Goal: Task Accomplishment & Management: Use online tool/utility

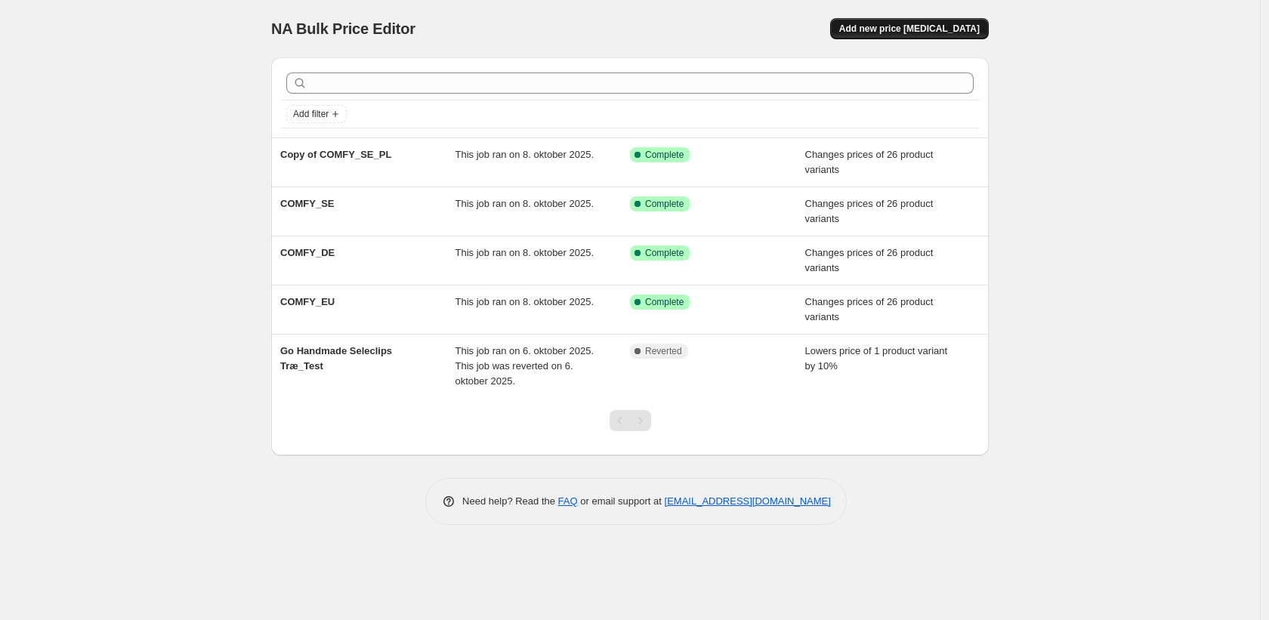
click at [937, 31] on span "Add new price change job" at bounding box center [909, 29] width 140 height 12
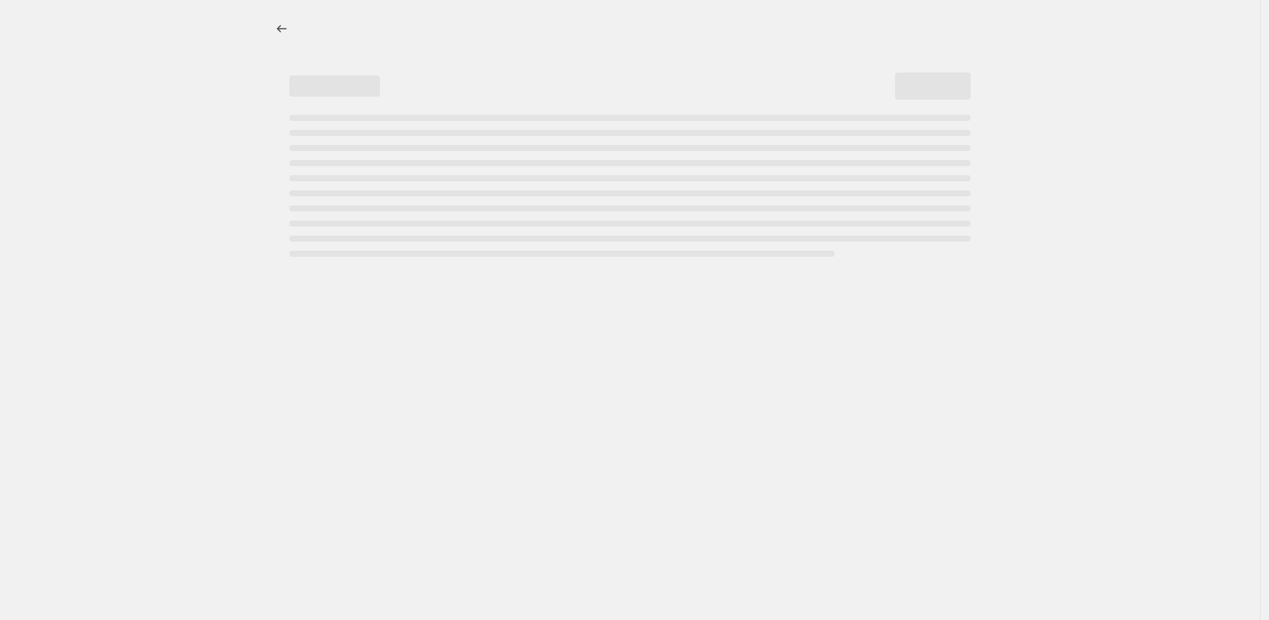
select select "percentage"
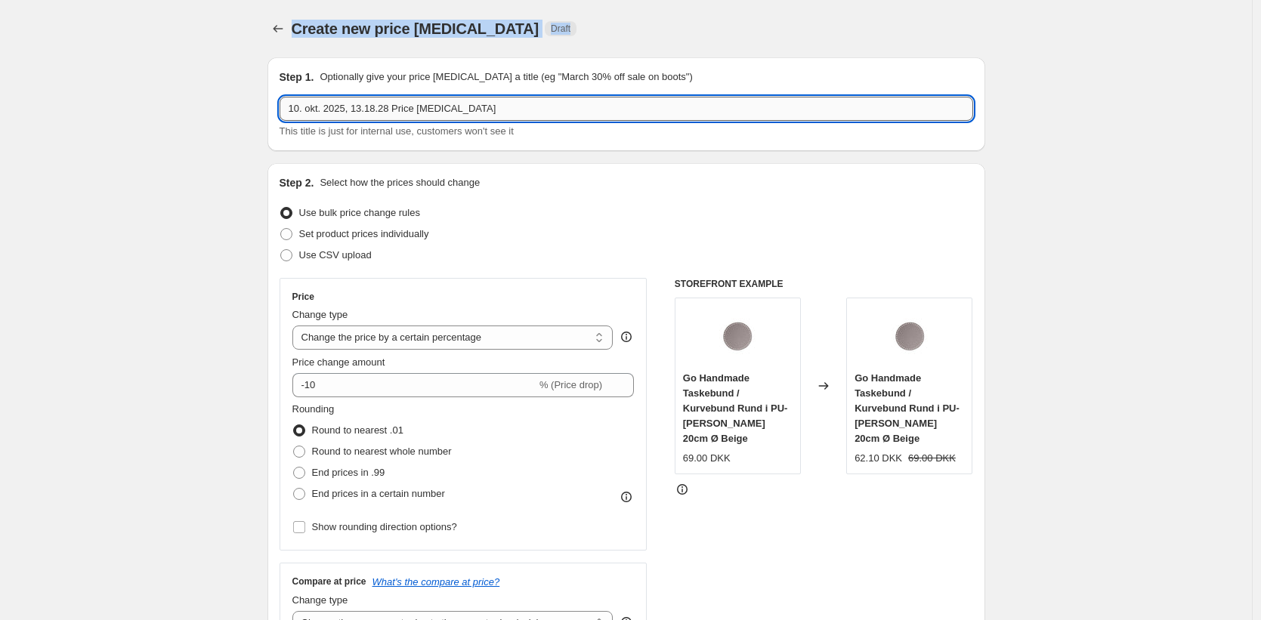
click at [394, 116] on input "10. okt. 2025, 13.18.28 Price change job" at bounding box center [625, 109] width 693 height 24
type input "Easy Care Tweed_SE"
click at [502, 341] on select "Change the price to a certain amount Change the price by a certain amount Chang…" at bounding box center [452, 338] width 321 height 24
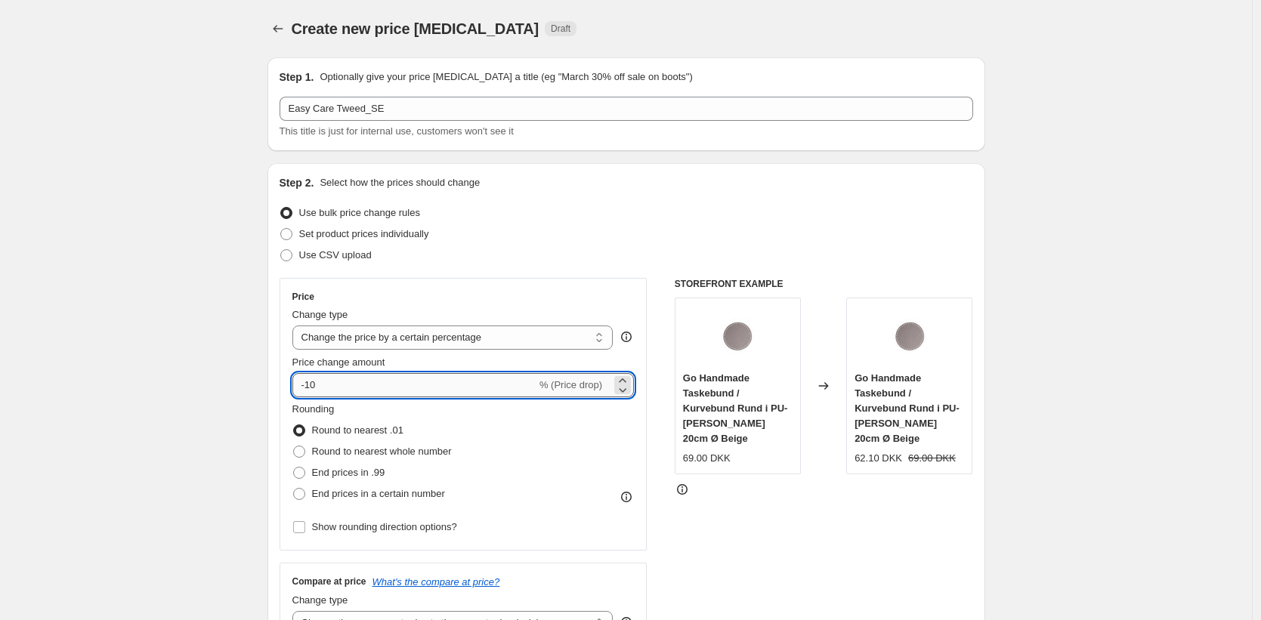
click at [365, 388] on input "-10" at bounding box center [414, 385] width 244 height 24
drag, startPoint x: 365, startPoint y: 388, endPoint x: 395, endPoint y: 388, distance: 30.2
click at [365, 388] on input "-10" at bounding box center [414, 385] width 244 height 24
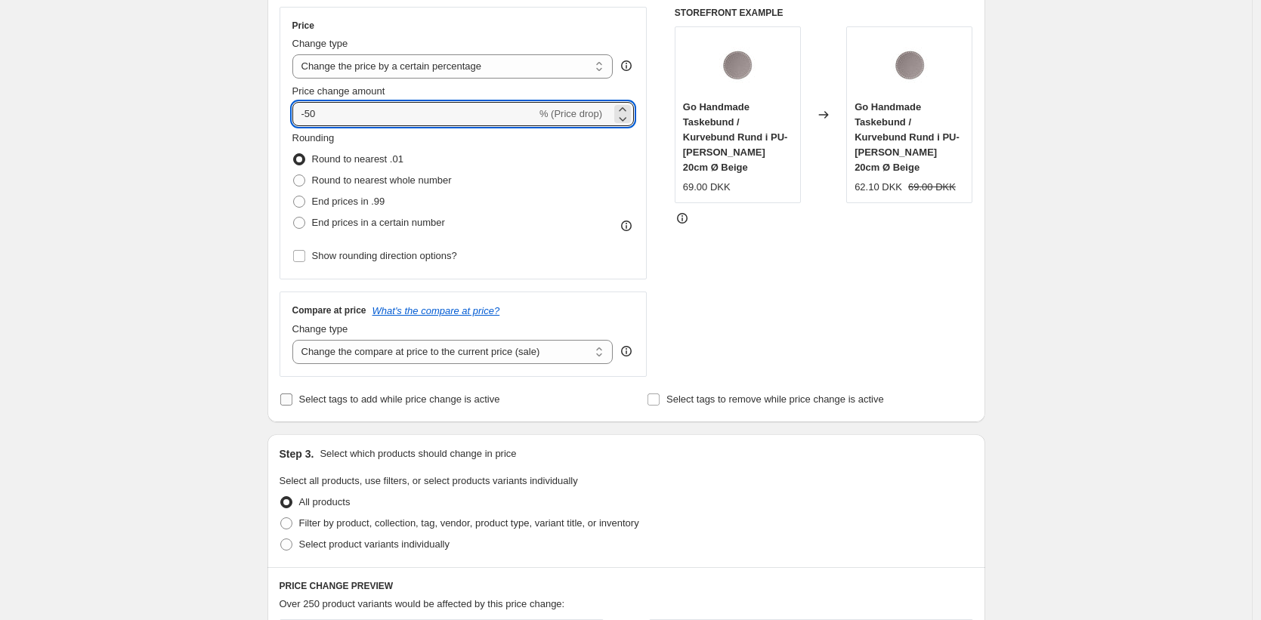
scroll to position [323, 0]
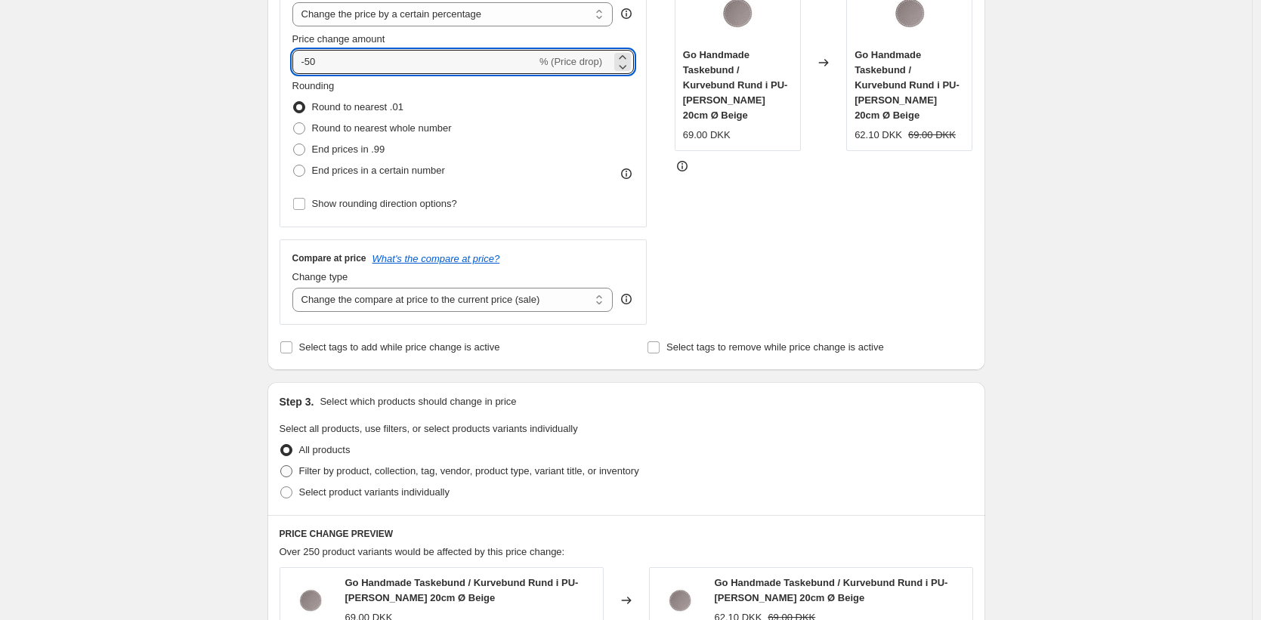
type input "-50"
click at [337, 473] on span "Filter by product, collection, tag, vendor, product type, variant title, or inv…" at bounding box center [469, 470] width 340 height 11
click at [281, 466] on input "Filter by product, collection, tag, vendor, product type, variant title, or inv…" at bounding box center [280, 465] width 1 height 1
radio input "true"
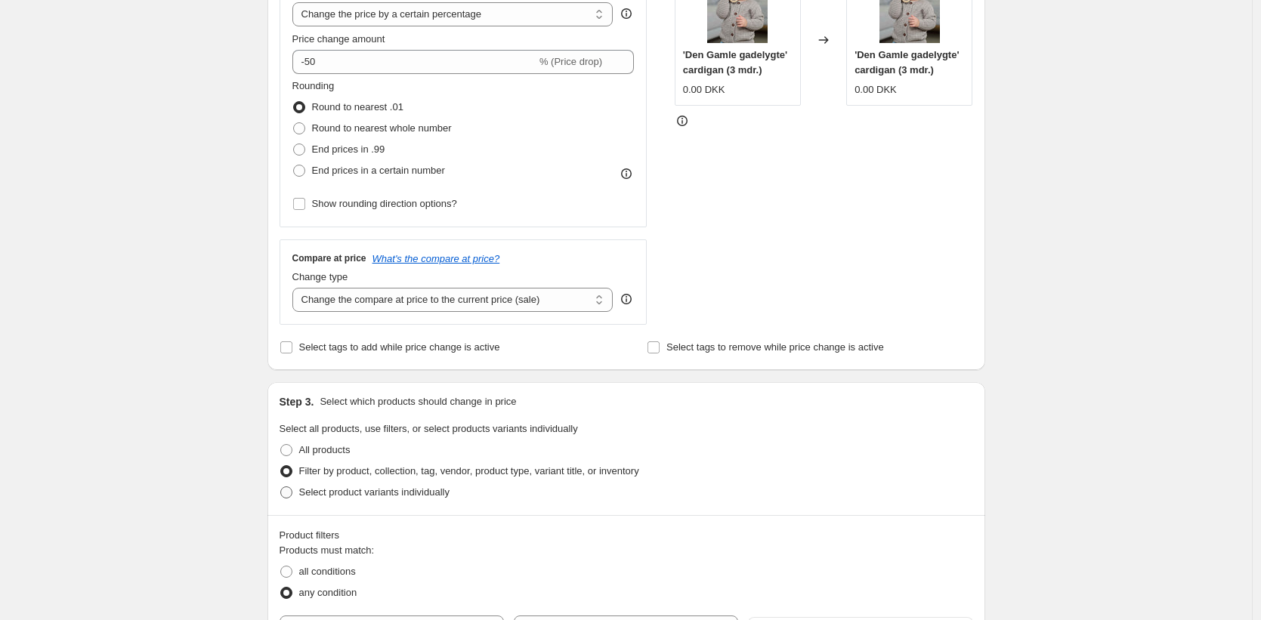
click at [415, 496] on span "Select product variants individually" at bounding box center [374, 491] width 150 height 11
click at [281, 487] on input "Select product variants individually" at bounding box center [280, 486] width 1 height 1
radio input "true"
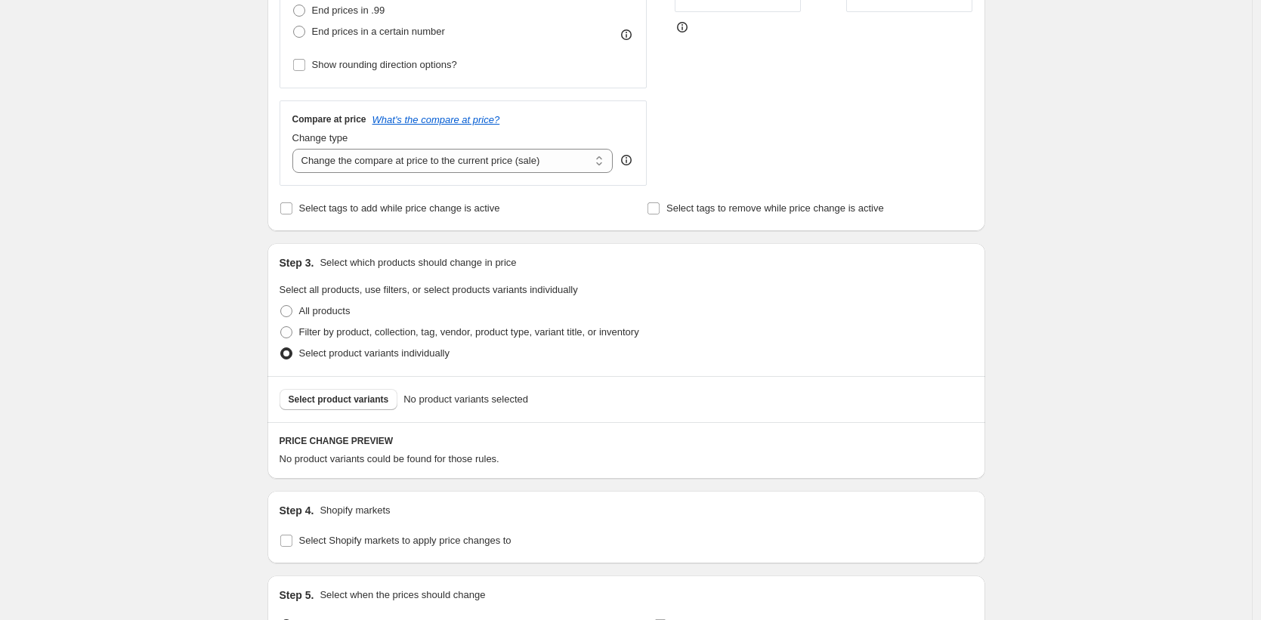
scroll to position [468, 0]
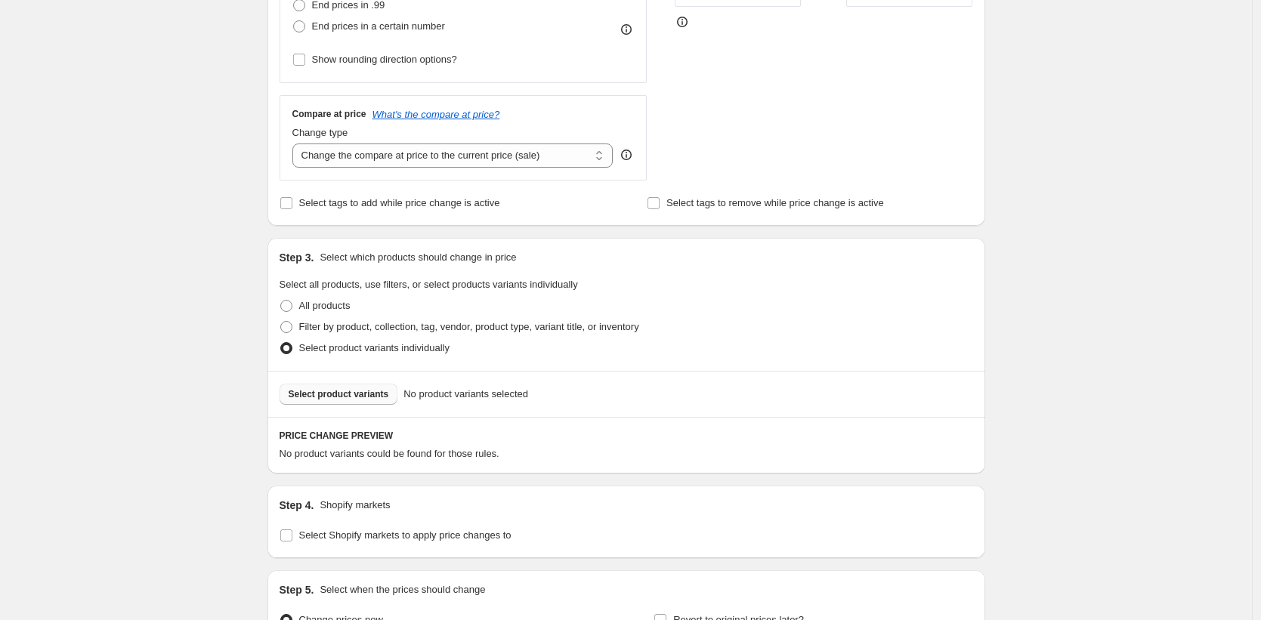
click at [341, 391] on span "Select product variants" at bounding box center [339, 394] width 100 height 12
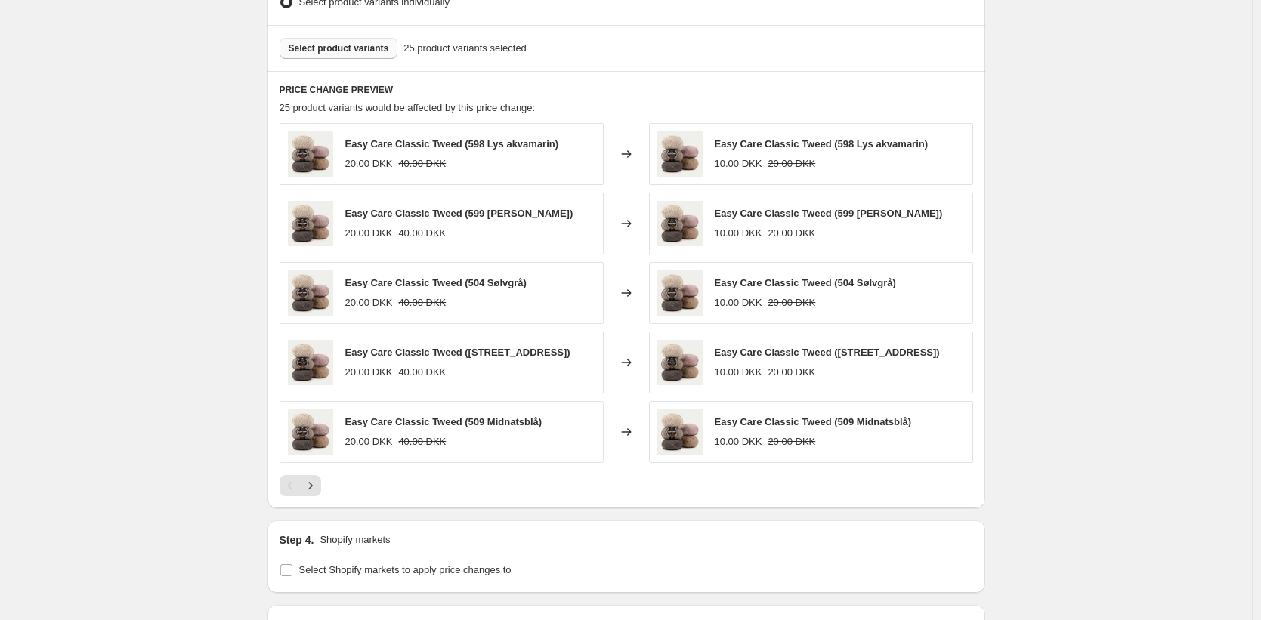
scroll to position [1020, 0]
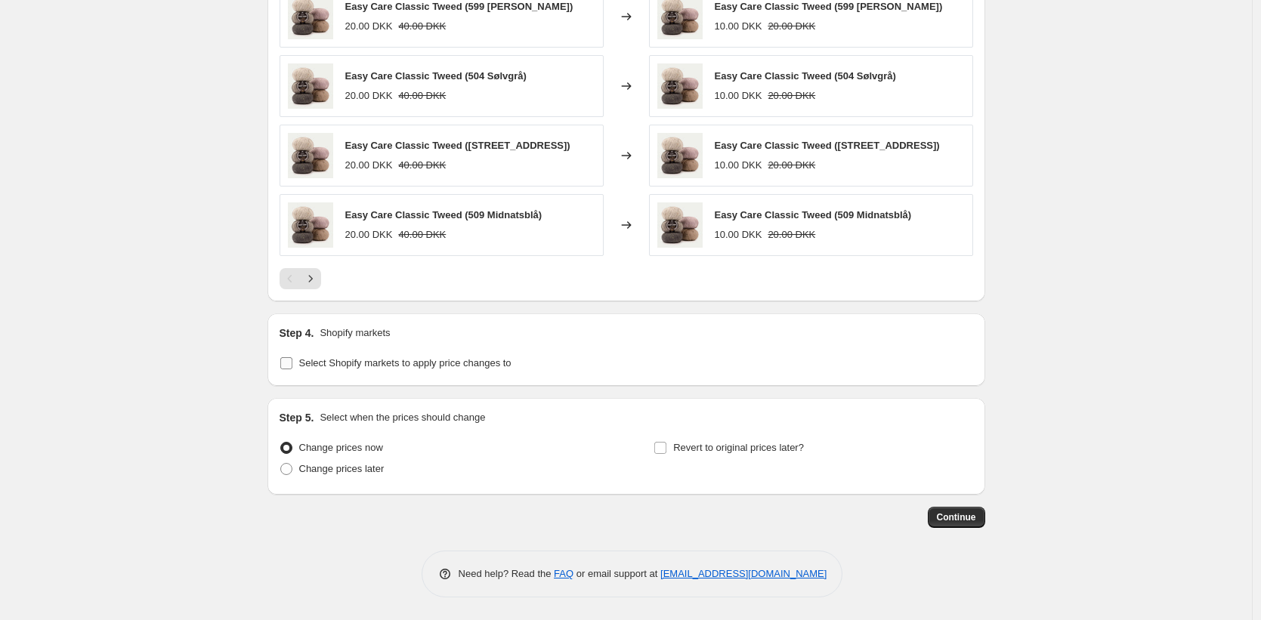
click at [311, 361] on span "Select Shopify markets to apply price changes to" at bounding box center [405, 362] width 212 height 11
click at [292, 361] on input "Select Shopify markets to apply price changes to" at bounding box center [286, 363] width 12 height 12
checkbox input "true"
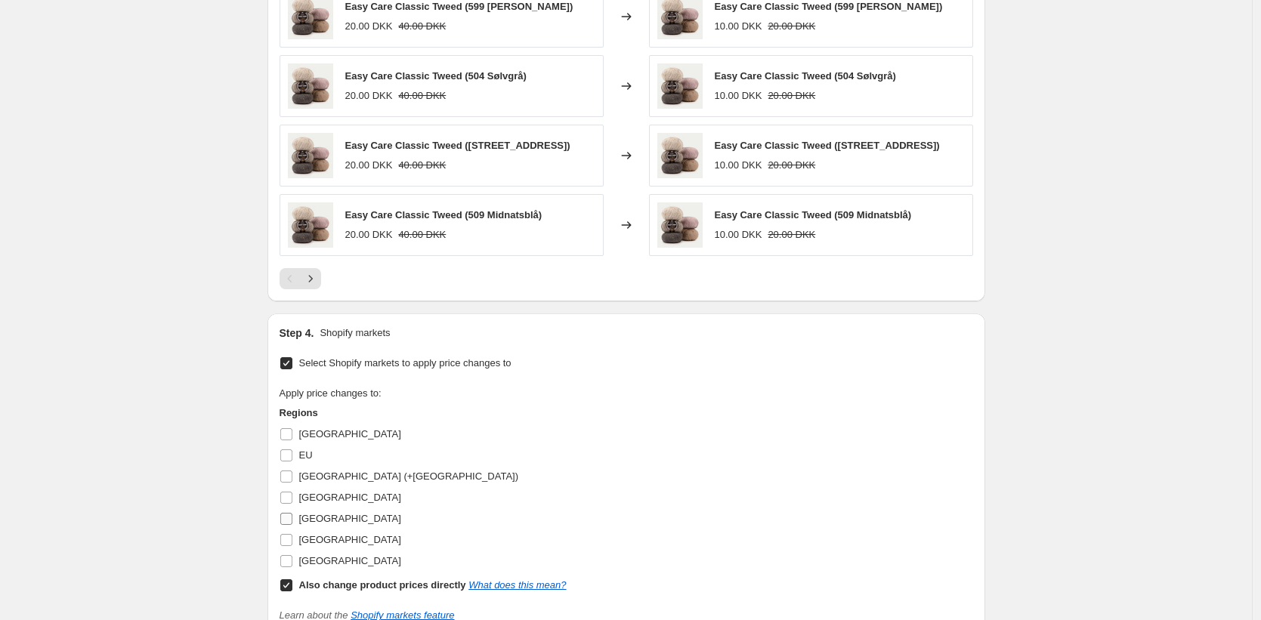
click at [287, 538] on input "Sweden" at bounding box center [286, 540] width 12 height 12
checkbox input "true"
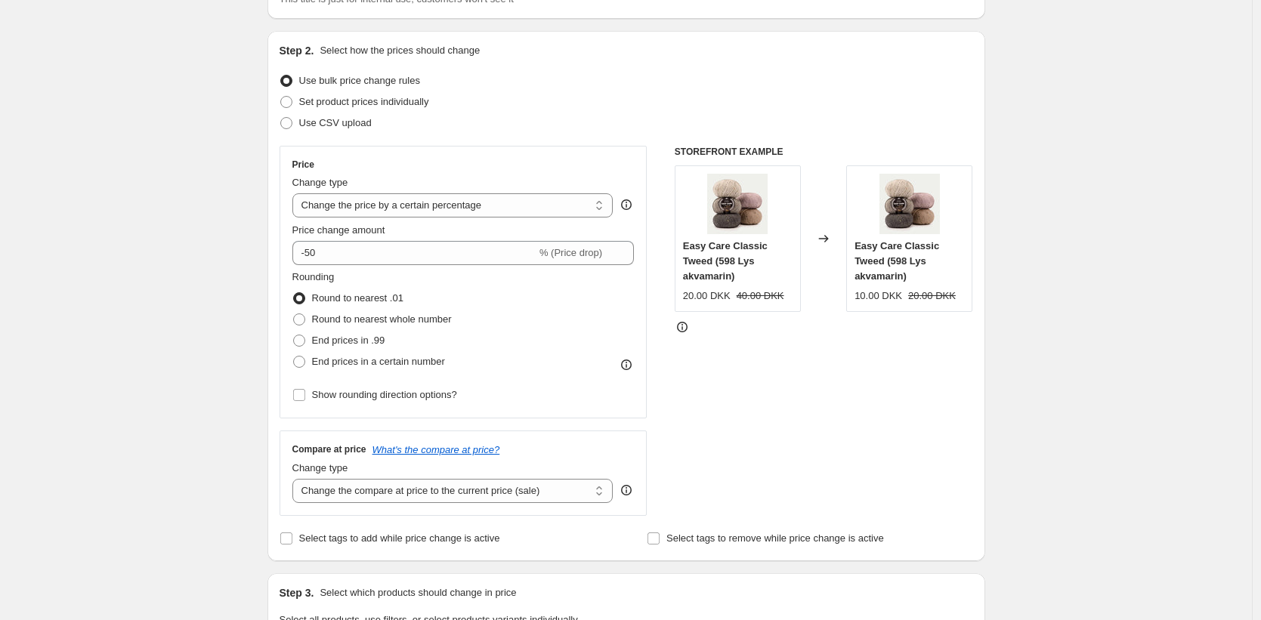
scroll to position [135, 0]
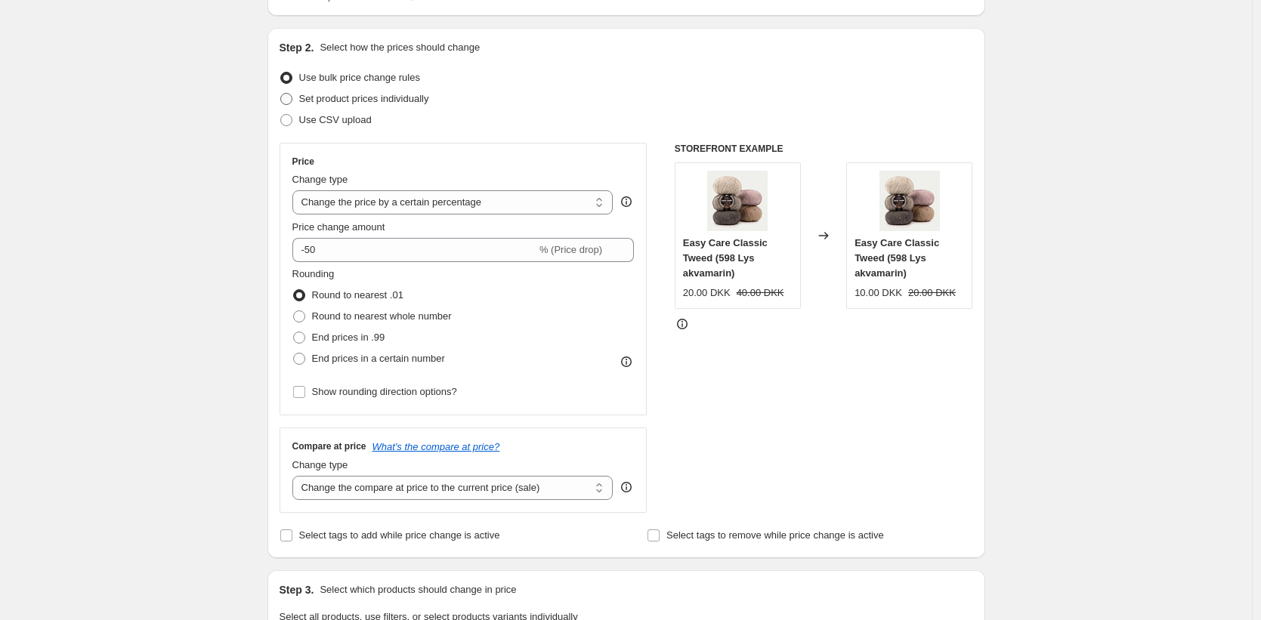
click at [316, 94] on span "Set product prices individually" at bounding box center [364, 98] width 130 height 11
click at [281, 94] on input "Set product prices individually" at bounding box center [280, 93] width 1 height 1
radio input "true"
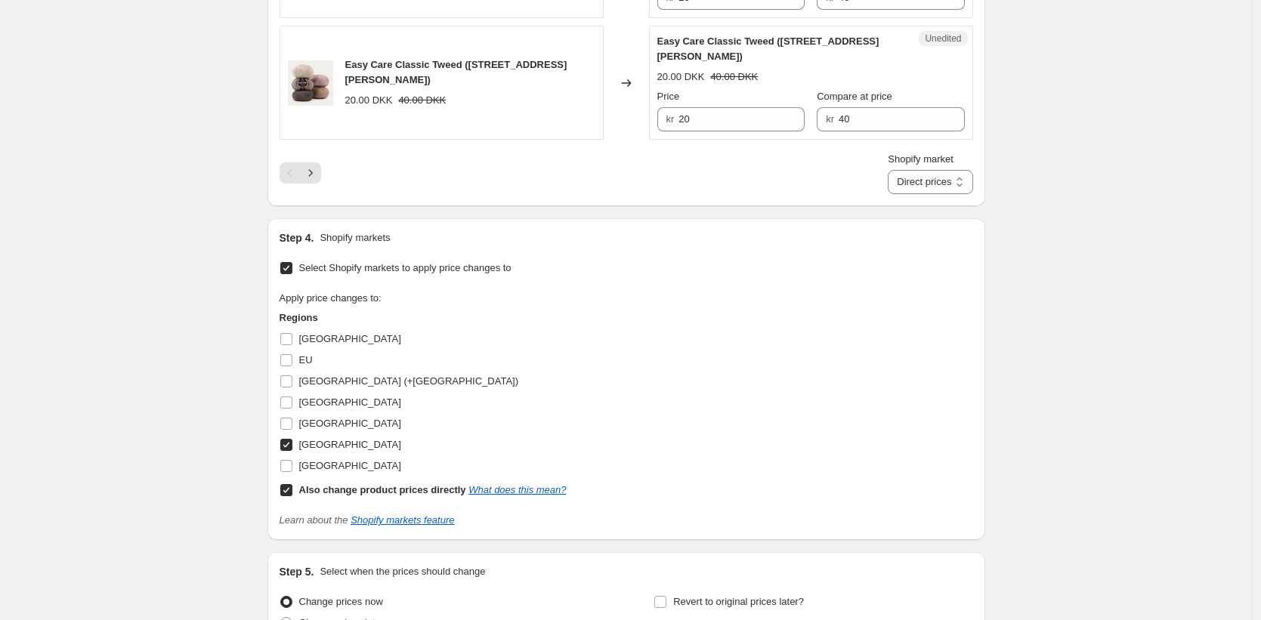
scroll to position [2564, 0]
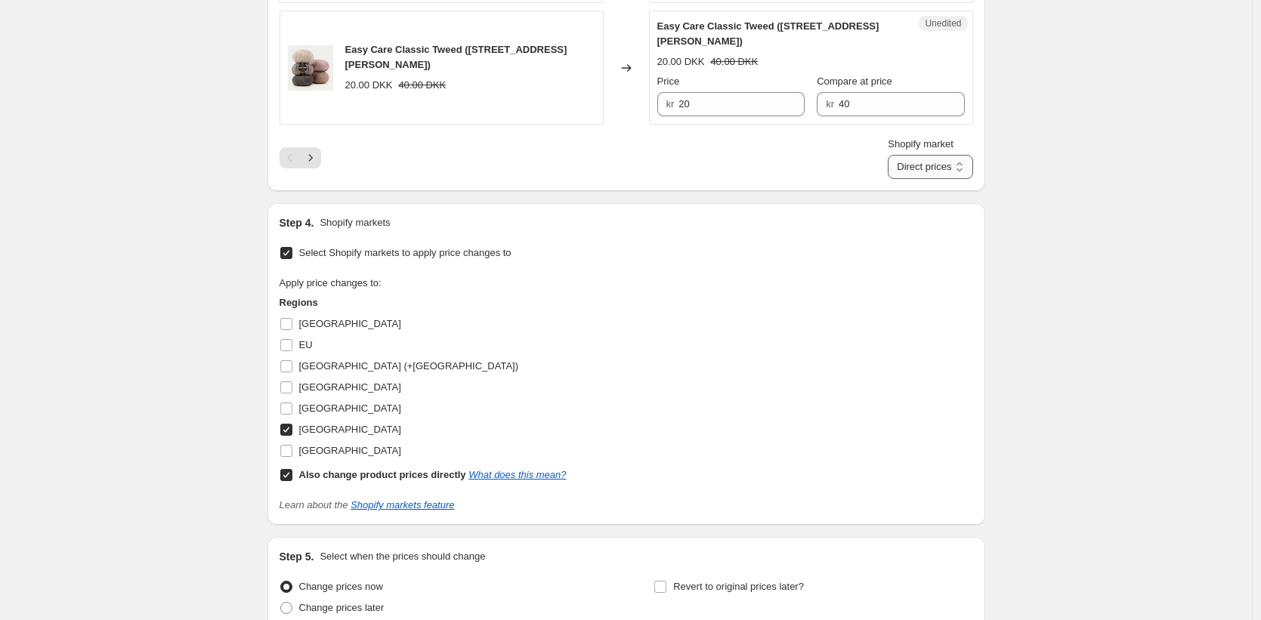
click at [955, 171] on select "Direct prices Sweden" at bounding box center [930, 167] width 85 height 24
select select "77147832627"
click at [906, 155] on select "Direct prices Sweden" at bounding box center [930, 167] width 85 height 24
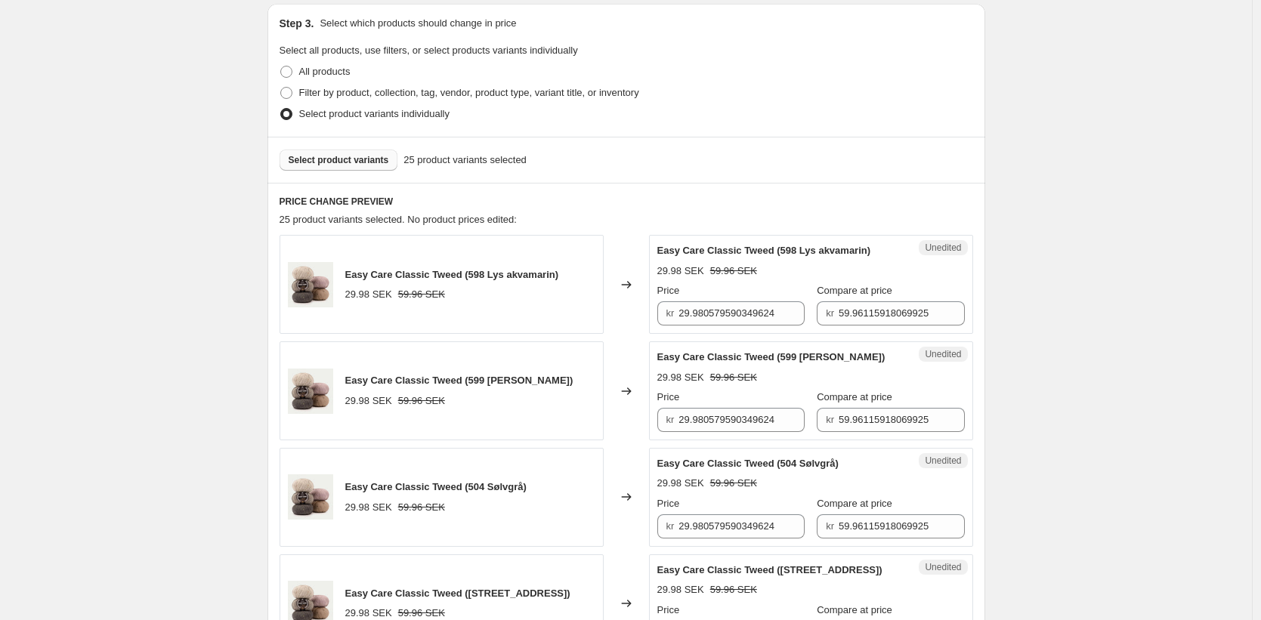
scroll to position [270, 0]
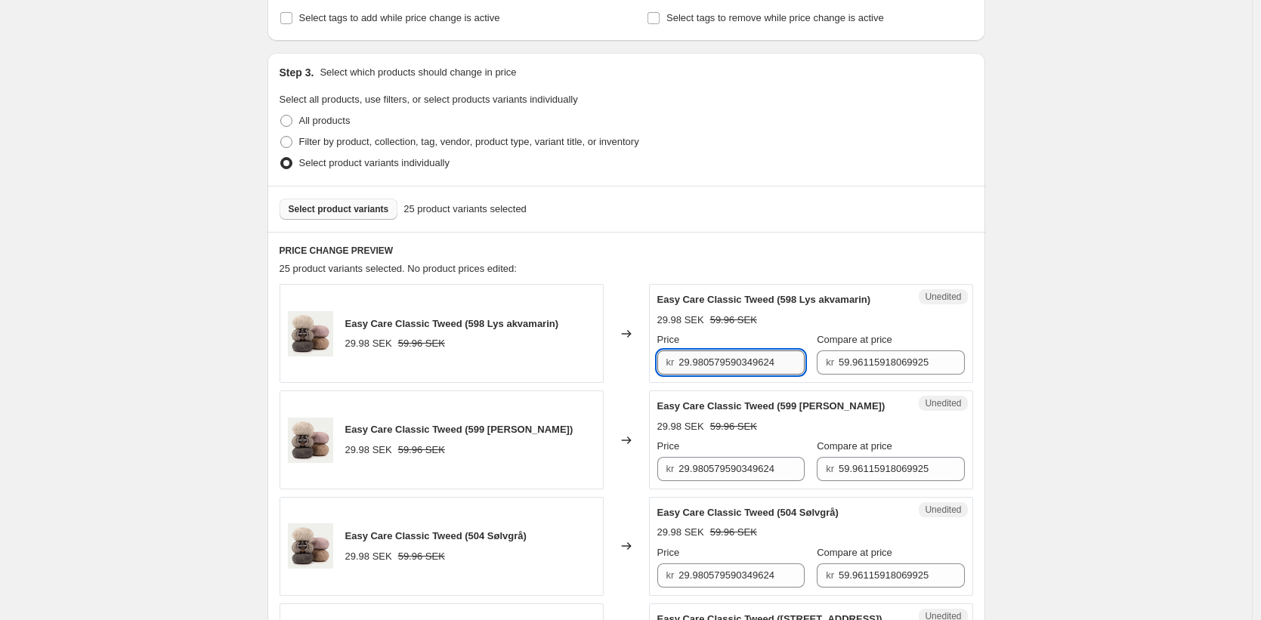
click at [709, 369] on input "29.980579590349624" at bounding box center [741, 362] width 126 height 24
click at [910, 366] on input "59.96115918069925" at bounding box center [901, 362] width 126 height 24
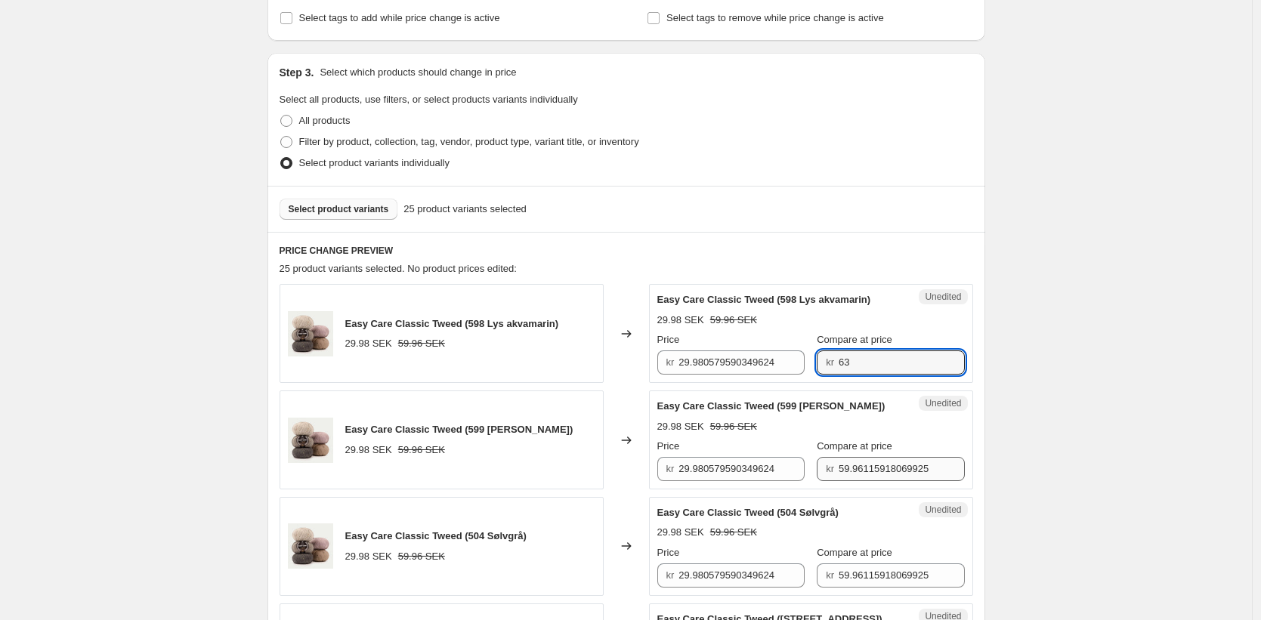
type input "63"
click at [838, 481] on input "59.96115918069925" at bounding box center [901, 469] width 126 height 24
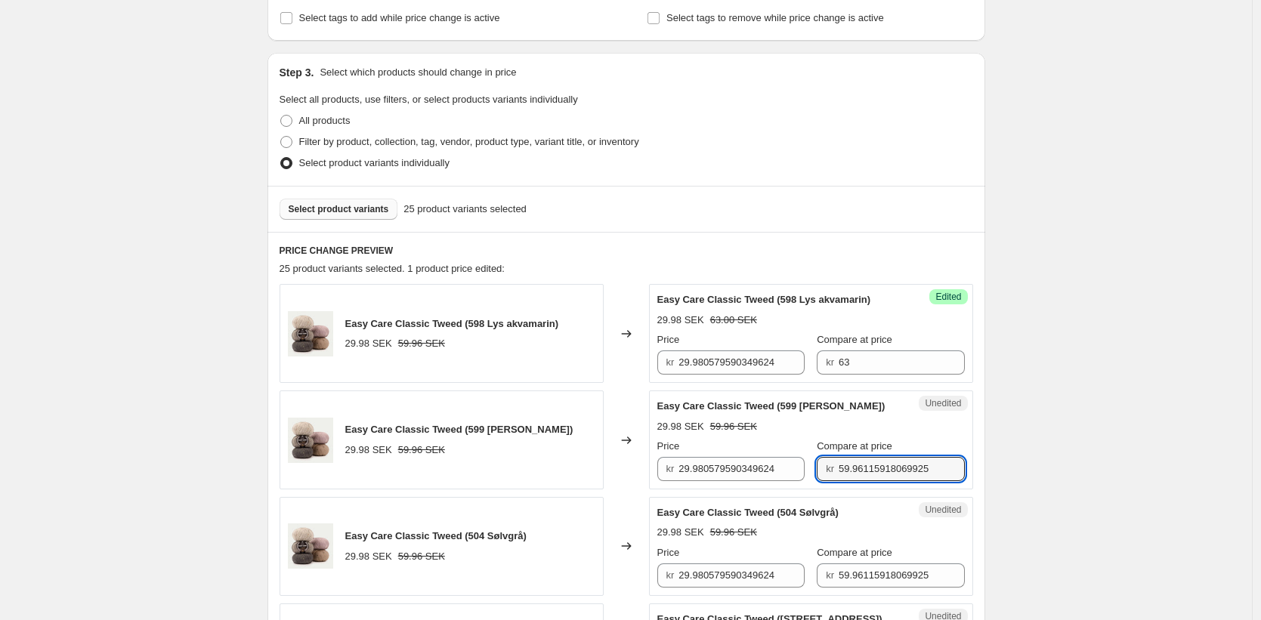
paste input "63"
type input "63"
click at [869, 588] on input "59.96115918069925" at bounding box center [901, 576] width 126 height 24
click at [868, 588] on input "59.96115918069925" at bounding box center [901, 576] width 126 height 24
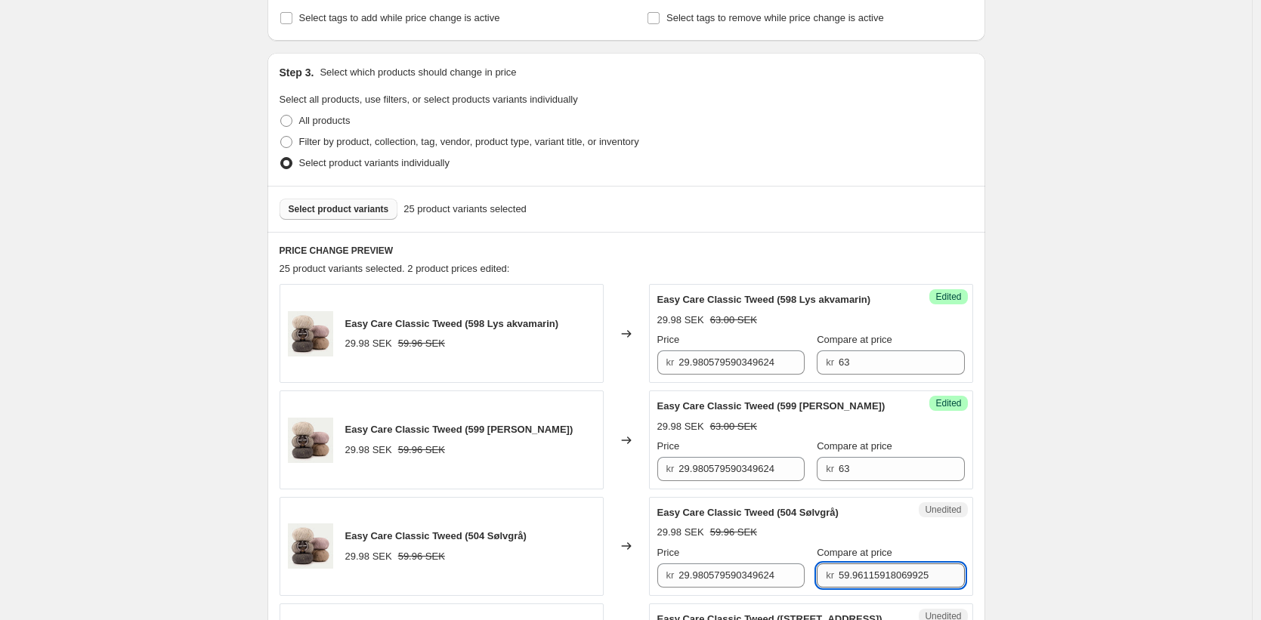
paste input "63"
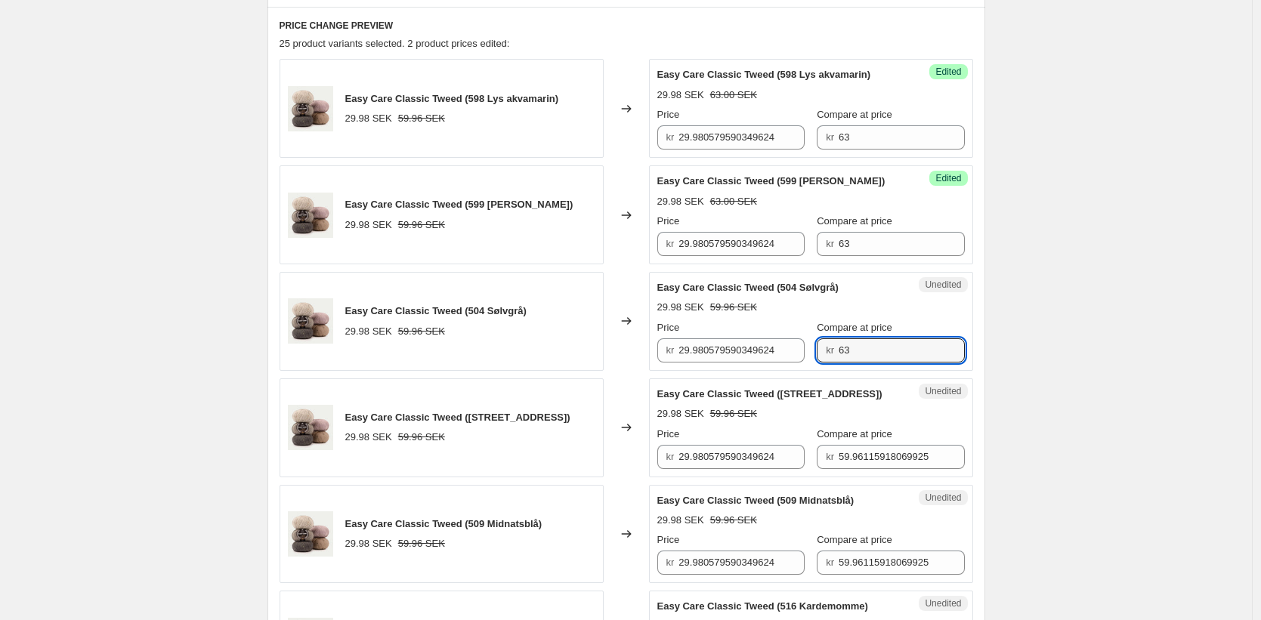
scroll to position [505, 0]
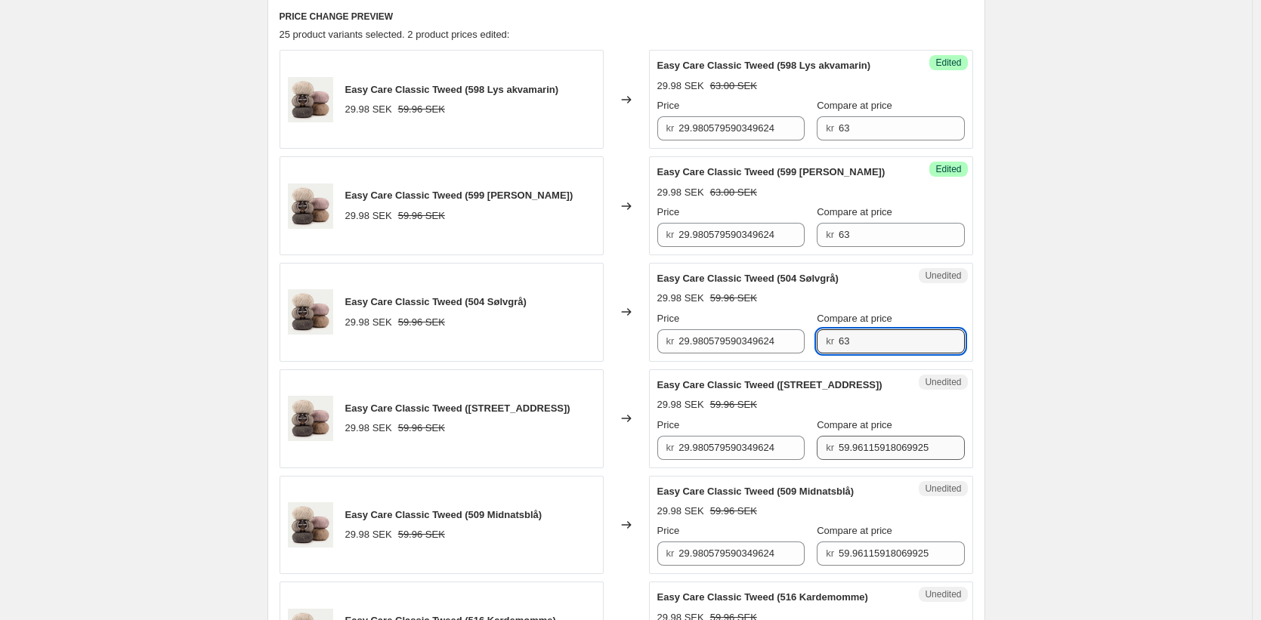
type input "63"
click at [867, 459] on input "59.96115918069925" at bounding box center [901, 448] width 126 height 24
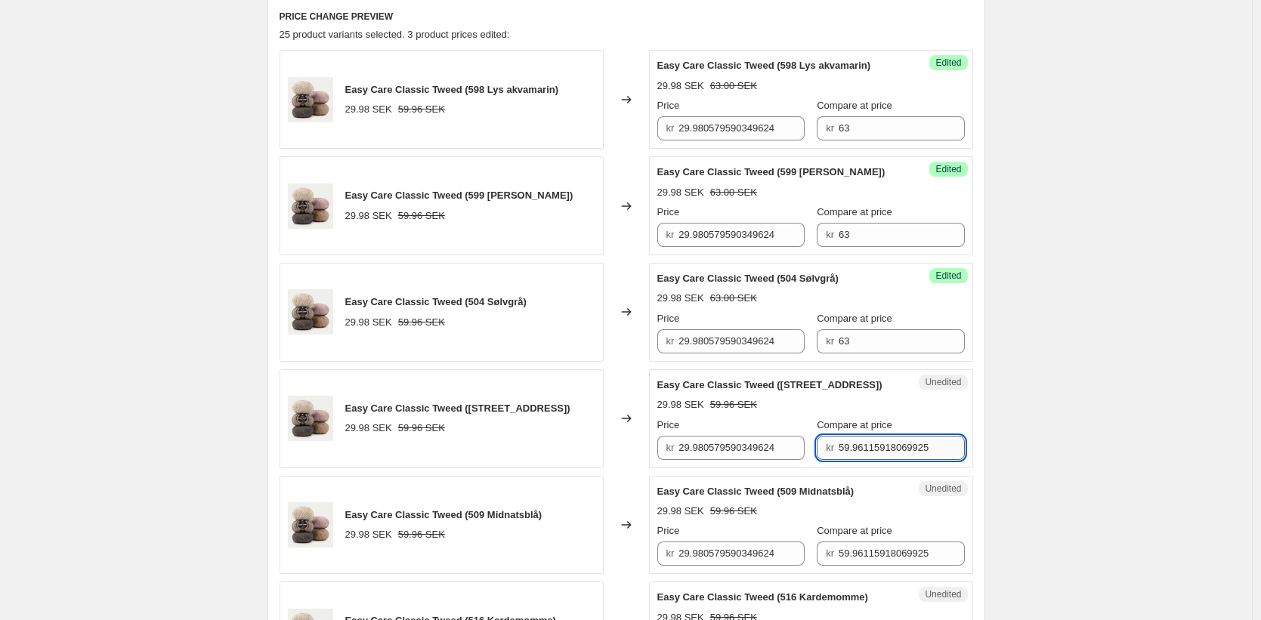
click at [867, 459] on input "59.96115918069925" at bounding box center [901, 448] width 126 height 24
paste input "63"
type input "63"
click at [872, 566] on input "59.96115918069925" at bounding box center [901, 554] width 126 height 24
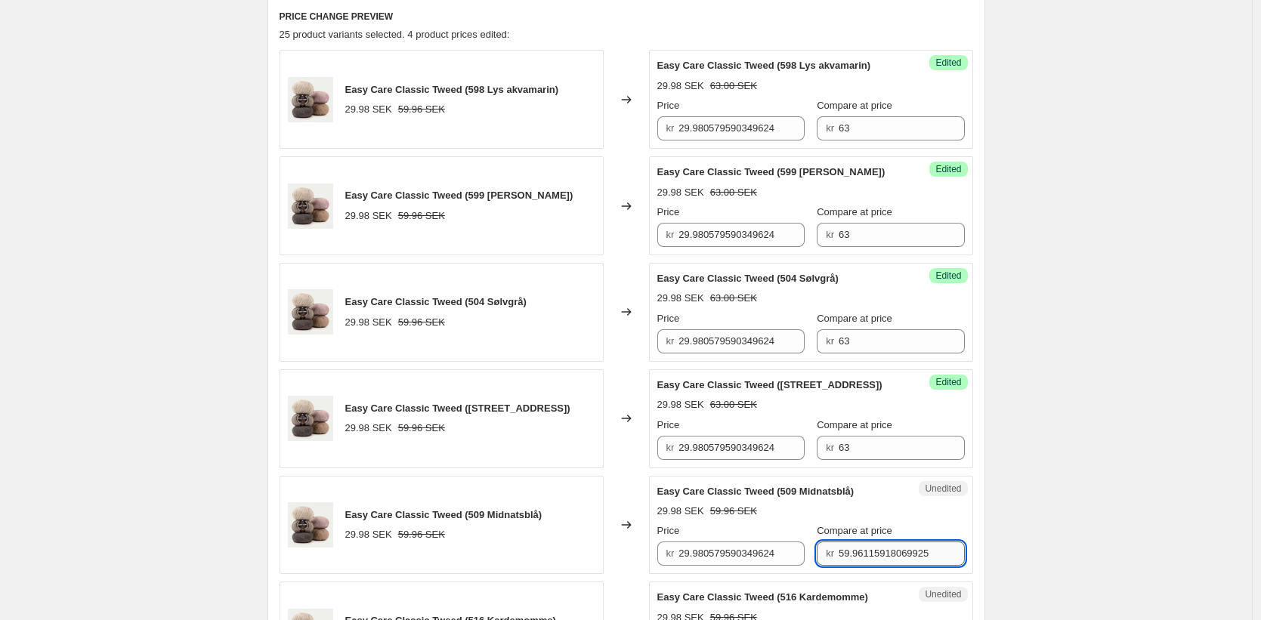
click at [872, 566] on input "59.96115918069925" at bounding box center [901, 554] width 126 height 24
paste input "63"
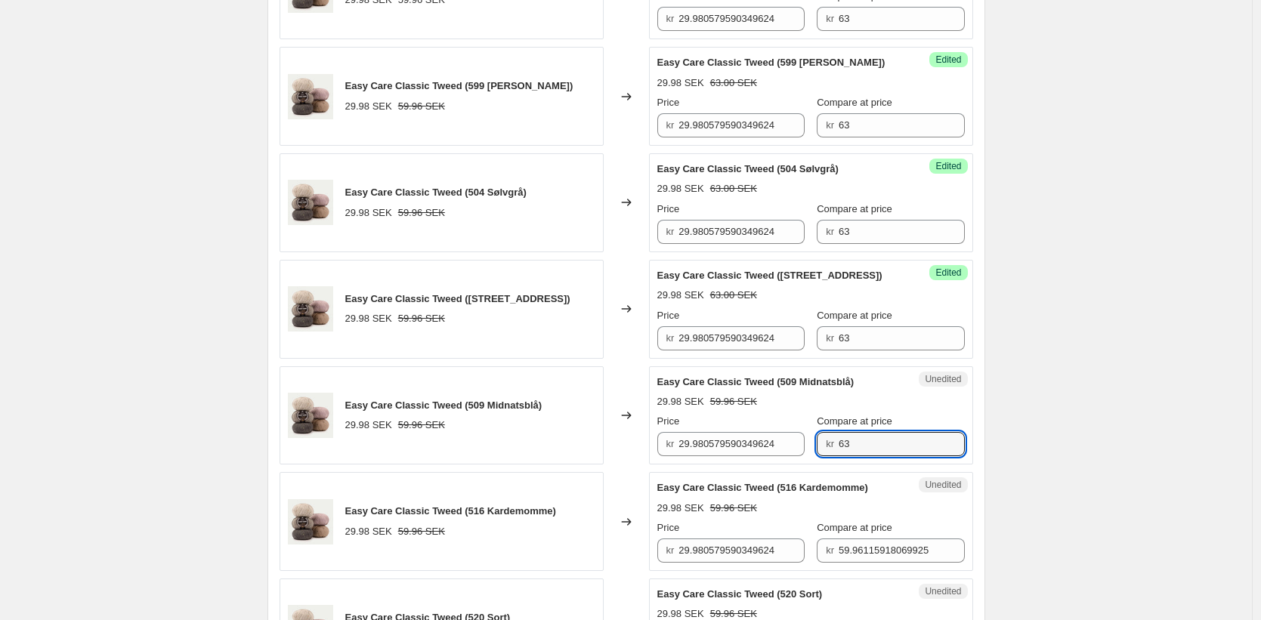
scroll to position [663, 0]
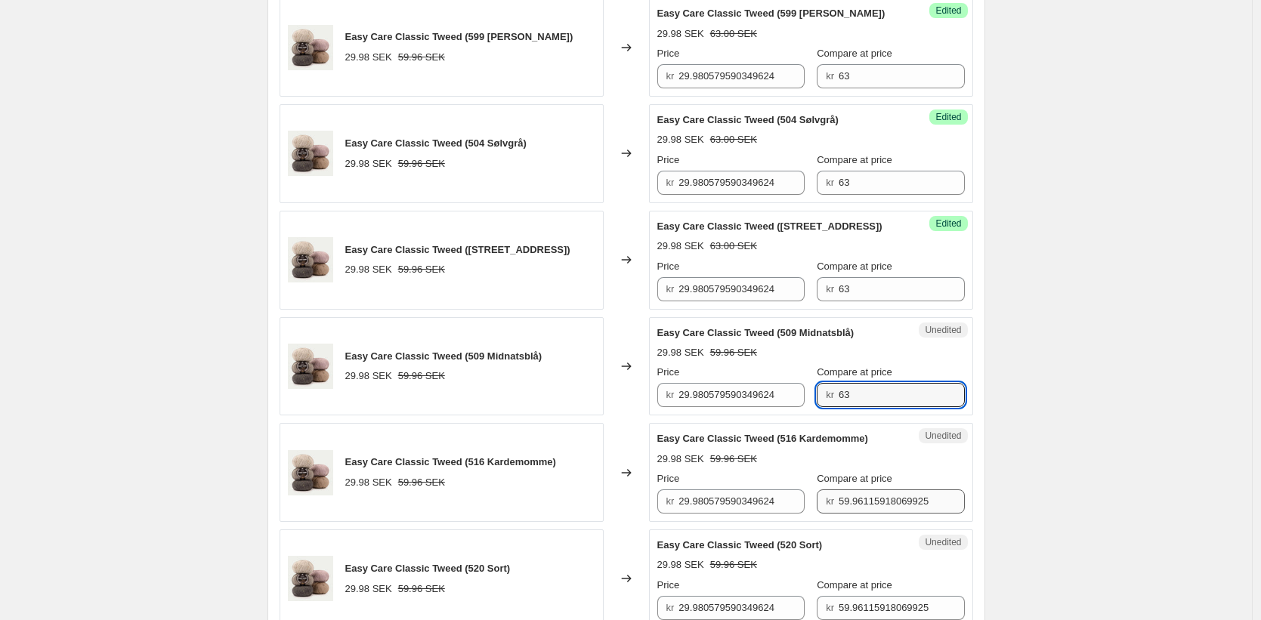
type input "63"
click at [856, 511] on input "59.96115918069925" at bounding box center [901, 501] width 126 height 24
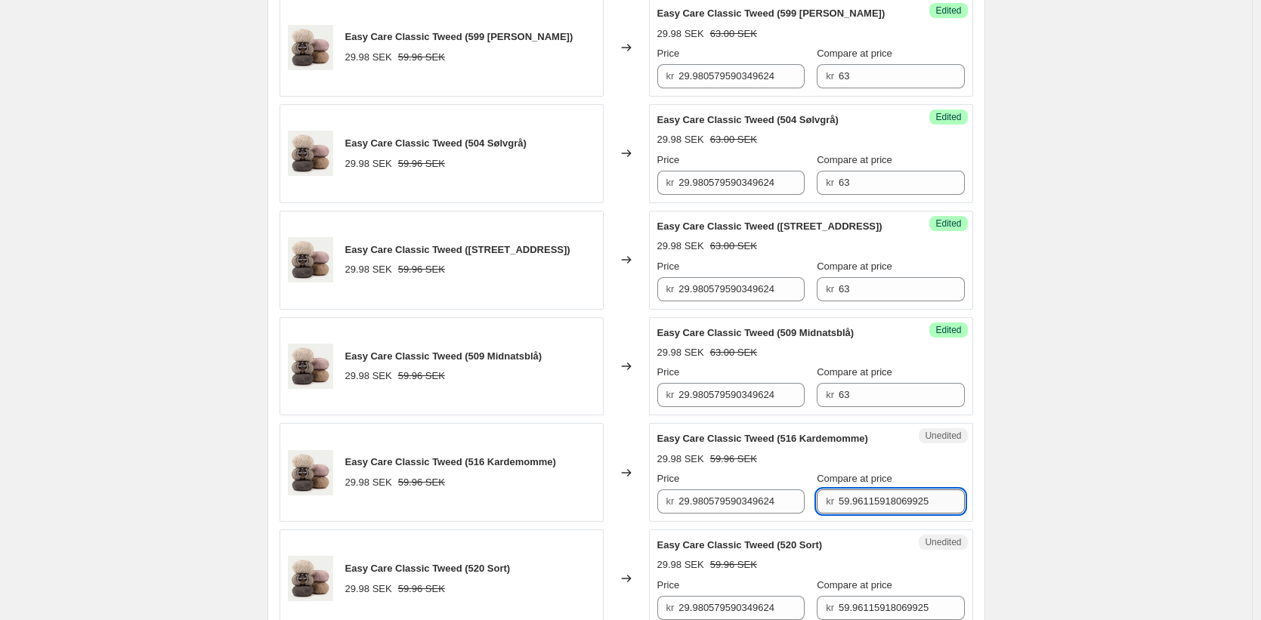
click at [856, 511] on input "59.96115918069925" at bounding box center [901, 501] width 126 height 24
paste input "63"
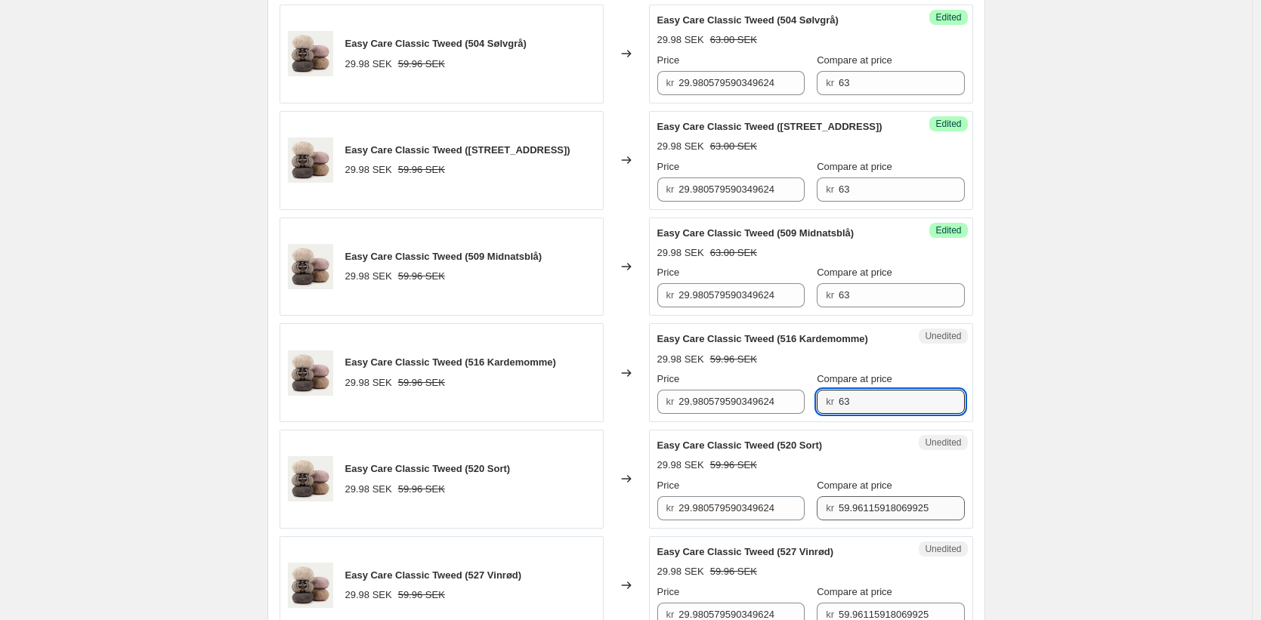
type input "63"
click at [857, 512] on input "59.96115918069925" at bounding box center [901, 508] width 126 height 24
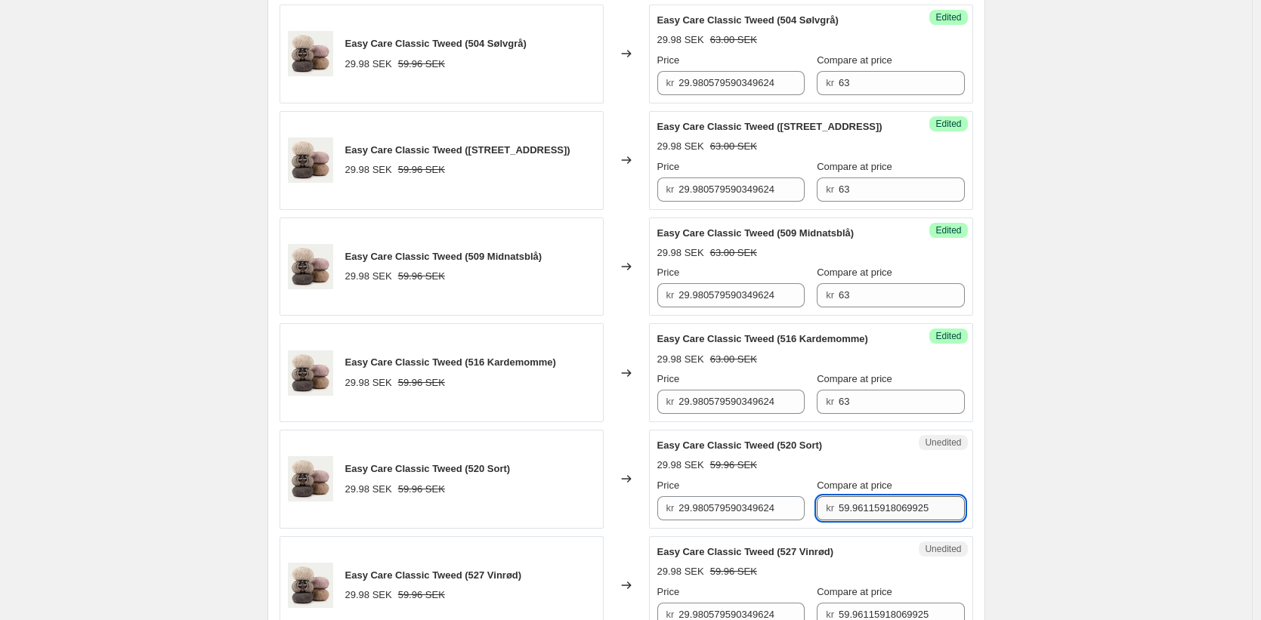
click at [857, 512] on input "59.96115918069925" at bounding box center [901, 508] width 126 height 24
paste input "63"
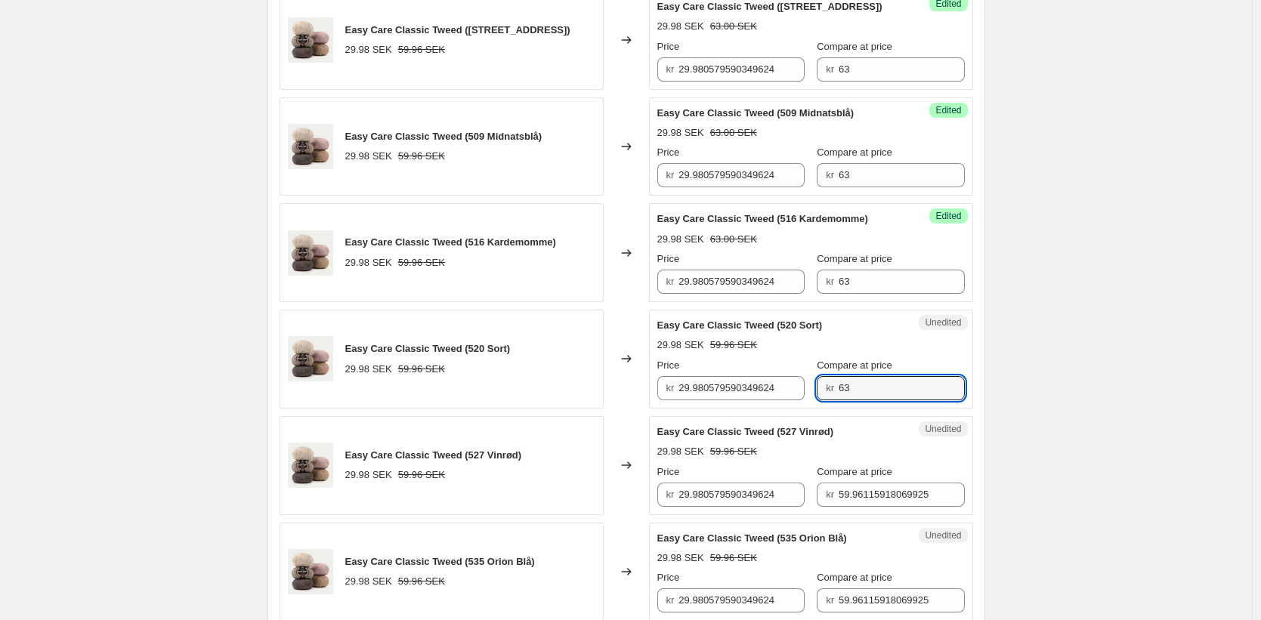
scroll to position [914, 0]
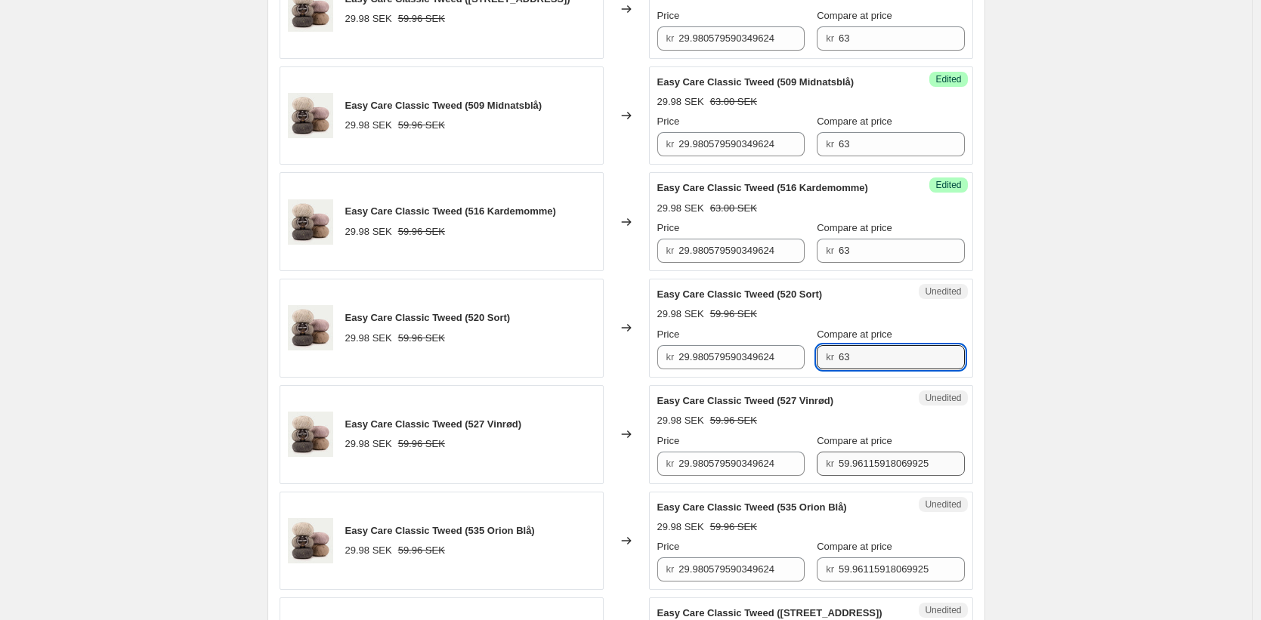
type input "63"
click at [857, 476] on input "59.96115918069925" at bounding box center [901, 464] width 126 height 24
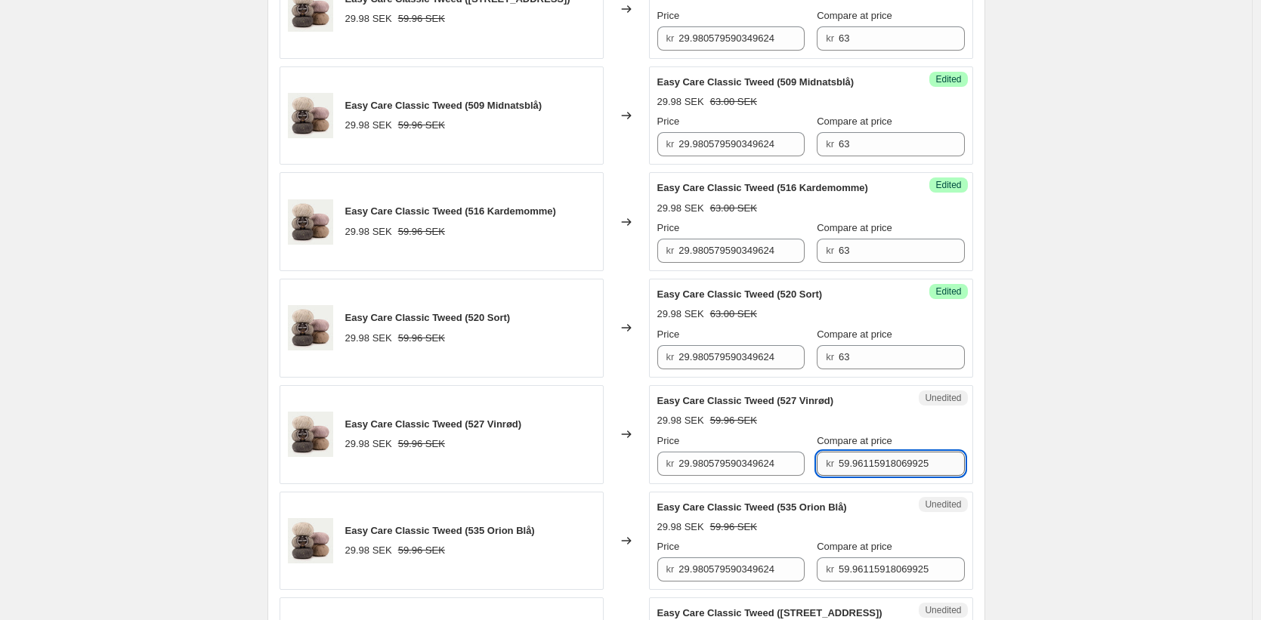
click at [857, 476] on input "59.96115918069925" at bounding box center [901, 464] width 126 height 24
paste input "63"
type input "63"
click at [866, 582] on input "59.96115918069925" at bounding box center [901, 569] width 126 height 24
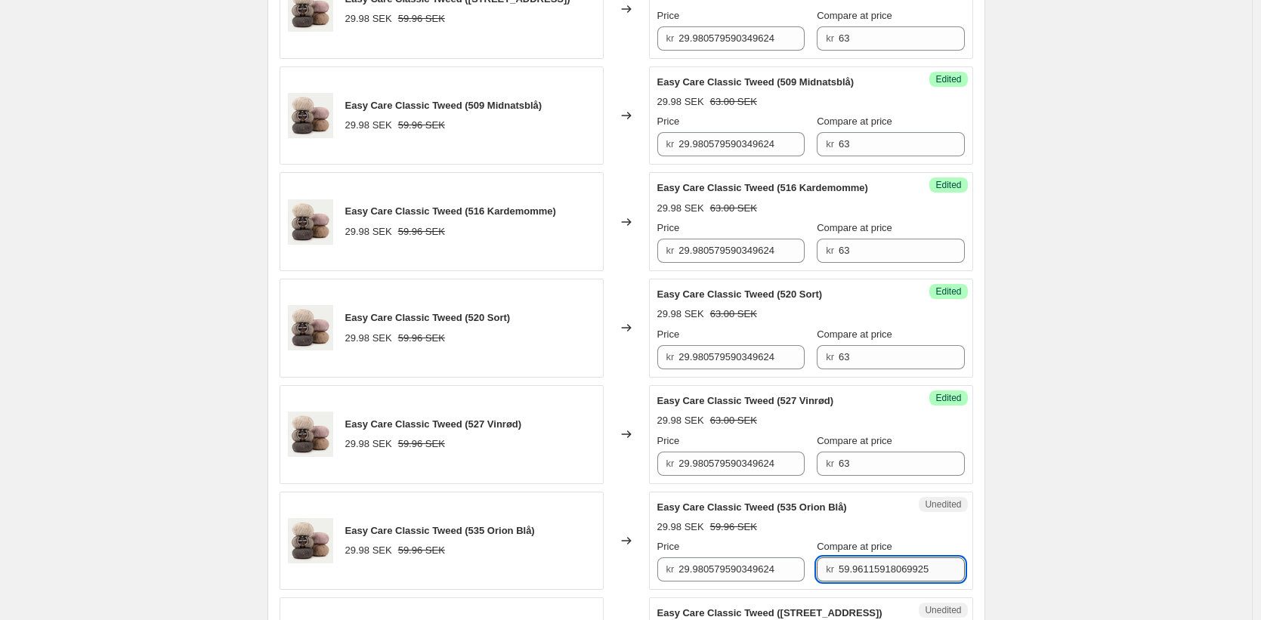
click at [866, 582] on input "59.96115918069925" at bounding box center [901, 569] width 126 height 24
paste input "63"
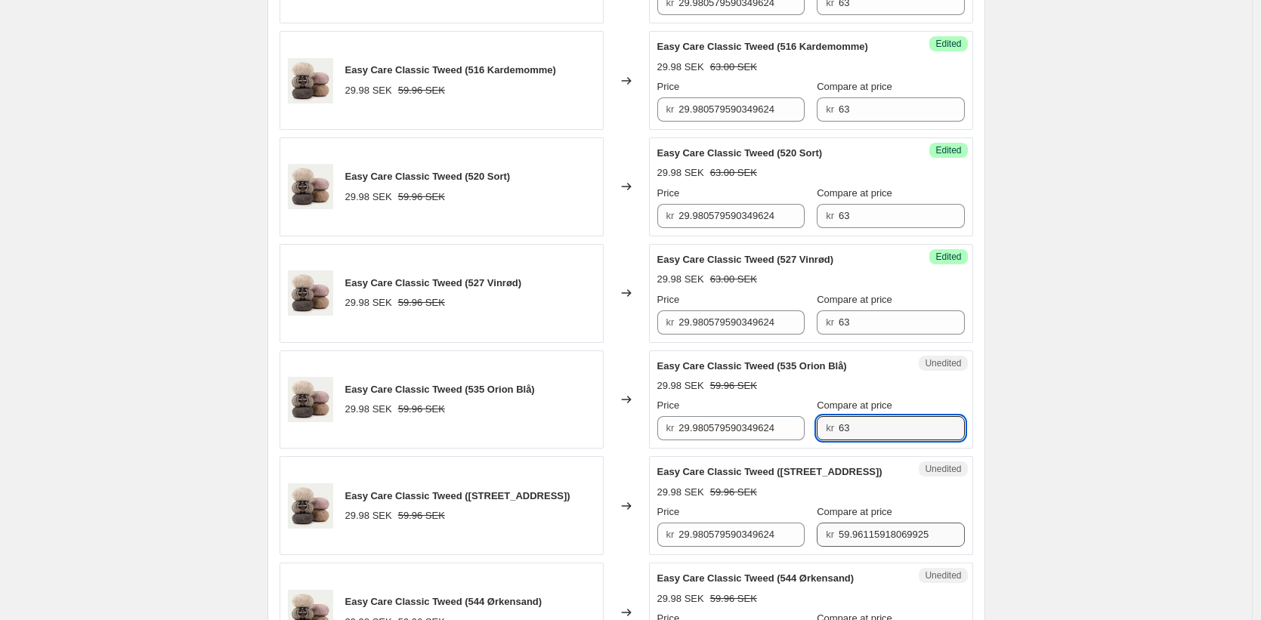
type input "63"
click at [854, 547] on input "59.96115918069925" at bounding box center [901, 535] width 126 height 24
paste input "63"
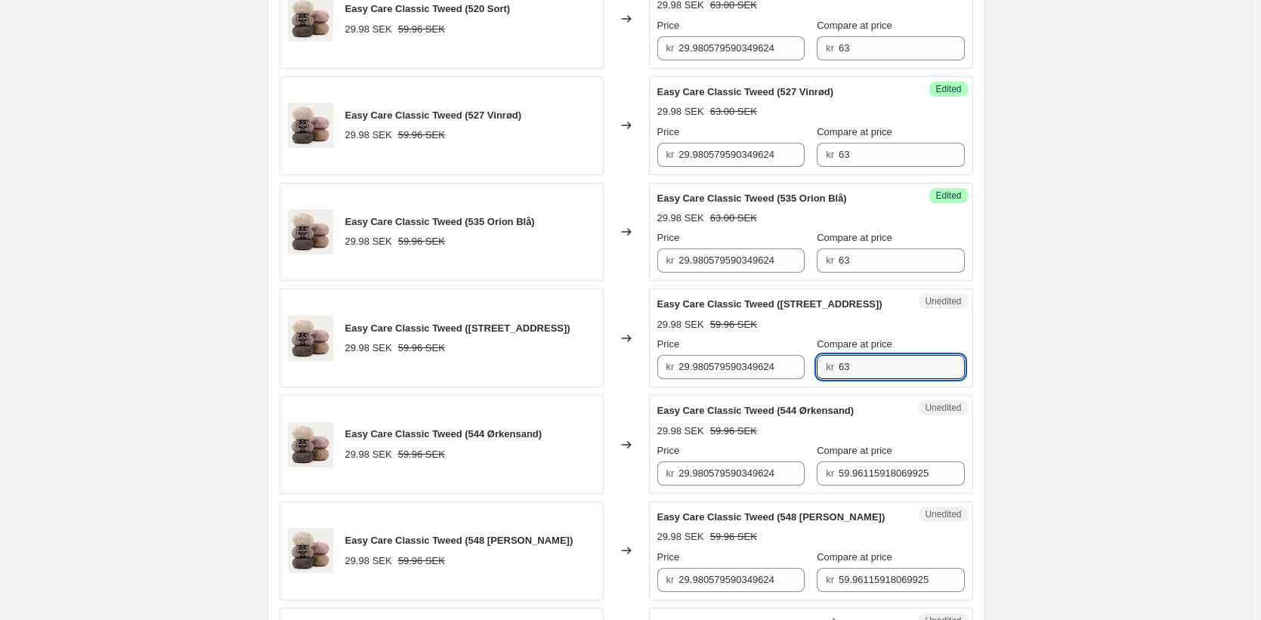
scroll to position [1224, 0]
type input "63"
click at [852, 485] on input "59.96115918069925" at bounding box center [901, 473] width 126 height 24
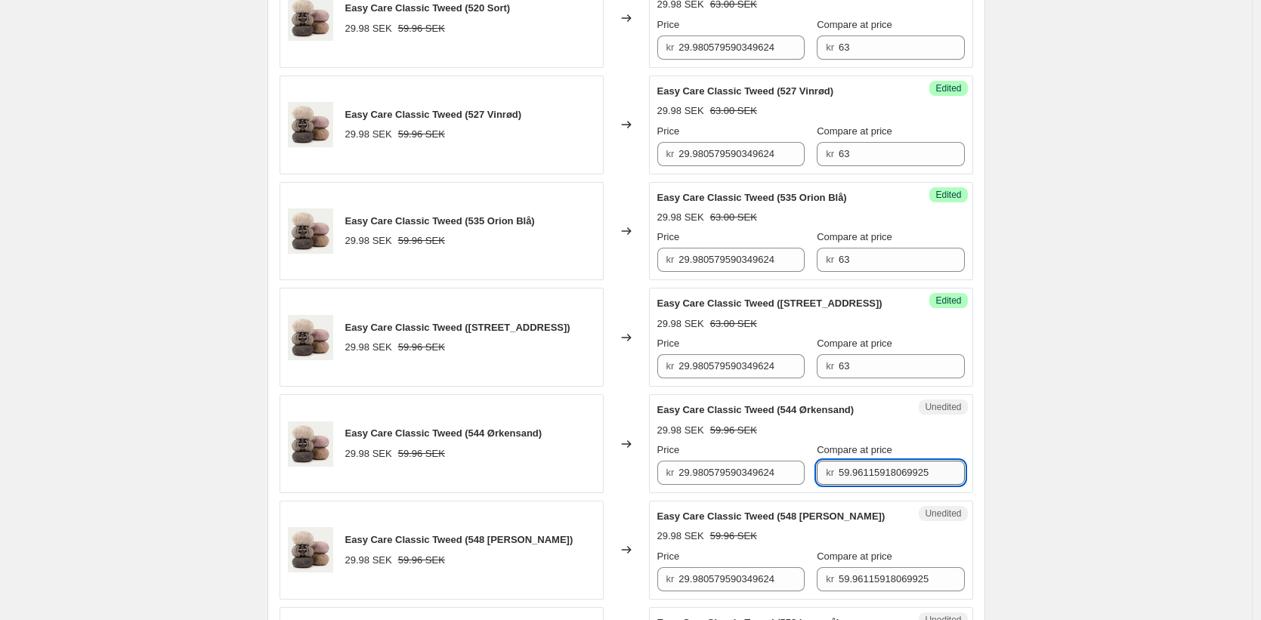
click at [852, 485] on input "59.96115918069925" at bounding box center [901, 473] width 126 height 24
paste input "63"
type input "63"
click at [851, 589] on input "59.96115918069925" at bounding box center [901, 579] width 126 height 24
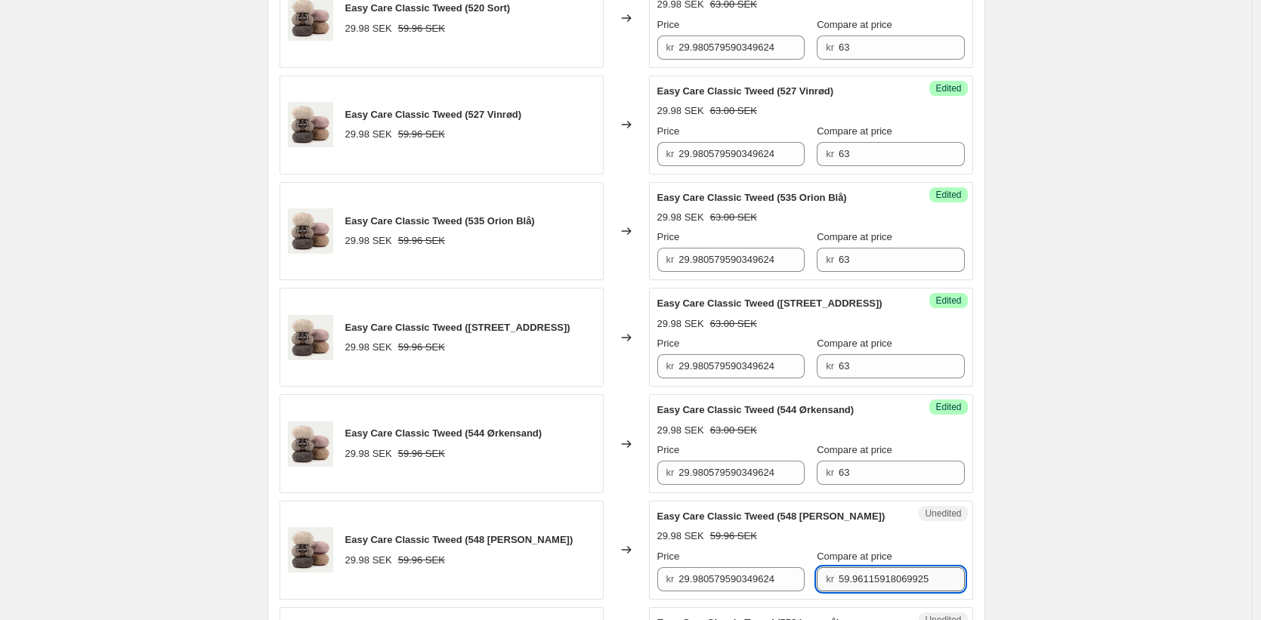
click at [851, 589] on input "59.96115918069925" at bounding box center [901, 579] width 126 height 24
paste input "63"
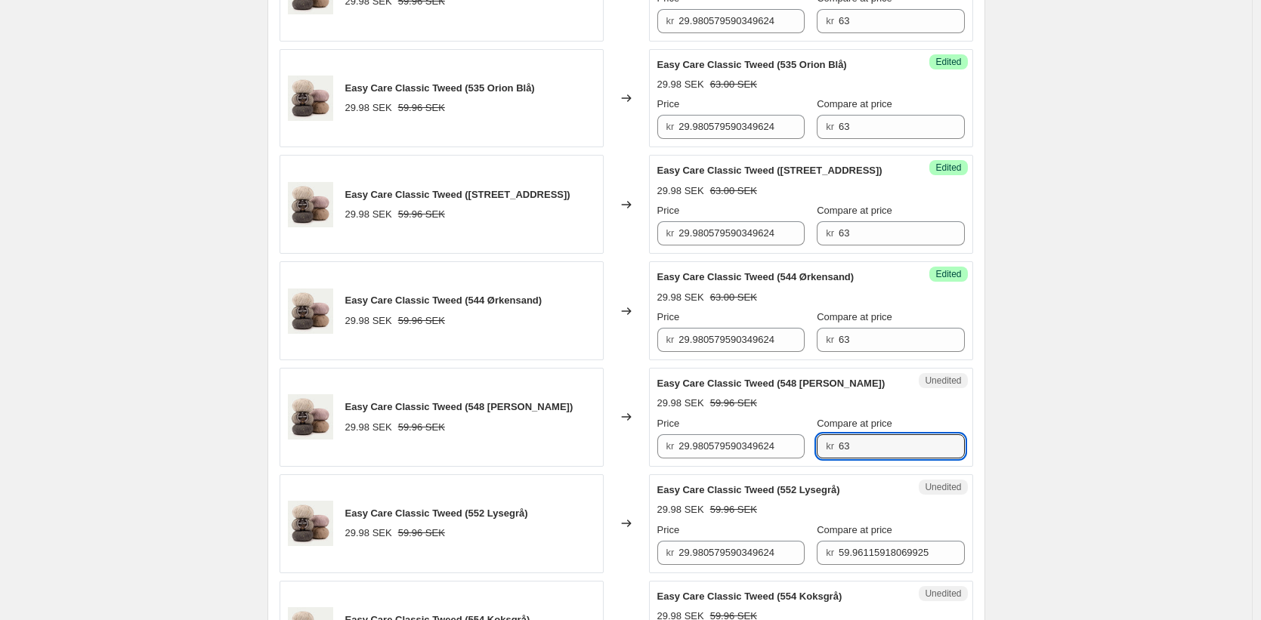
scroll to position [1394, 0]
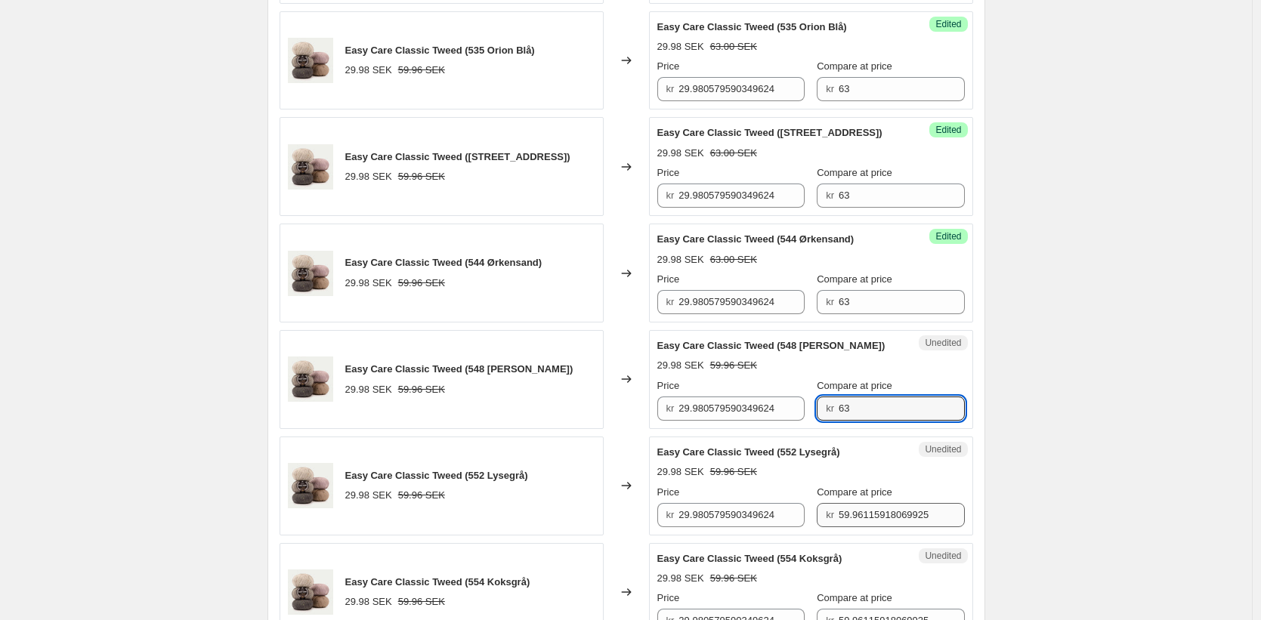
type input "63"
click at [853, 527] on input "59.96115918069925" at bounding box center [901, 515] width 126 height 24
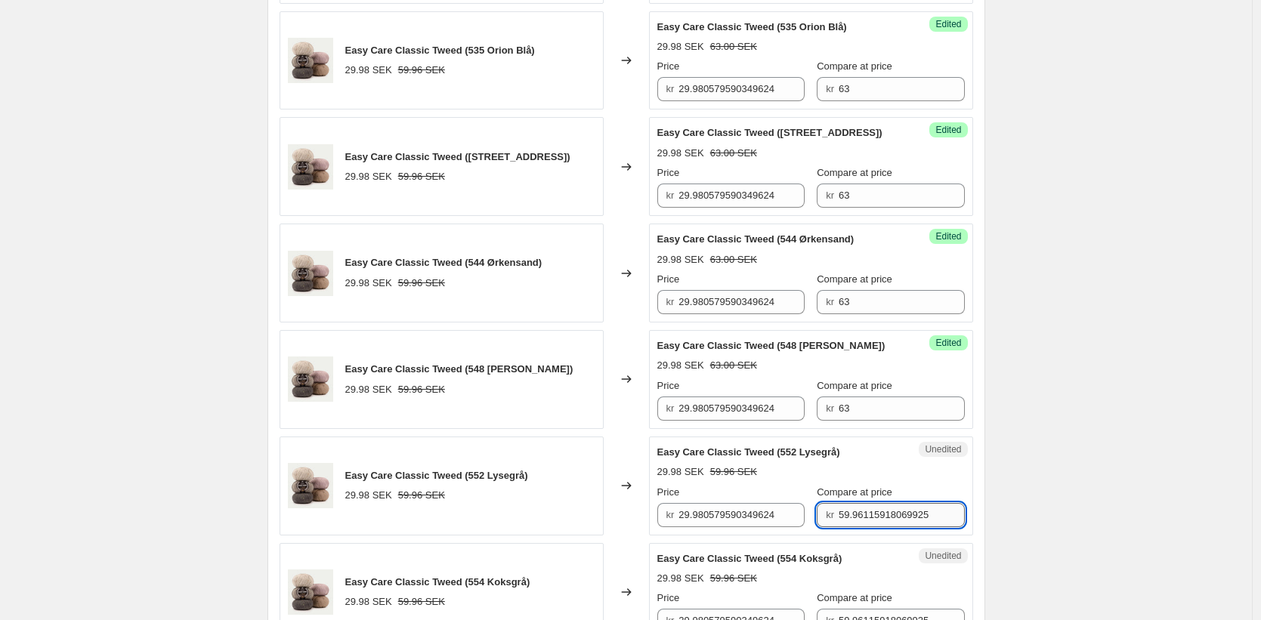
click at [853, 527] on input "59.96115918069925" at bounding box center [901, 515] width 126 height 24
paste input "63"
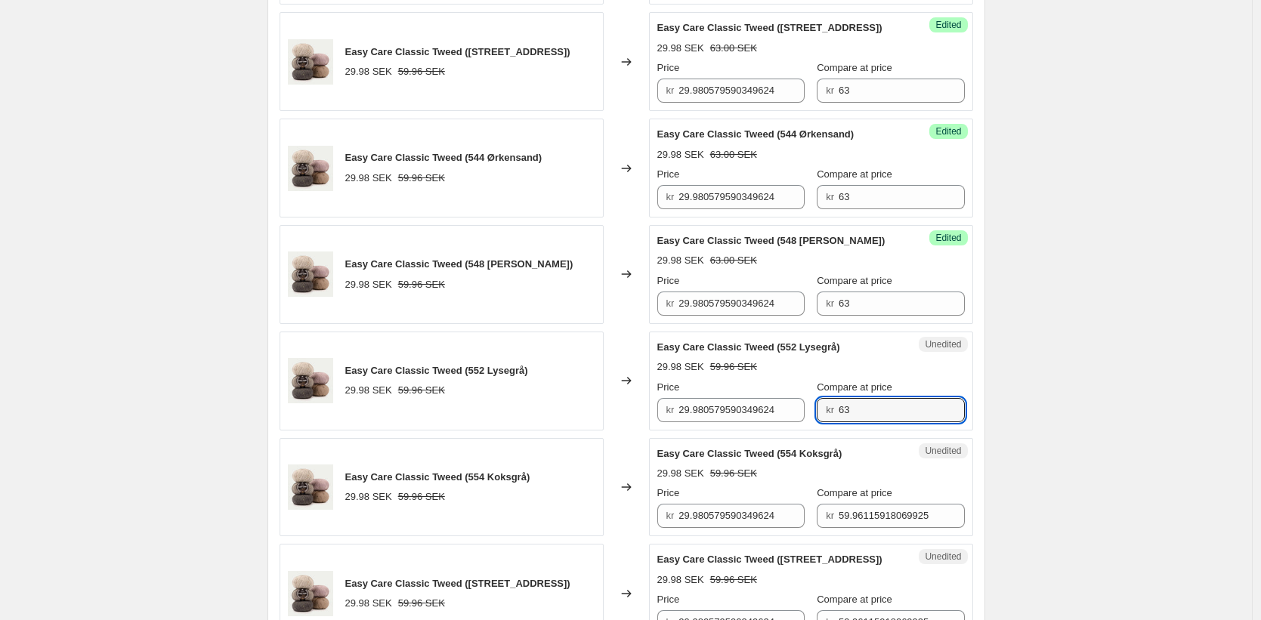
scroll to position [1510, 0]
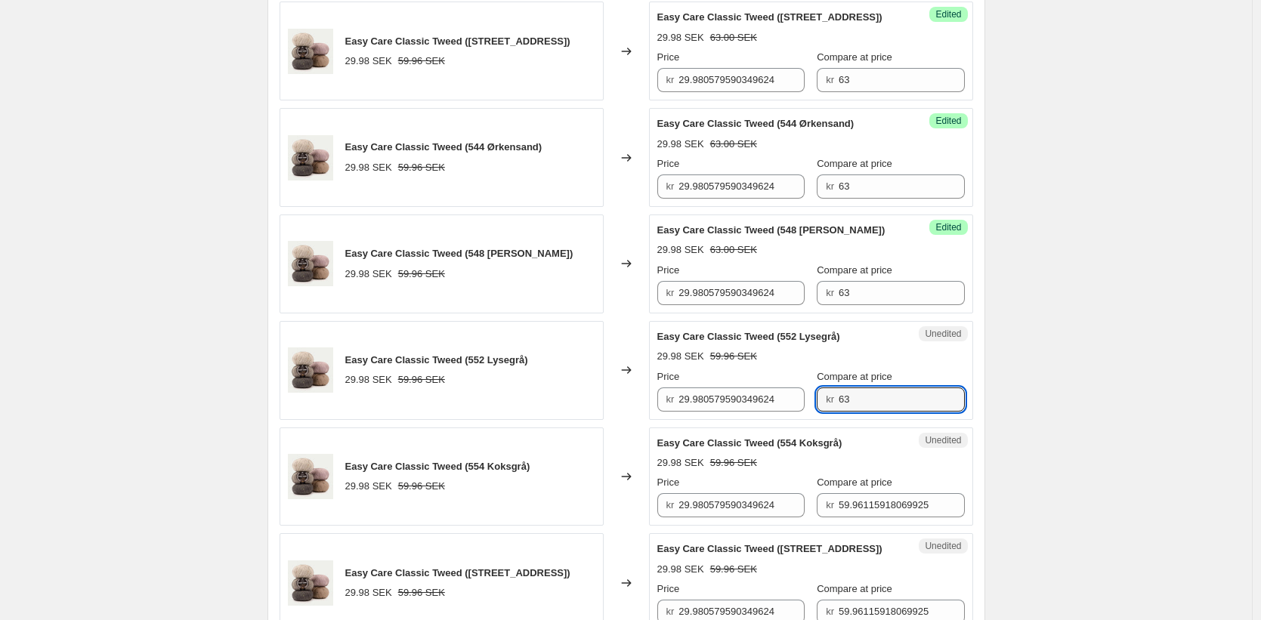
type input "63"
drag, startPoint x: 846, startPoint y: 555, endPoint x: 854, endPoint y: 528, distance: 28.2
click at [848, 554] on div "Unedited Easy Care Classic Tweed (558 Støvet Salvie) 29.98 SEK 59.96 SEK Price …" at bounding box center [811, 582] width 324 height 99
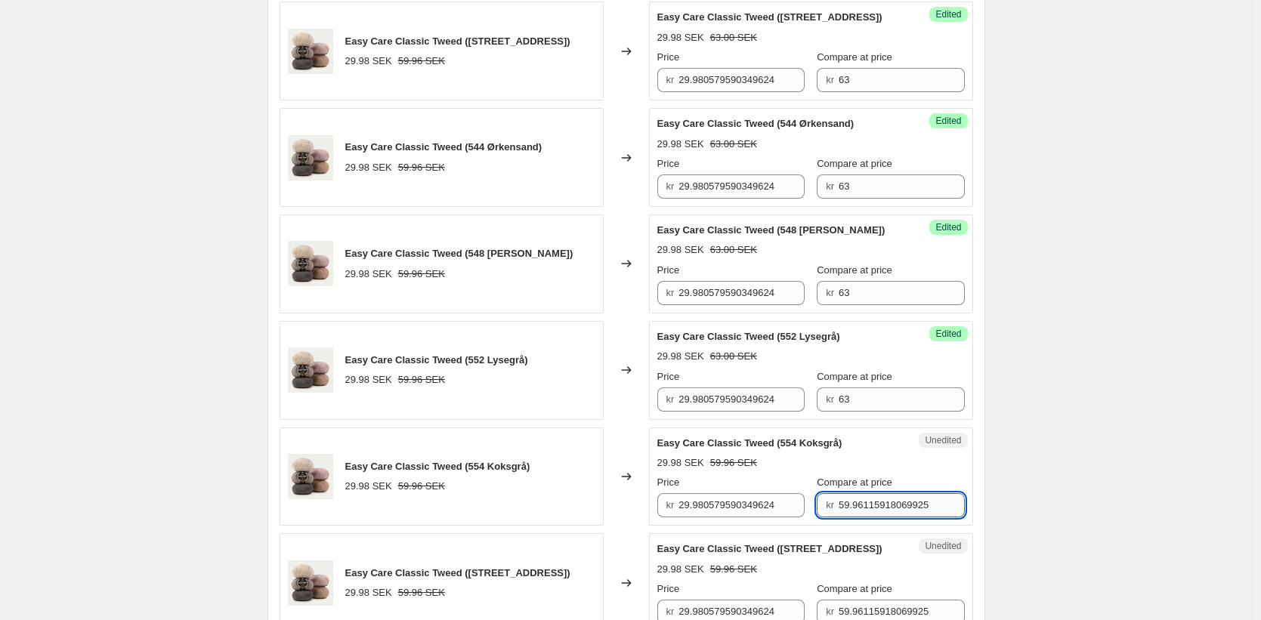
click at [854, 517] on input "59.96115918069925" at bounding box center [901, 505] width 126 height 24
paste input "63"
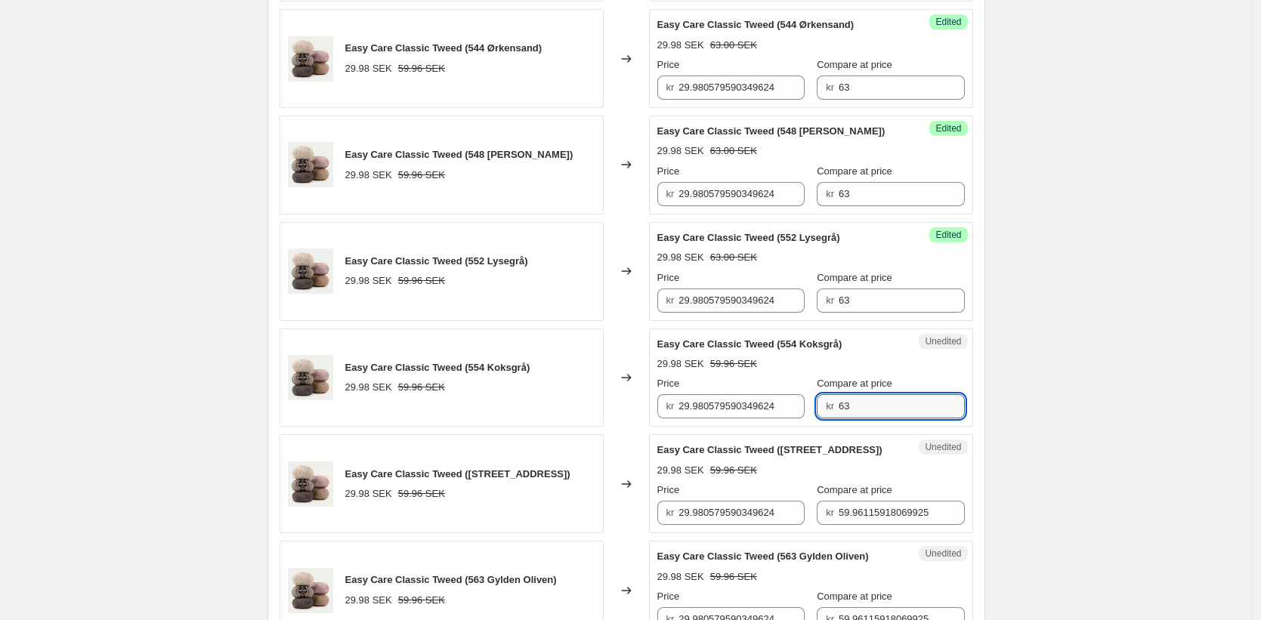
scroll to position [1669, 0]
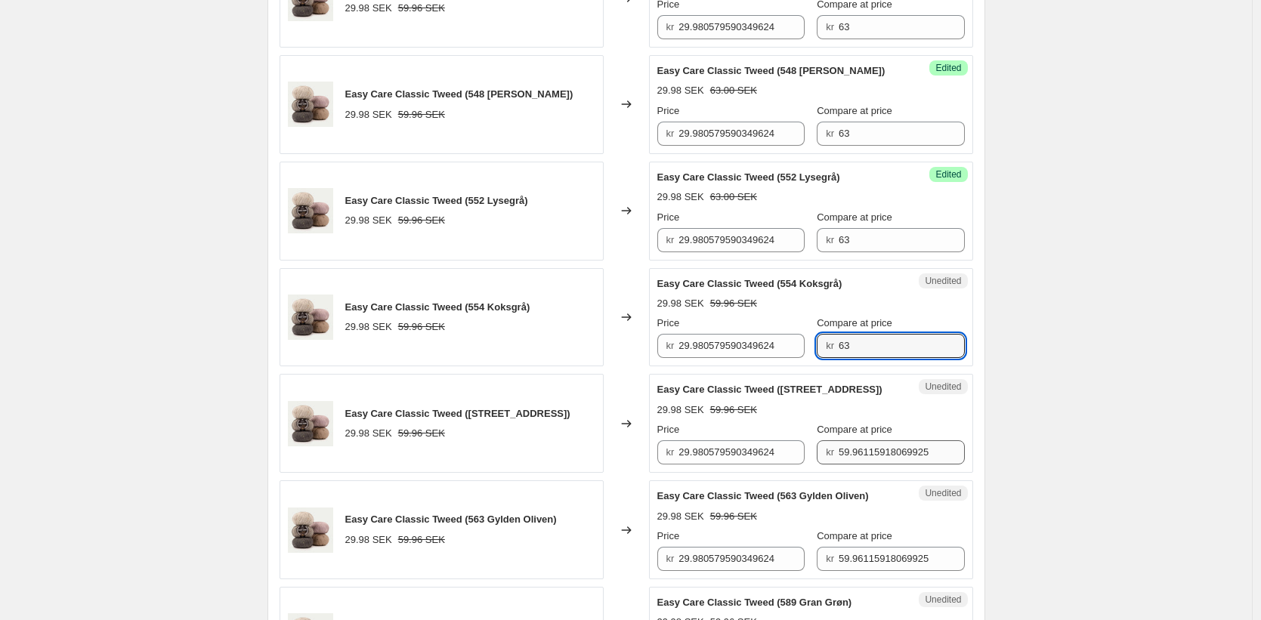
type input "63"
click at [842, 461] on input "59.96115918069925" at bounding box center [901, 452] width 126 height 24
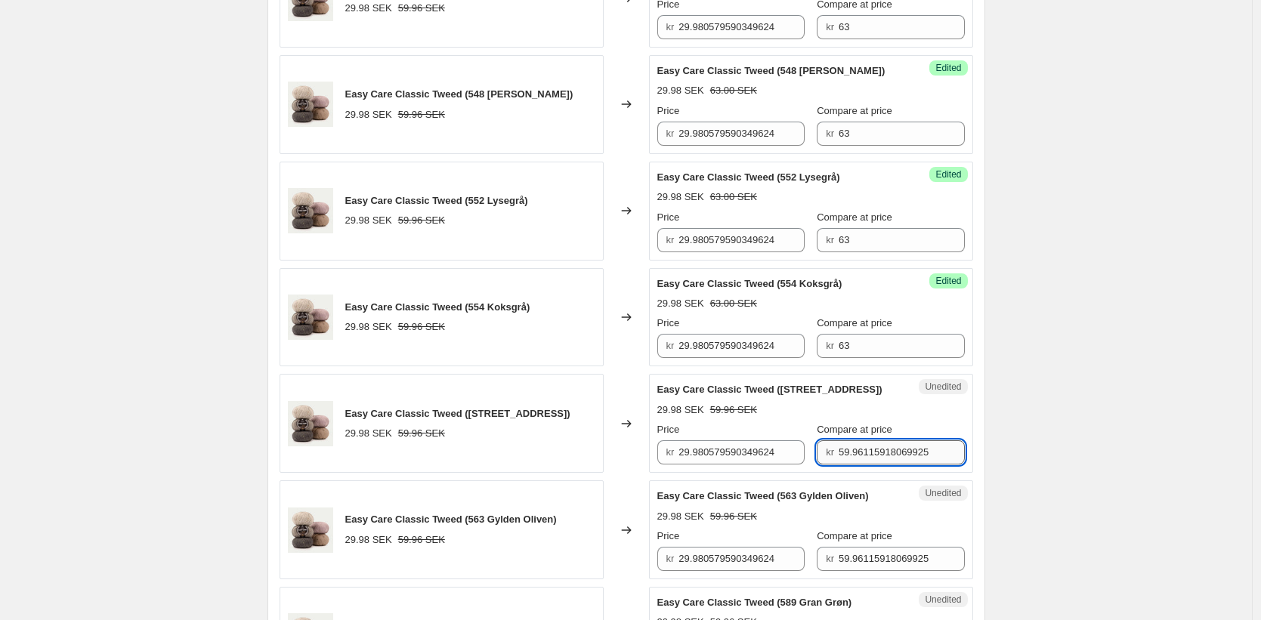
click at [842, 461] on input "59.96115918069925" at bounding box center [901, 452] width 126 height 24
paste input "63"
type input "63"
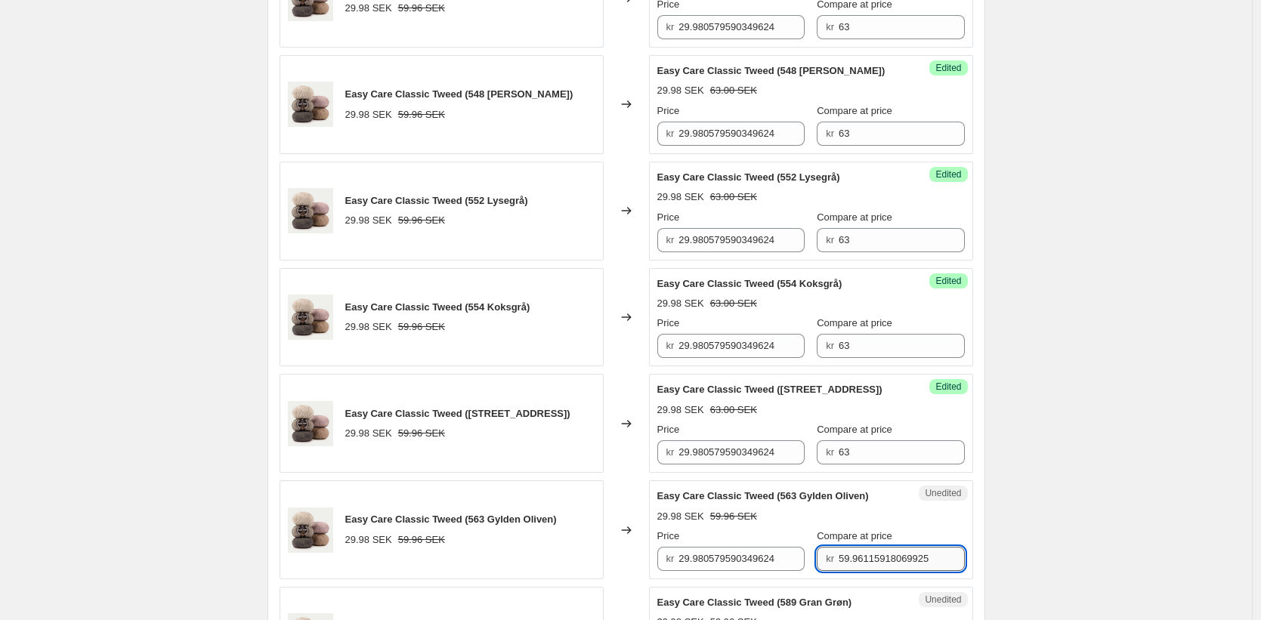
click at [863, 567] on input "59.96115918069925" at bounding box center [901, 559] width 126 height 24
paste input "63"
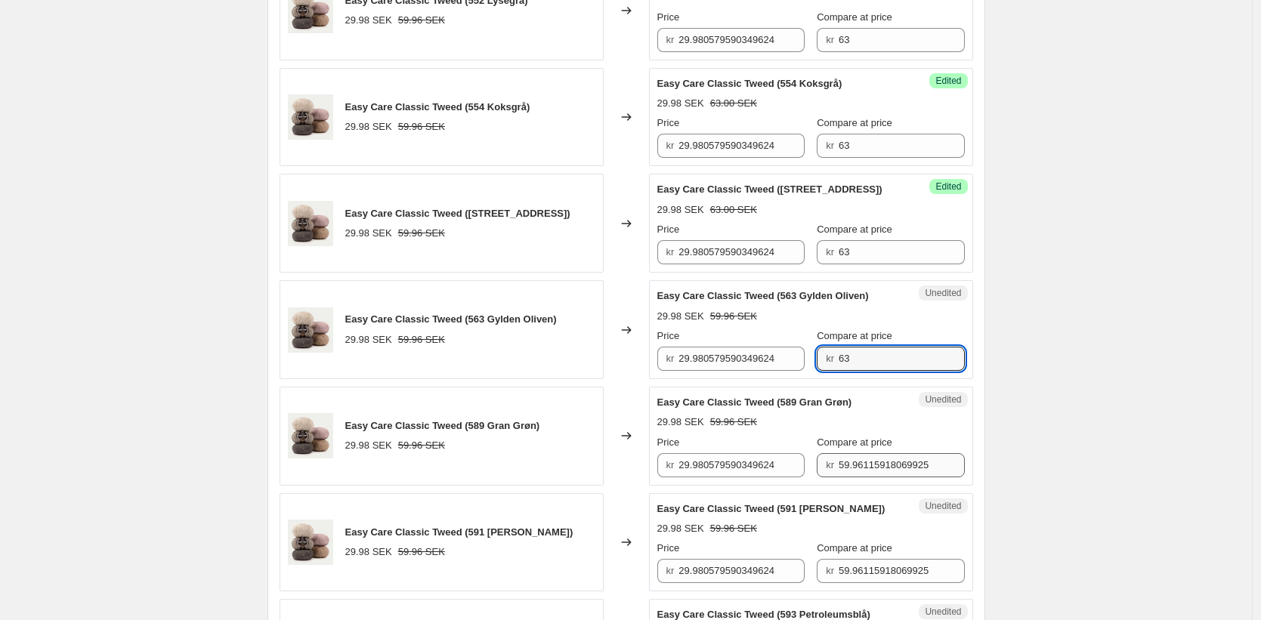
type input "63"
click at [848, 473] on input "59.96115918069925" at bounding box center [901, 465] width 126 height 24
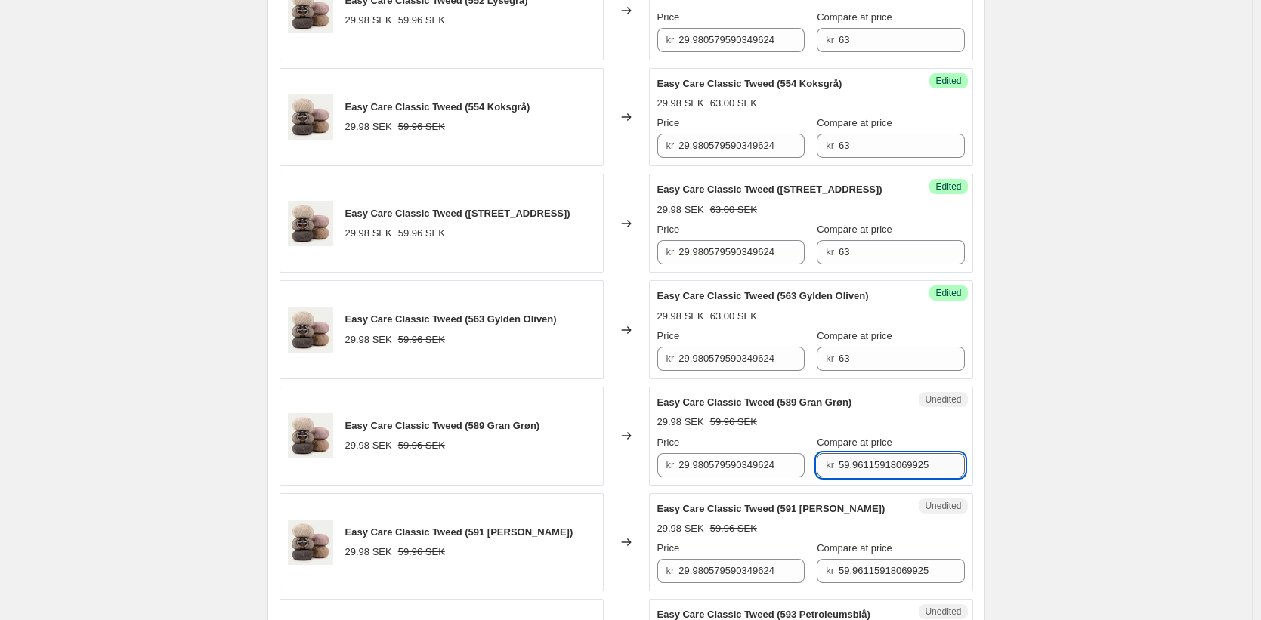
click at [848, 473] on input "59.96115918069925" at bounding box center [901, 465] width 126 height 24
paste input "63"
type input "63"
click at [853, 578] on input "59.96115918069925" at bounding box center [901, 571] width 126 height 24
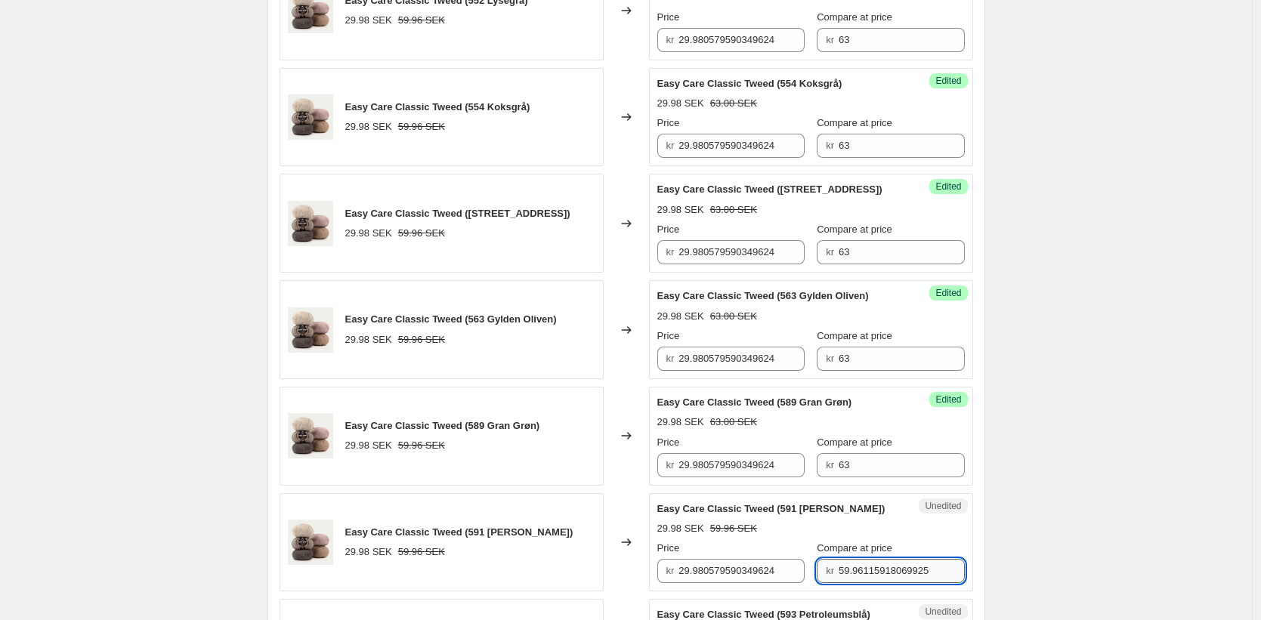
paste input "63"
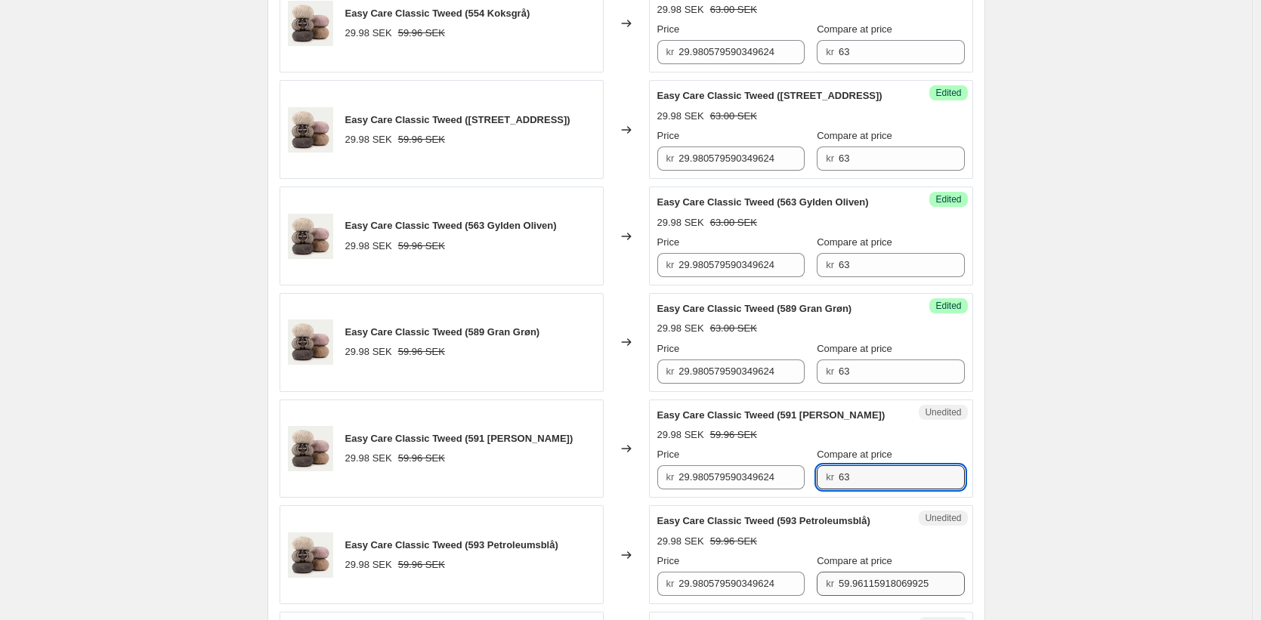
scroll to position [1993, 0]
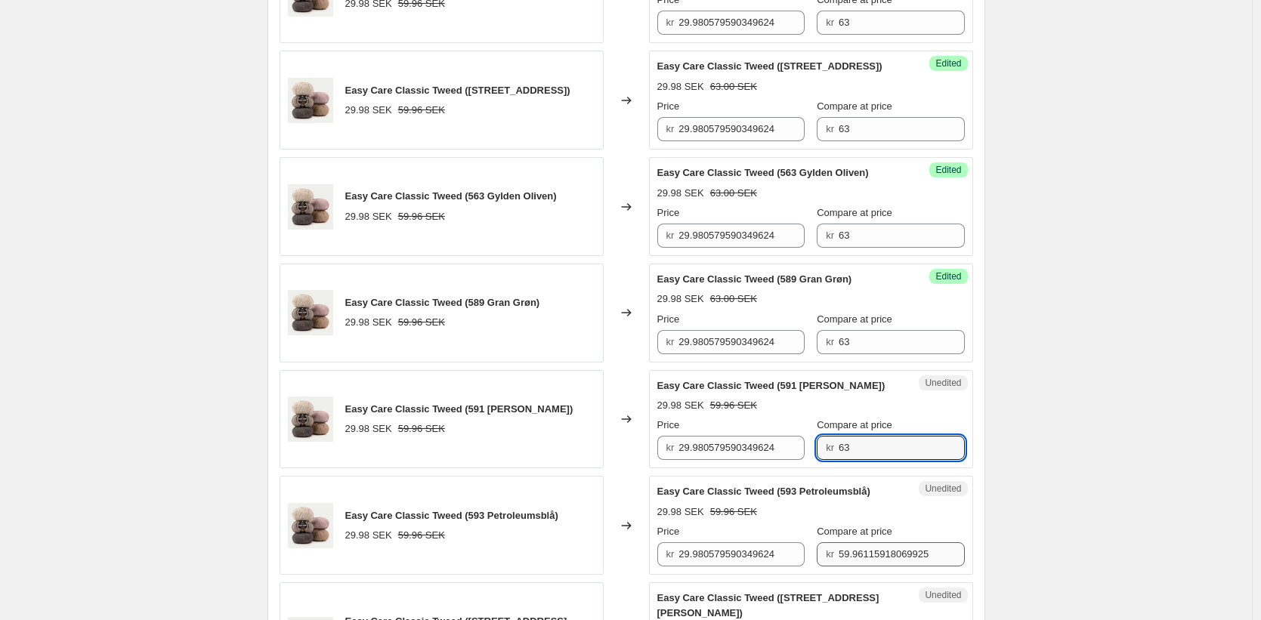
type input "63"
click at [839, 557] on input "59.96115918069925" at bounding box center [901, 554] width 126 height 24
click at [839, 558] on input "59.96115918069925" at bounding box center [901, 554] width 126 height 24
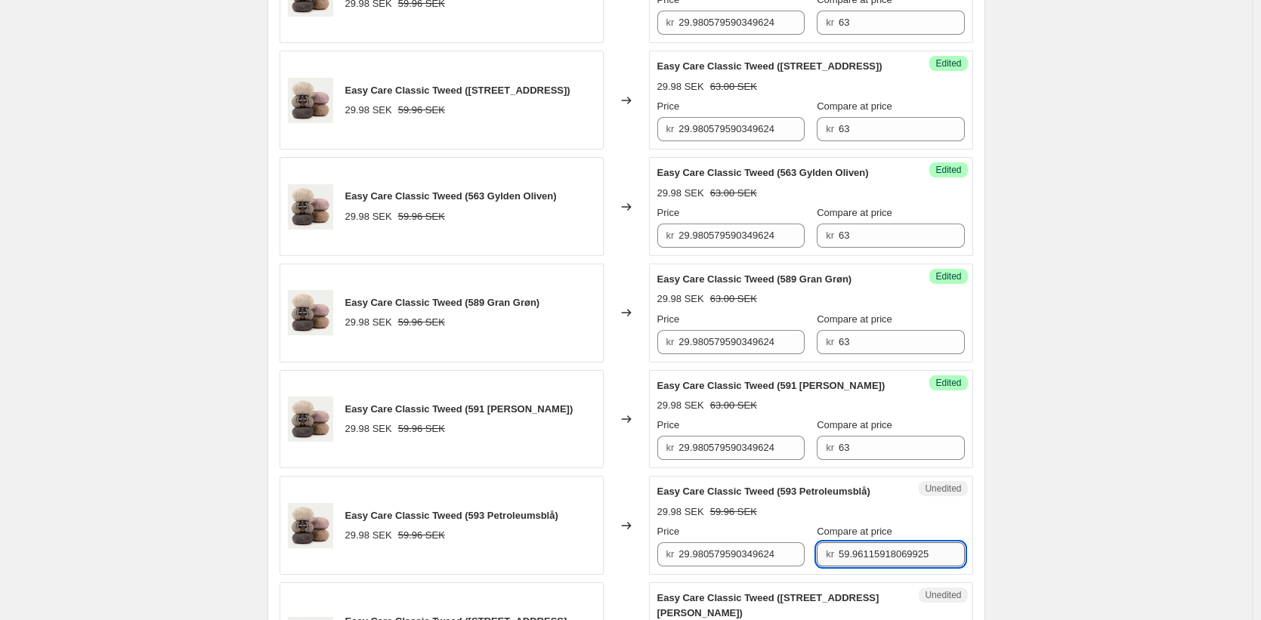
click at [839, 557] on input "59.96115918069925" at bounding box center [901, 554] width 126 height 24
paste input "63"
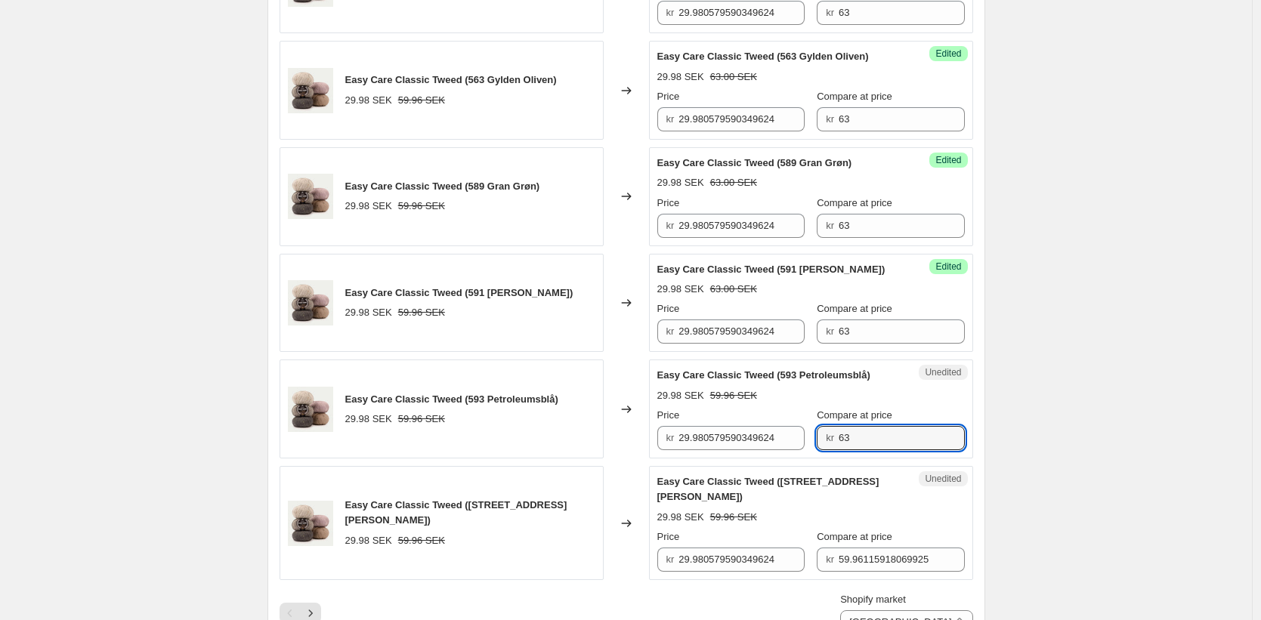
scroll to position [2151, 0]
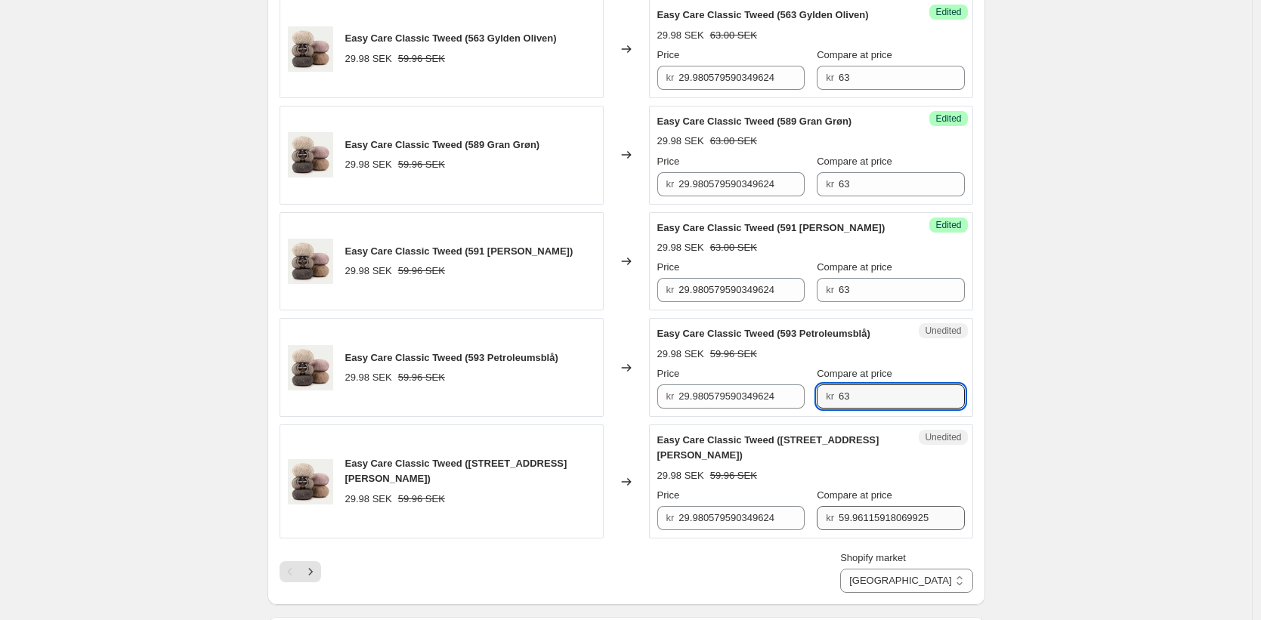
type input "63"
click at [845, 514] on input "59.96115918069925" at bounding box center [901, 518] width 126 height 24
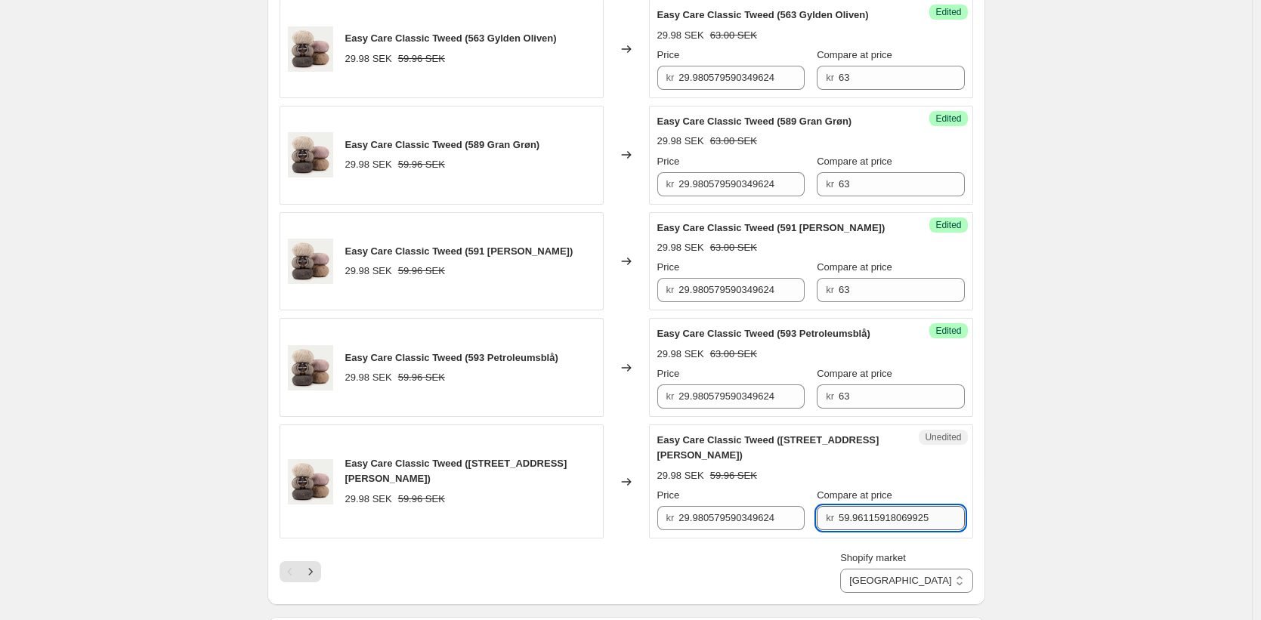
click at [845, 514] on input "59.96115918069925" at bounding box center [901, 518] width 126 height 24
paste input "63"
type input "63"
click at [946, 515] on div "Success Edited Easy Care Classic Tweed (595 Støvet Rosa) 29.98 SEK 63.00 SEK Pr…" at bounding box center [811, 482] width 324 height 114
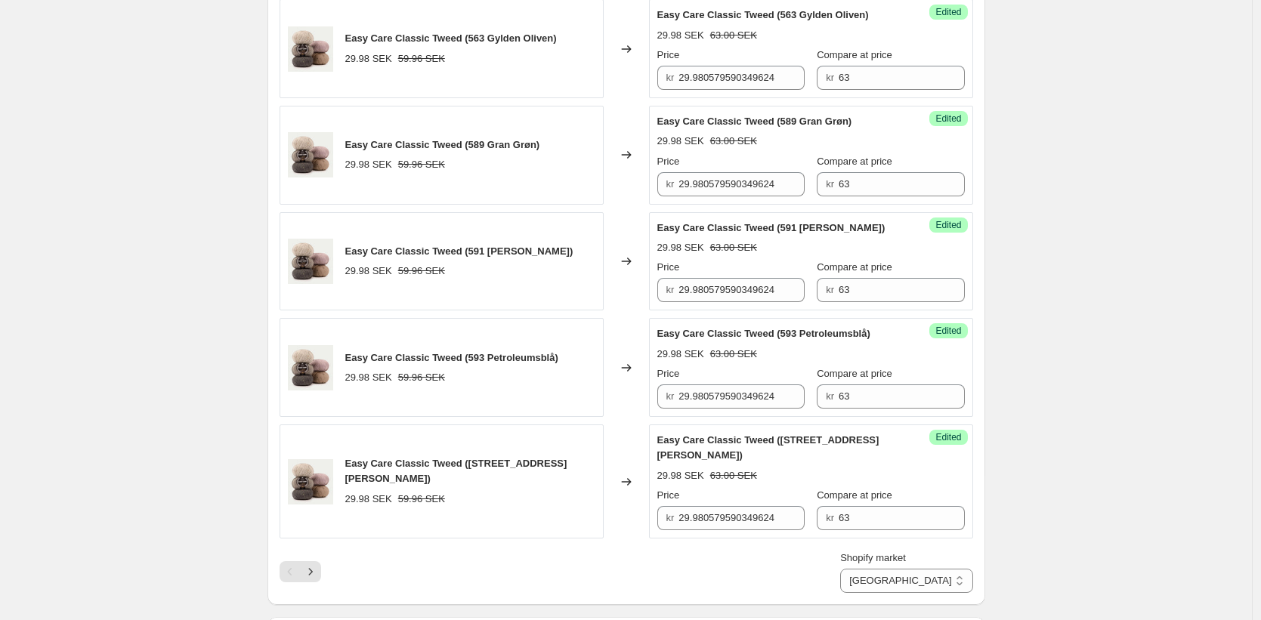
click at [314, 578] on icon "Next" at bounding box center [310, 571] width 15 height 15
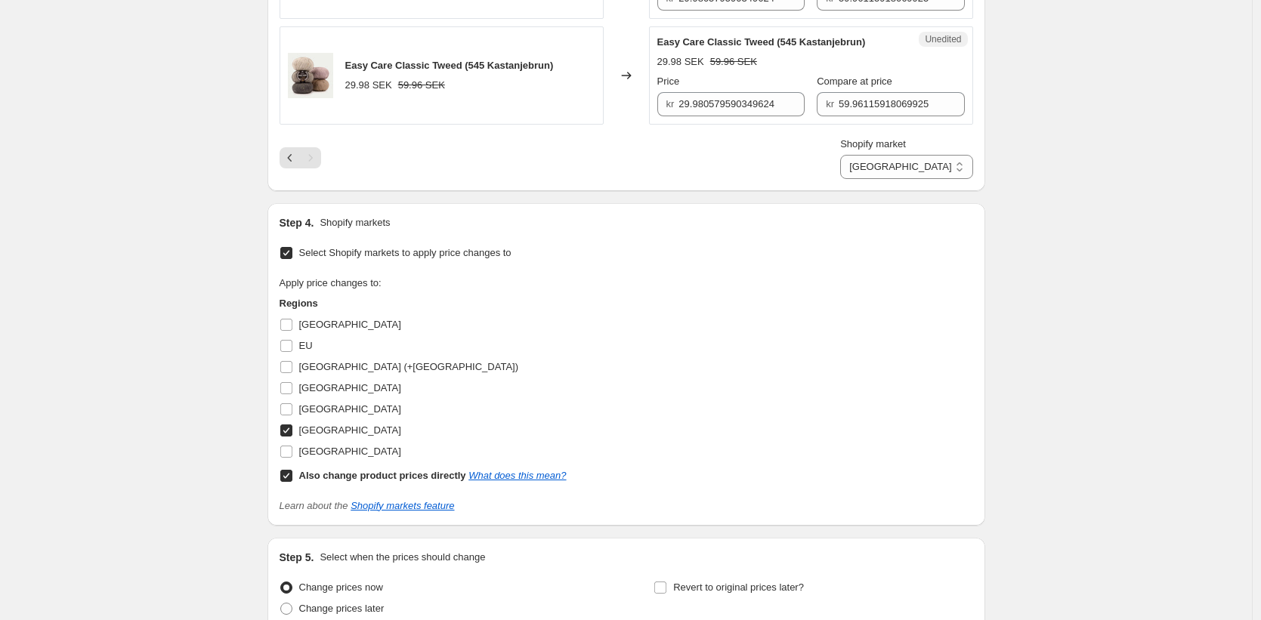
scroll to position [881, 0]
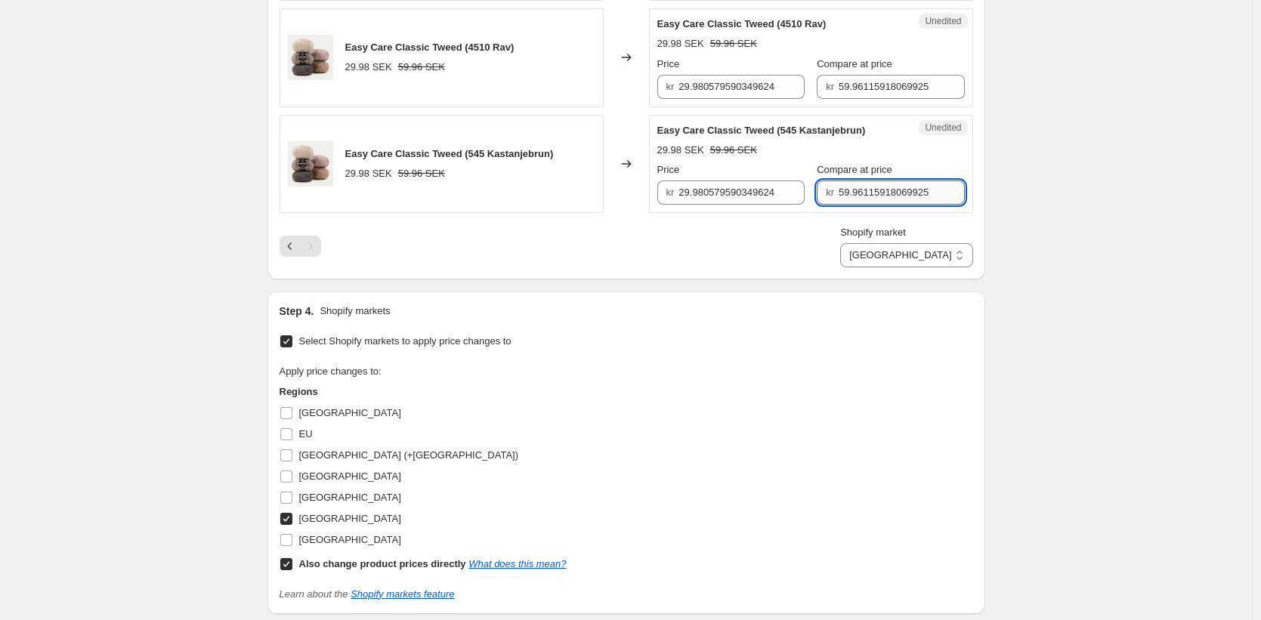
click at [888, 195] on input "59.96115918069925" at bounding box center [901, 193] width 126 height 24
paste input "63"
type input "63"
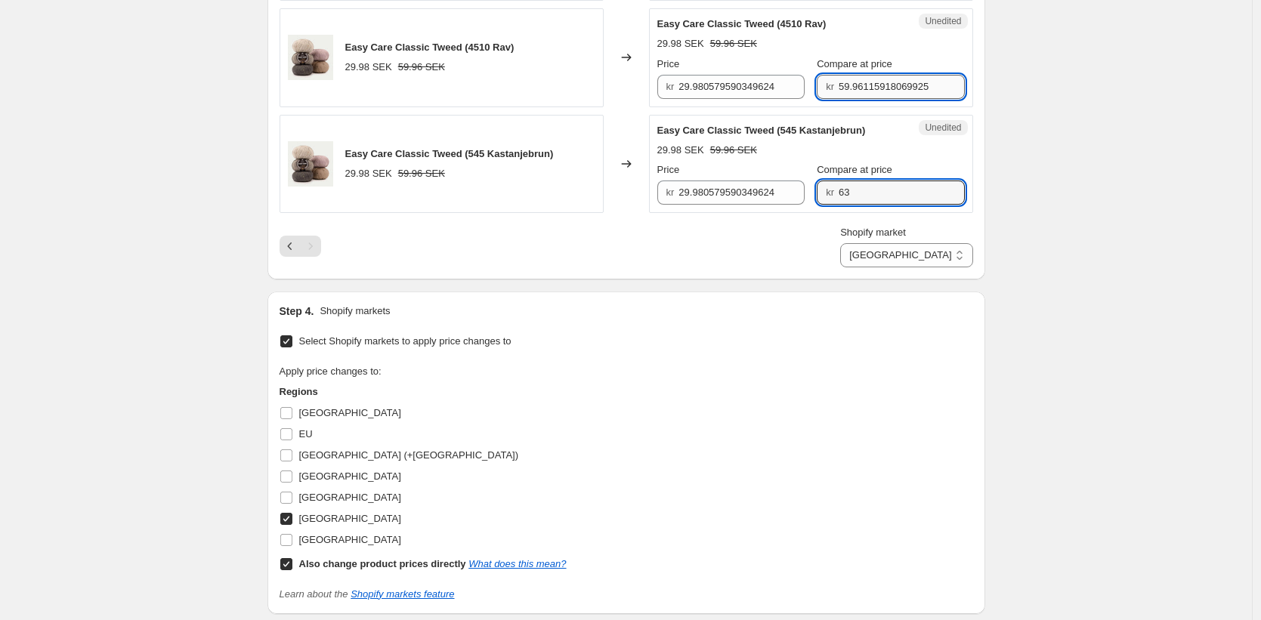
click at [875, 90] on input "59.96115918069925" at bounding box center [901, 87] width 126 height 24
click at [874, 90] on input "59.96115918069925" at bounding box center [901, 87] width 126 height 24
paste input "63"
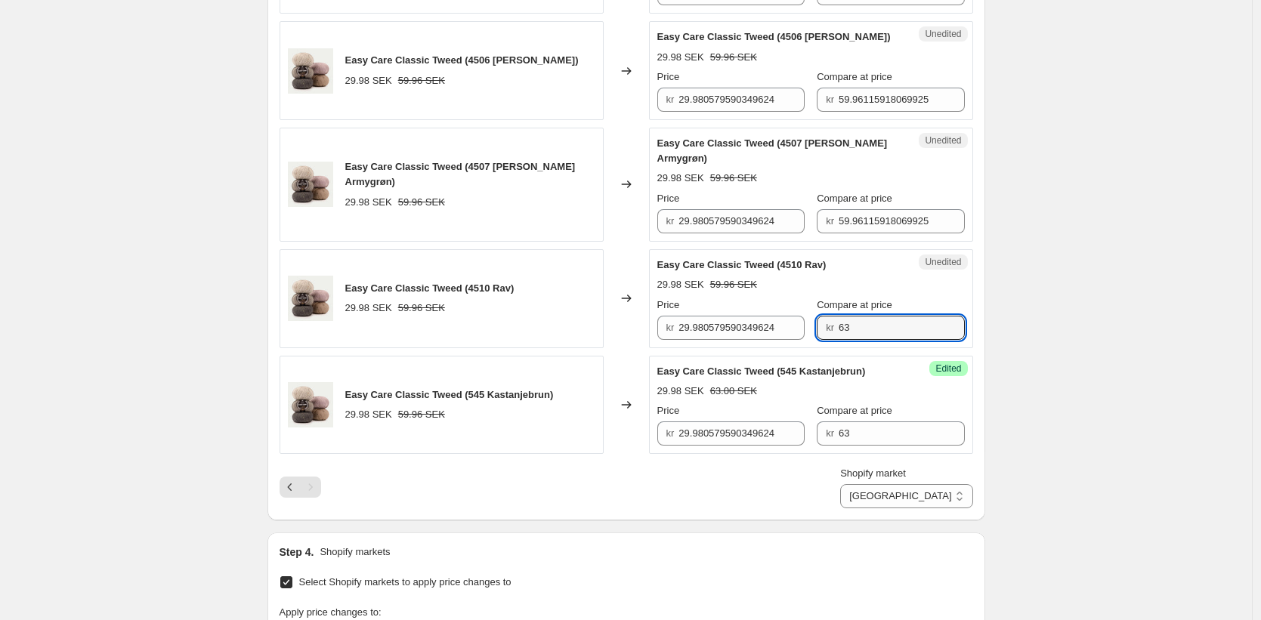
scroll to position [629, 0]
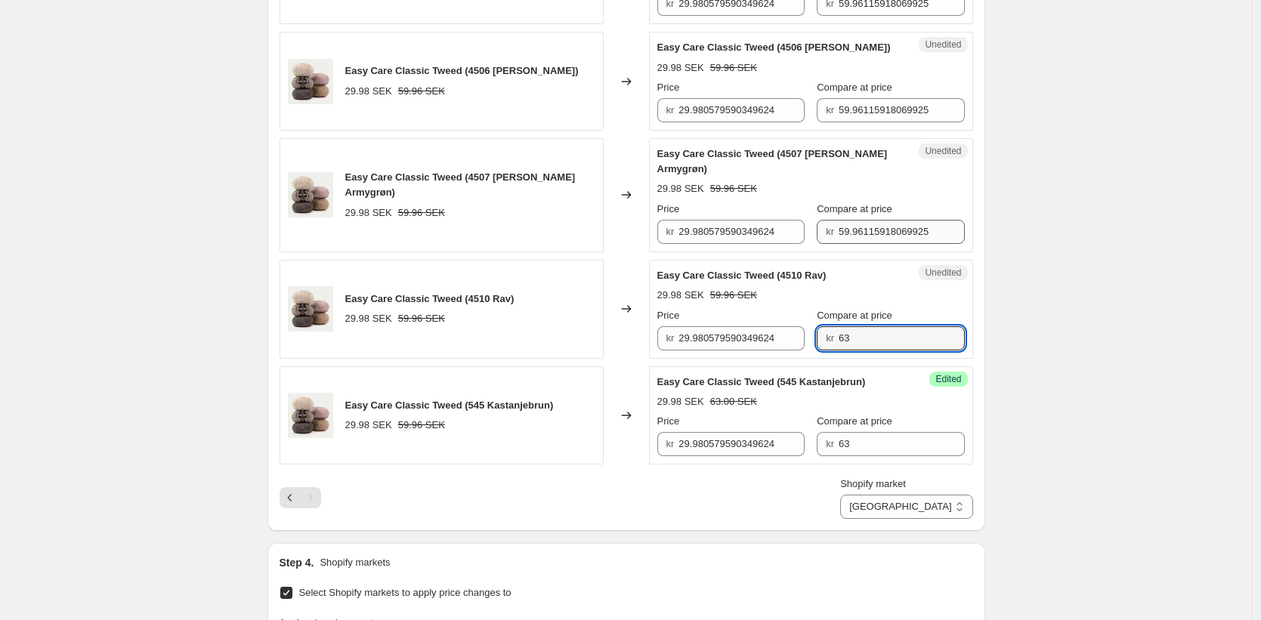
type input "63"
click at [869, 229] on input "59.96115918069925" at bounding box center [901, 232] width 126 height 24
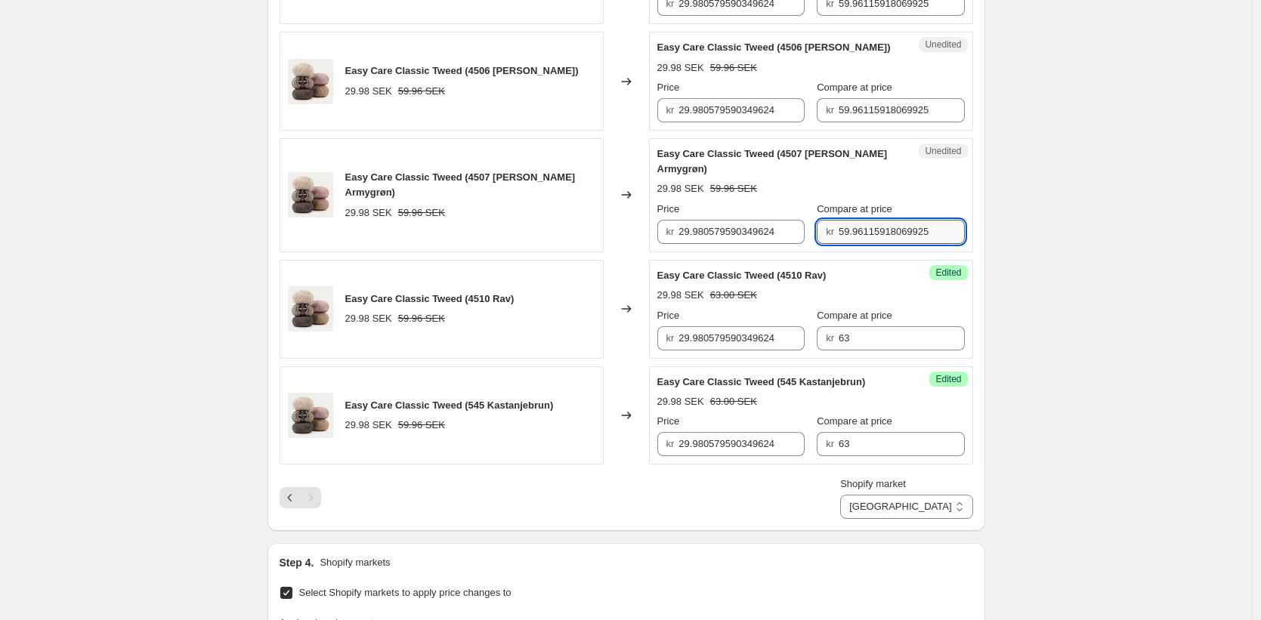
click at [869, 229] on input "59.96115918069925" at bounding box center [901, 232] width 126 height 24
paste input "63"
type input "63"
click at [864, 104] on input "59.96115918069925" at bounding box center [901, 110] width 126 height 24
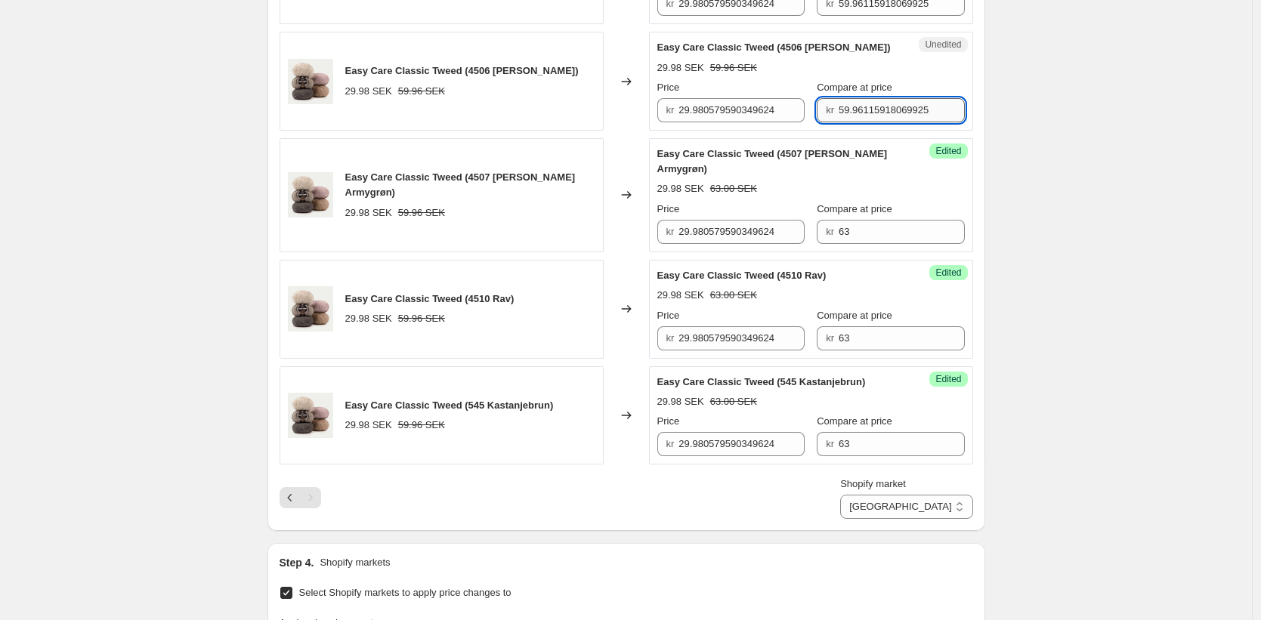
click at [864, 104] on input "59.96115918069925" at bounding box center [901, 110] width 126 height 24
paste input "63"
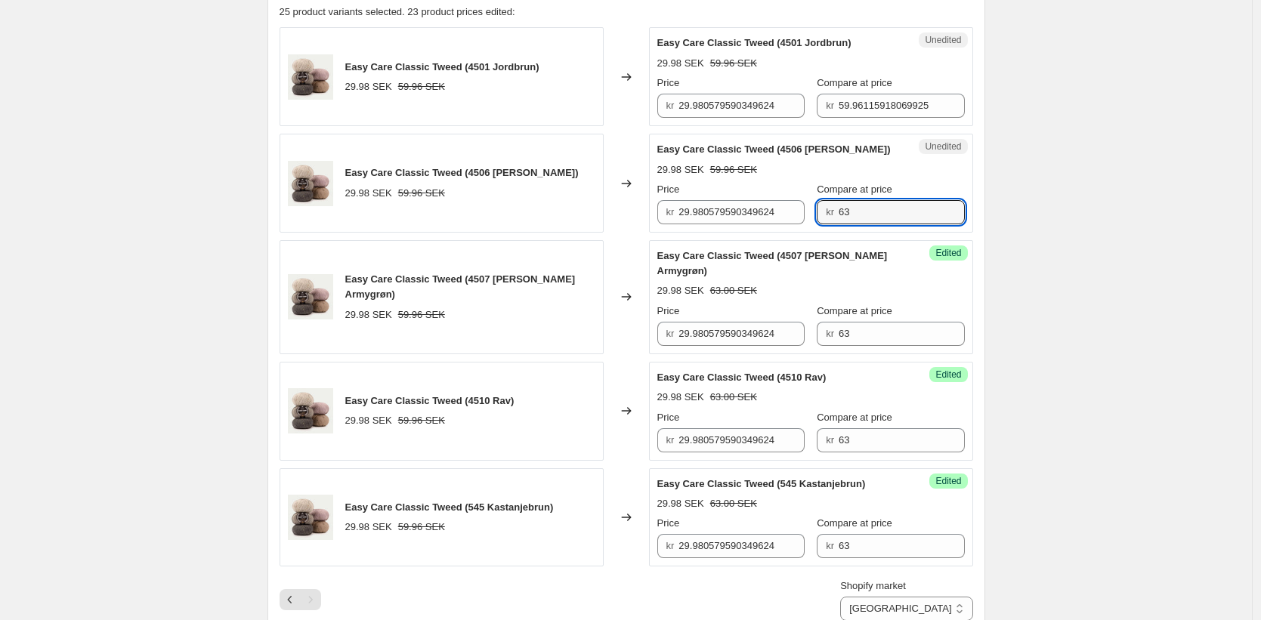
scroll to position [476, 0]
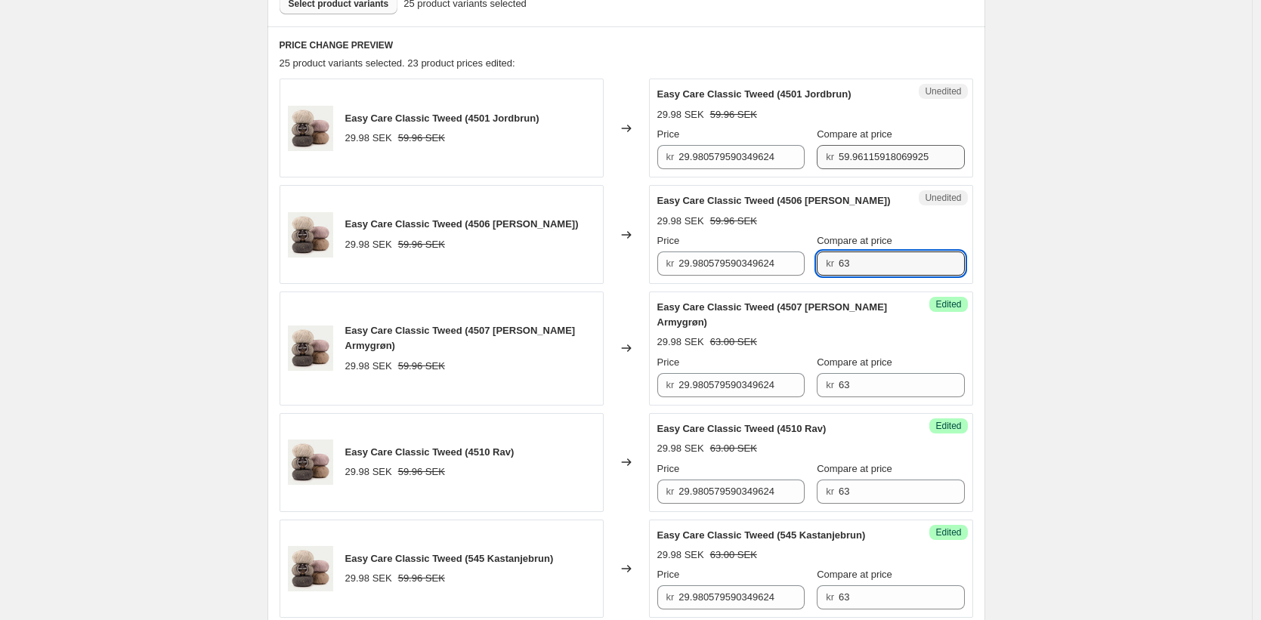
type input "63"
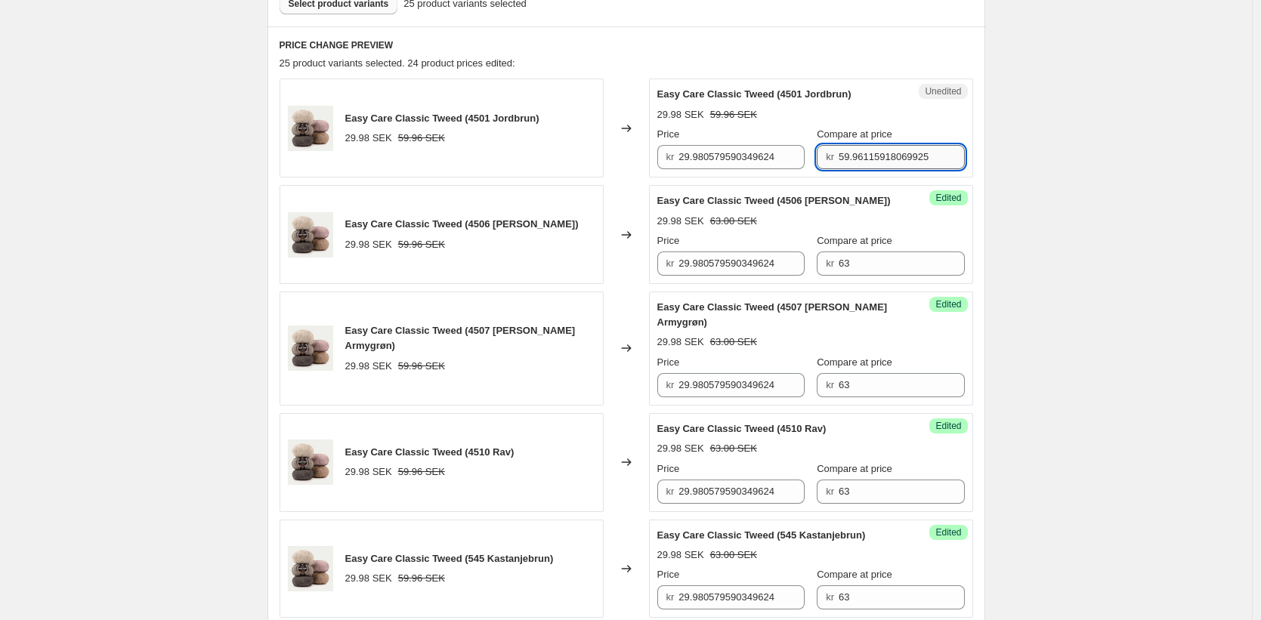
click at [871, 159] on input "59.96115918069925" at bounding box center [901, 157] width 126 height 24
paste input "63"
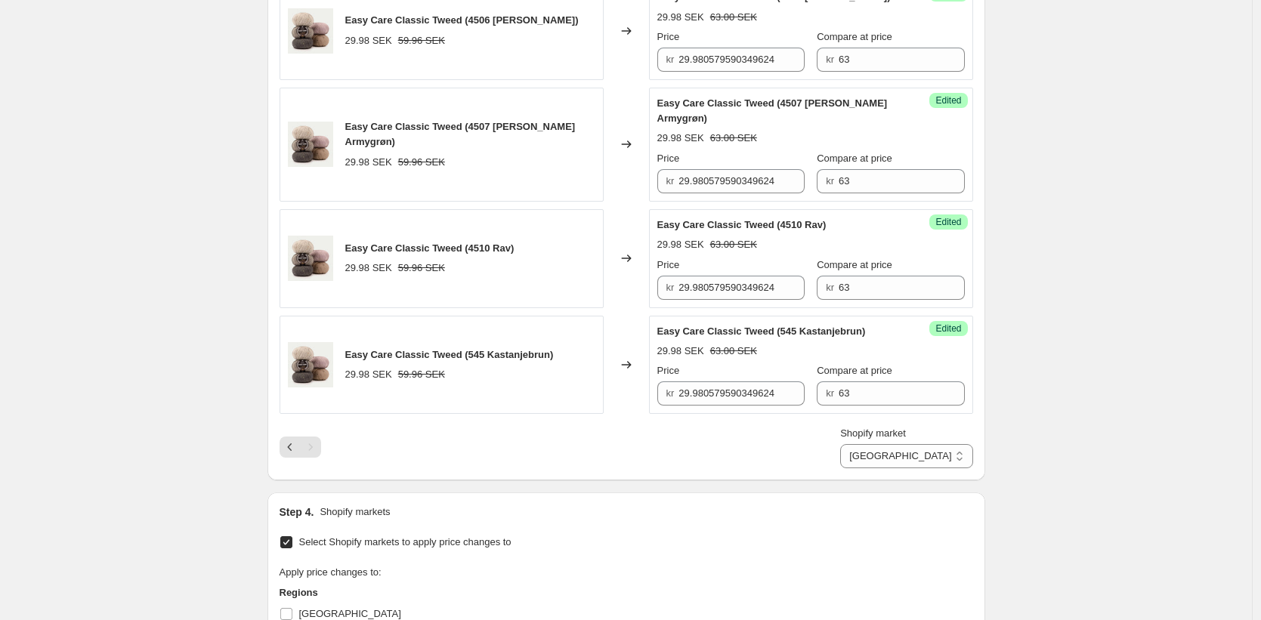
scroll to position [694, 0]
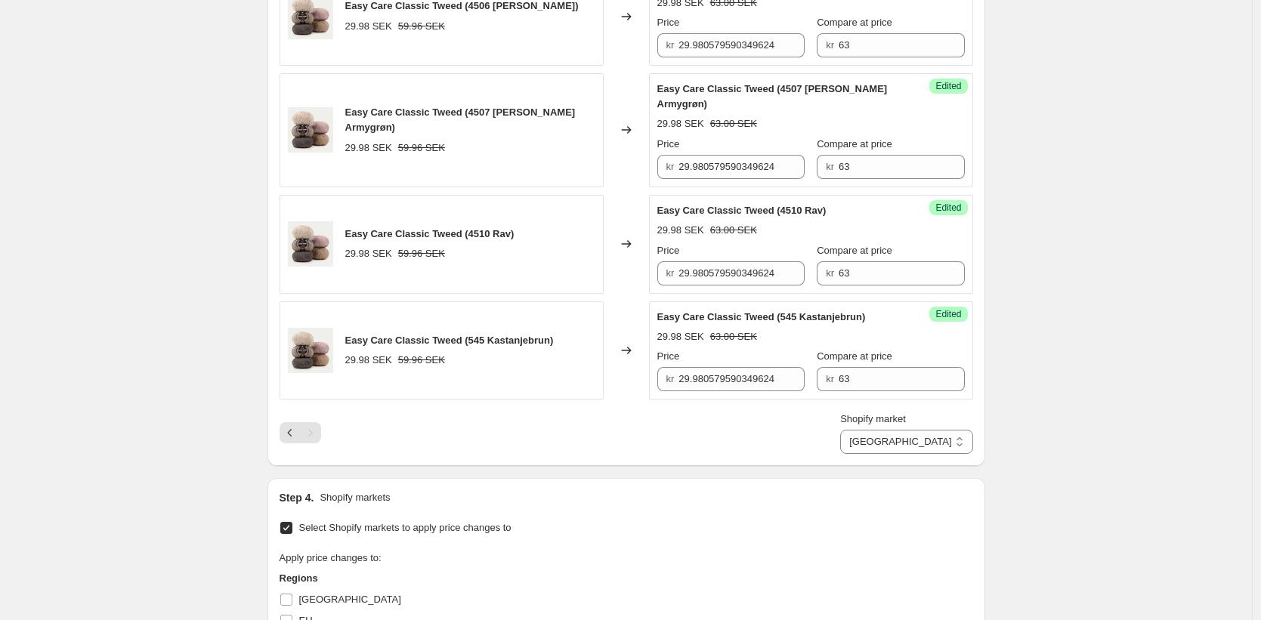
type input "63"
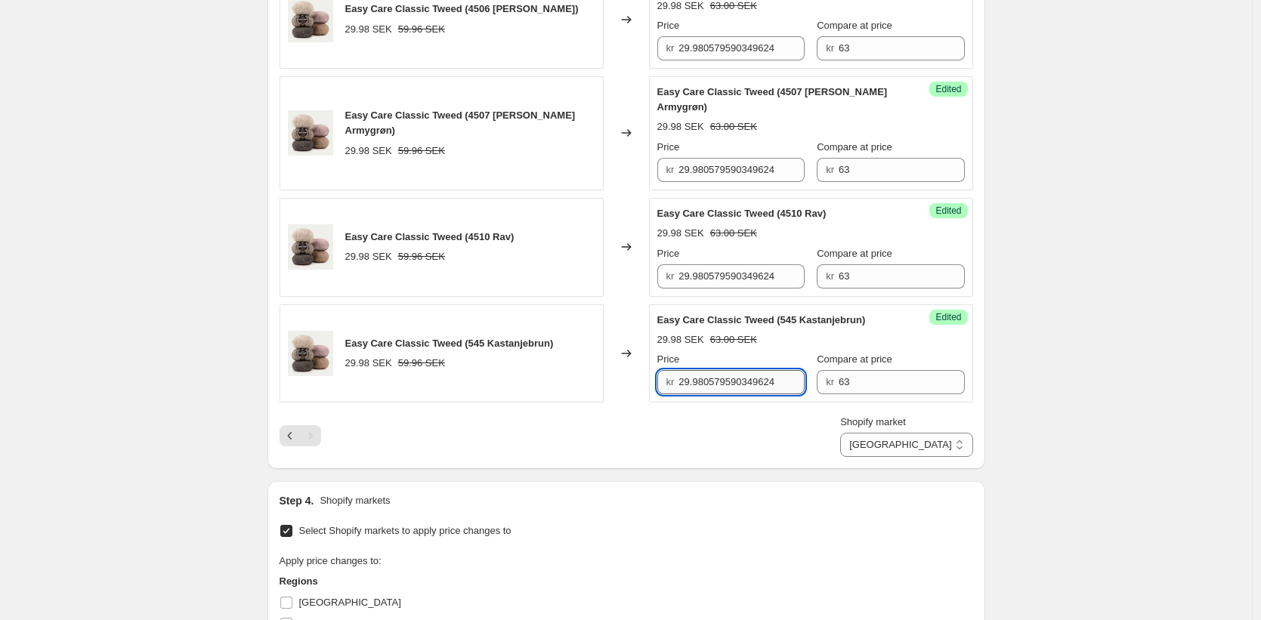
click at [730, 382] on input "29.980579590349624" at bounding box center [741, 382] width 126 height 24
type input "31.5"
click at [715, 283] on input "29.980579590349624" at bounding box center [741, 276] width 126 height 24
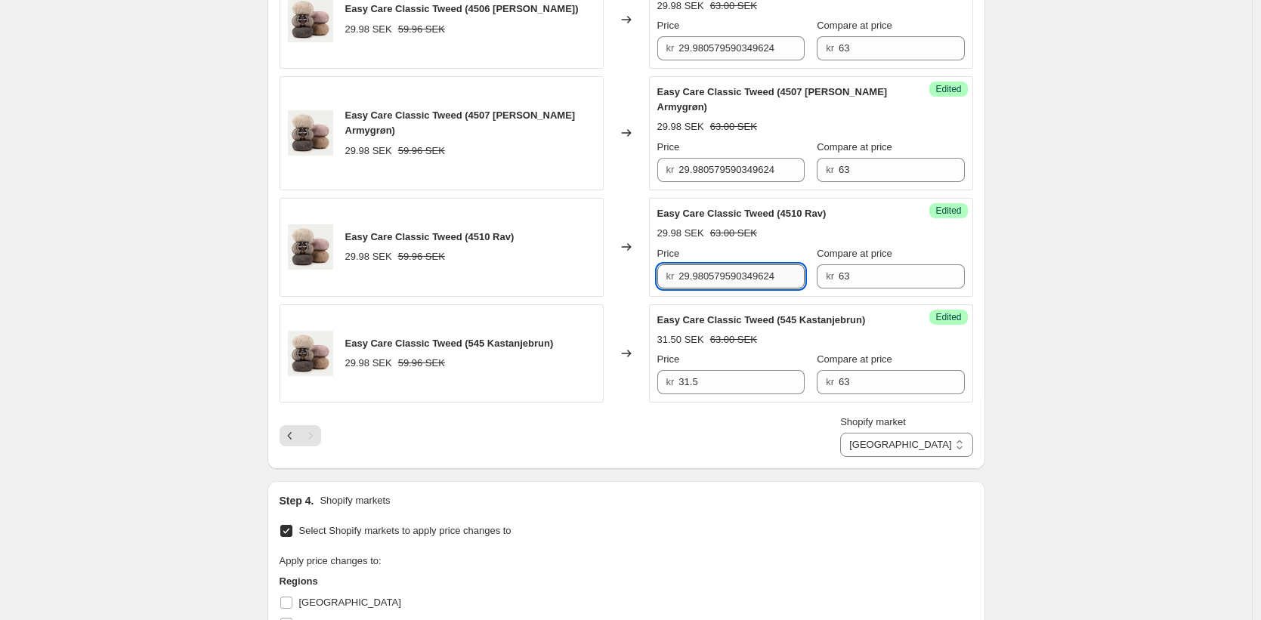
click at [715, 283] on input "29.980579590349624" at bounding box center [741, 276] width 126 height 24
paste input "31.5"
type input "31.5"
click at [736, 168] on input "29.980579590349624" at bounding box center [741, 170] width 126 height 24
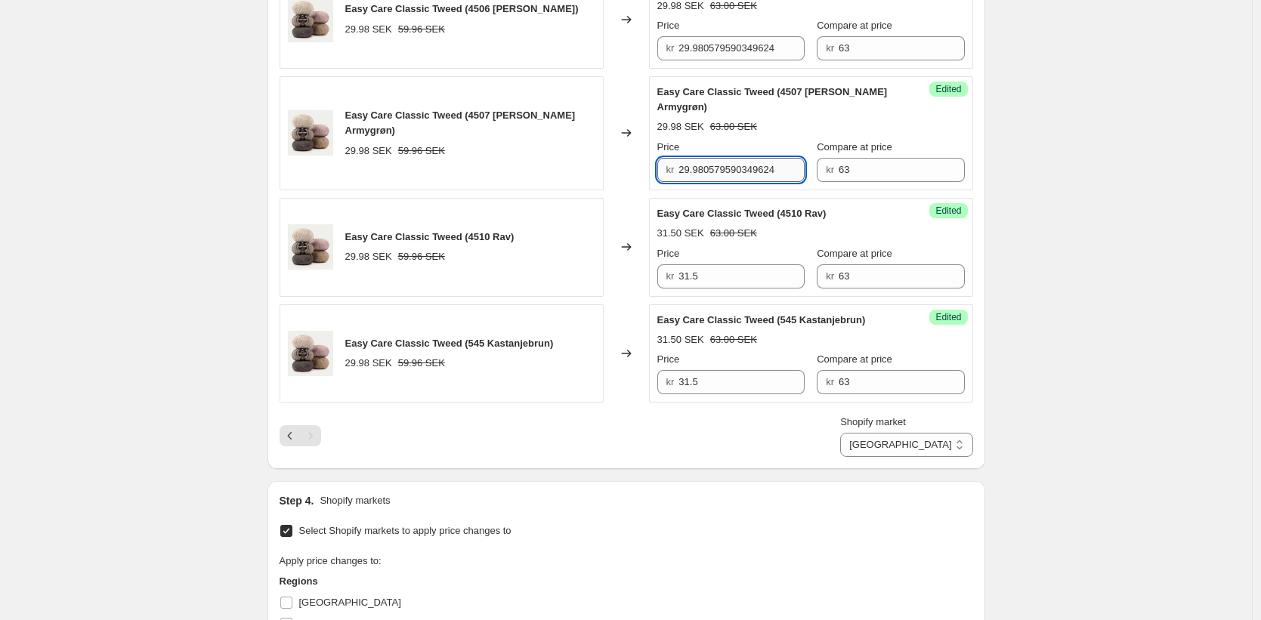
click at [736, 168] on input "29.980579590349624" at bounding box center [741, 170] width 126 height 24
paste input "31.5"
type input "31.5"
click at [730, 60] on div "Success Edited Easy Care Classic Tweed (4506 Karry) 29.98 SEK 63.00 SEK Price k…" at bounding box center [811, 19] width 324 height 99
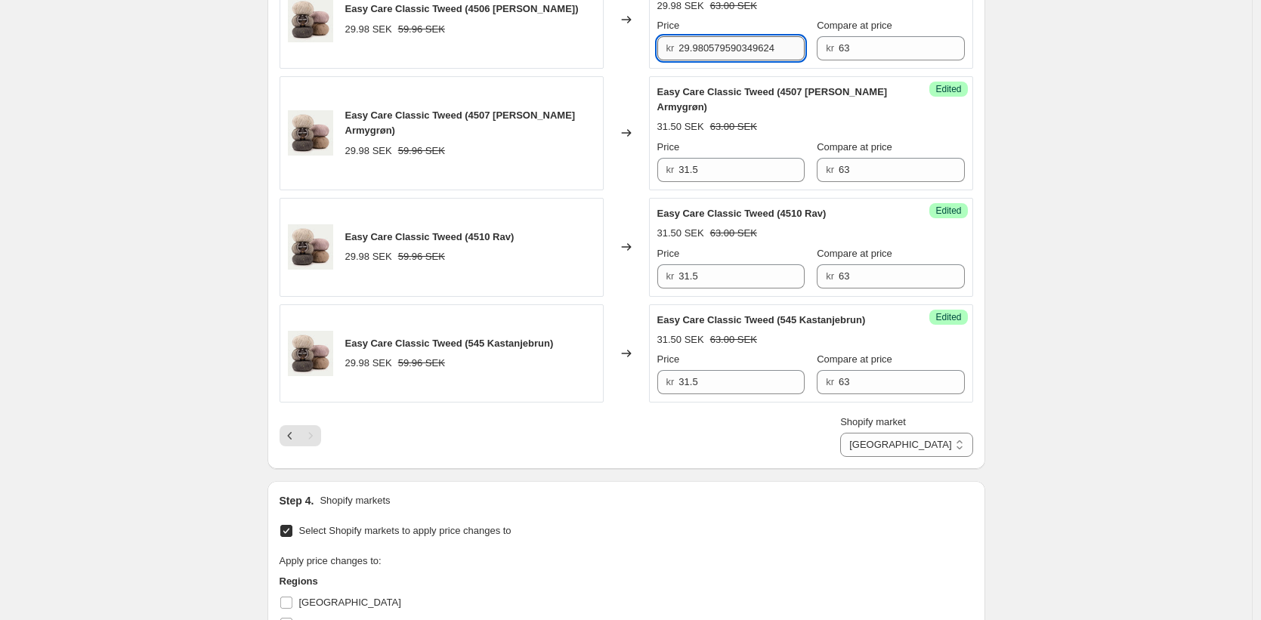
click at [729, 50] on input "29.980579590349624" at bounding box center [741, 48] width 126 height 24
paste input "31.5"
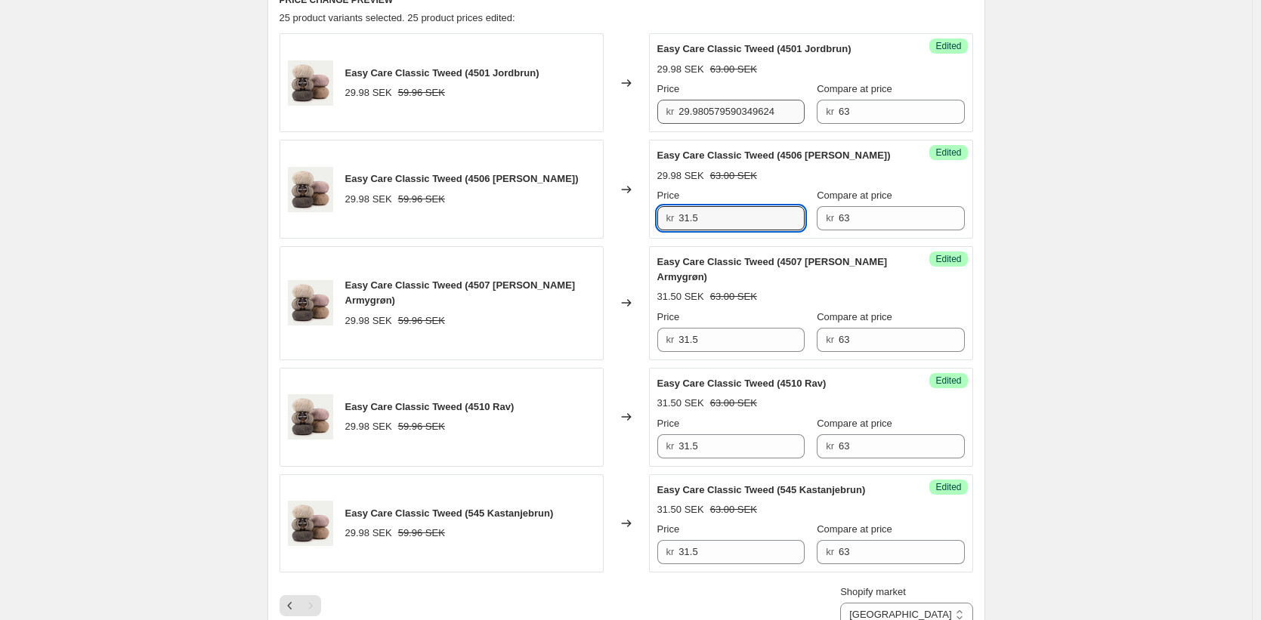
type input "31.5"
click at [729, 109] on input "29.980579590349624" at bounding box center [741, 112] width 126 height 24
paste input "31.5"
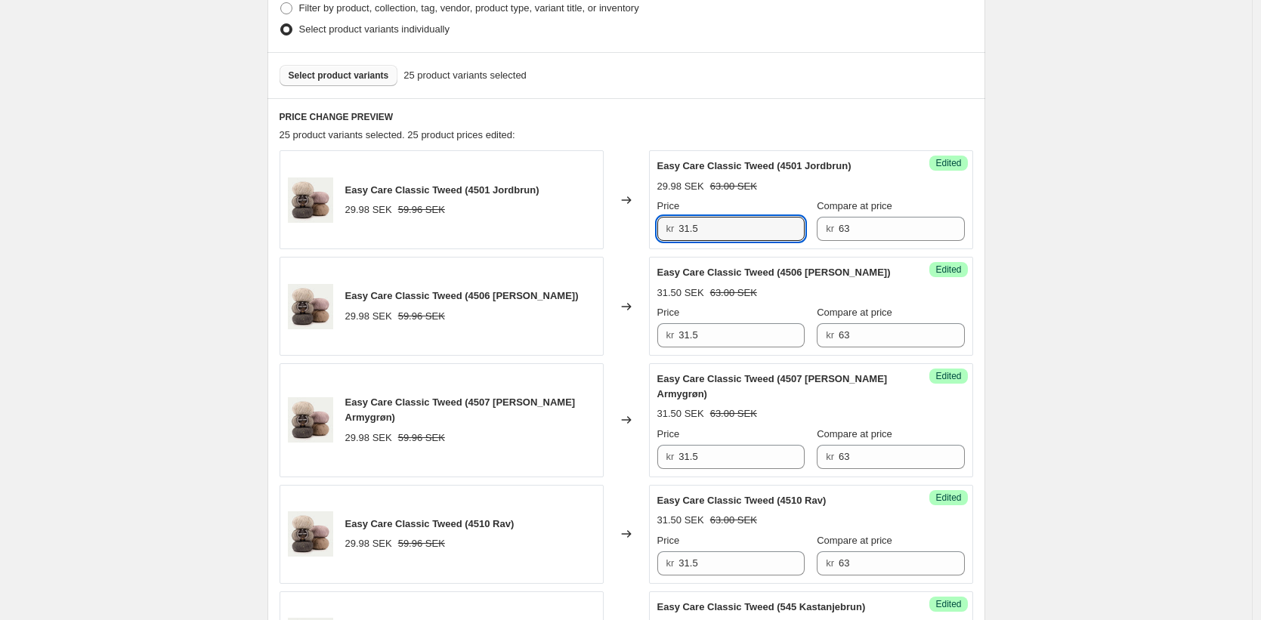
type input "31.5"
click at [792, 136] on div "25 product variants selected. 25 product prices edited:" at bounding box center [625, 135] width 693 height 15
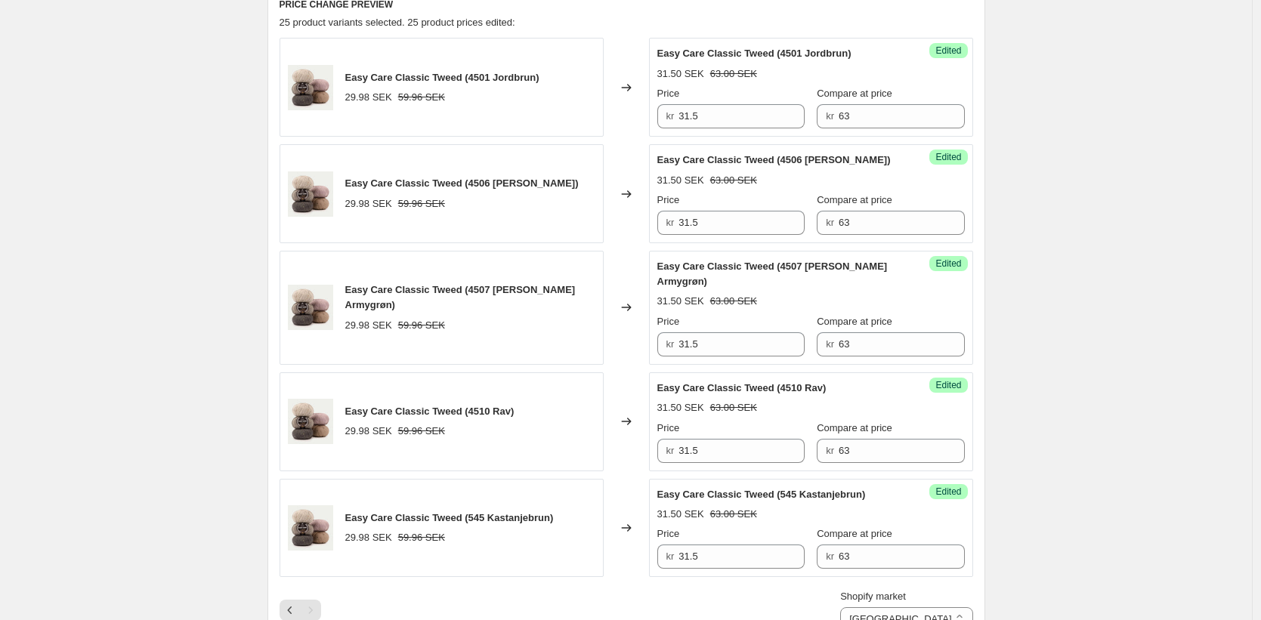
scroll to position [699, 0]
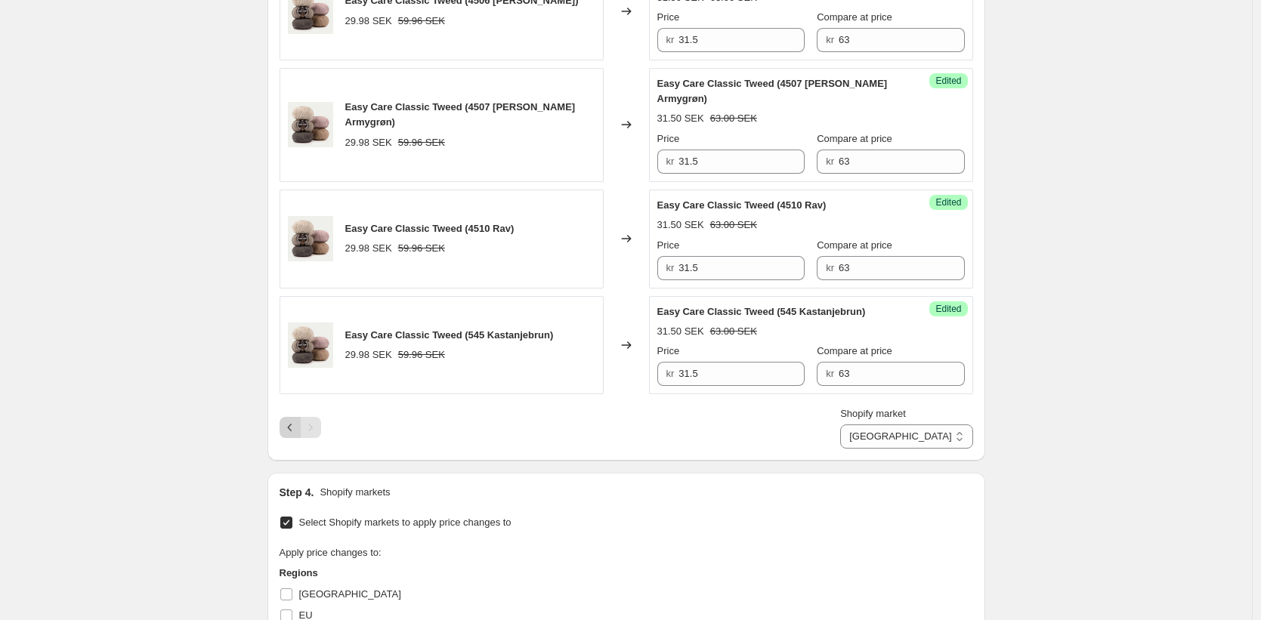
click at [287, 423] on icon "Previous" at bounding box center [290, 427] width 15 height 15
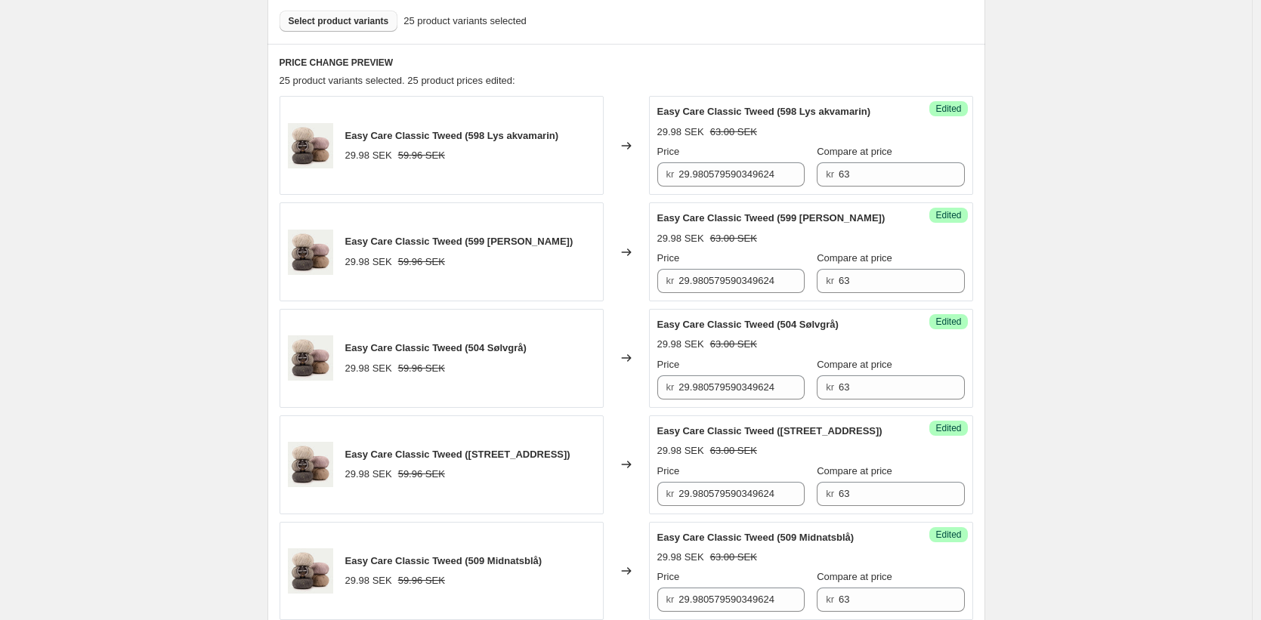
scroll to position [463, 0]
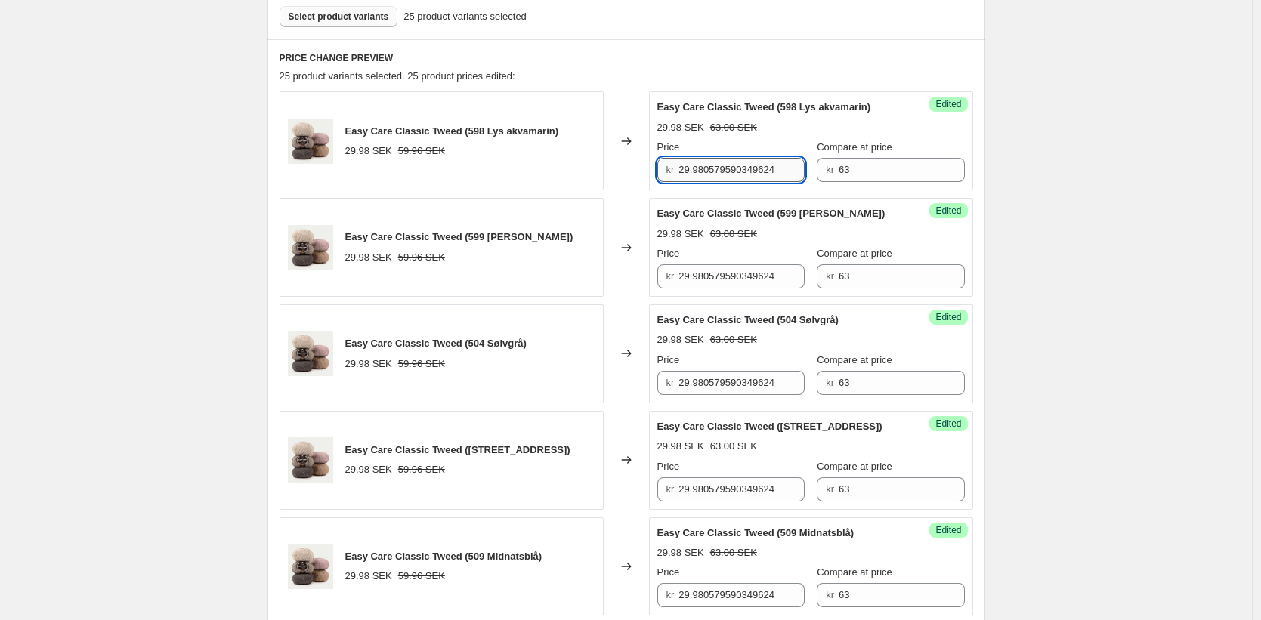
click at [766, 177] on input "29.980579590349624" at bounding box center [741, 170] width 126 height 24
paste input "31.5"
type input "31.5"
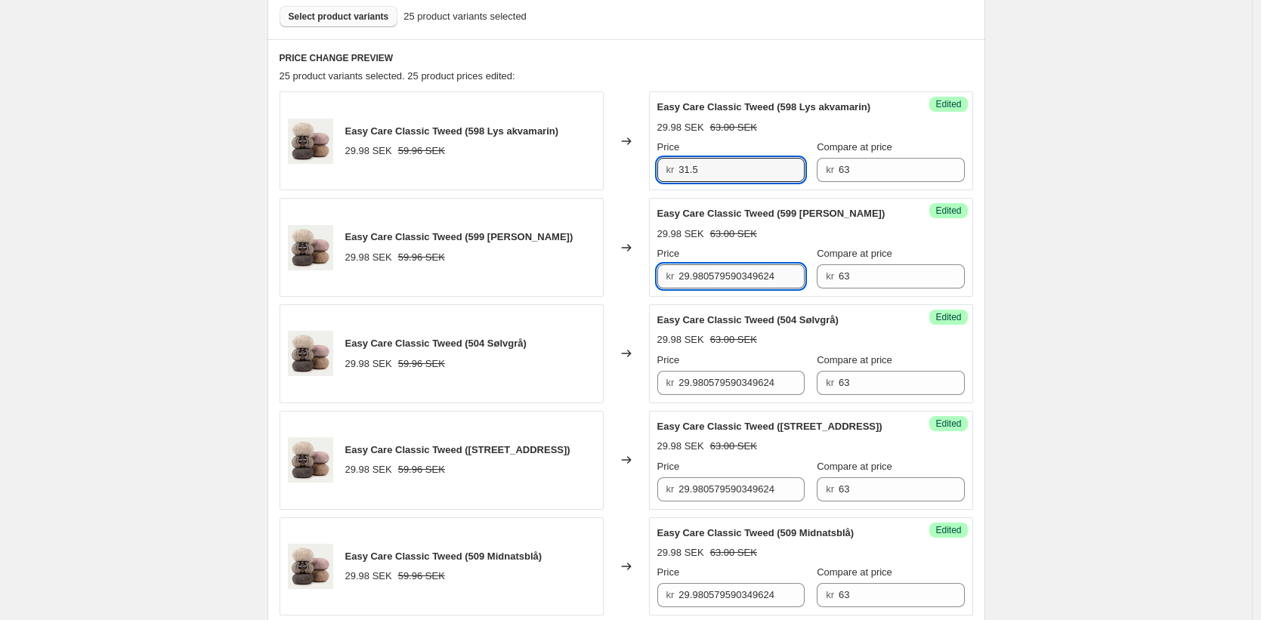
click at [742, 289] on input "29.980579590349624" at bounding box center [741, 276] width 126 height 24
paste
type input "31.5"
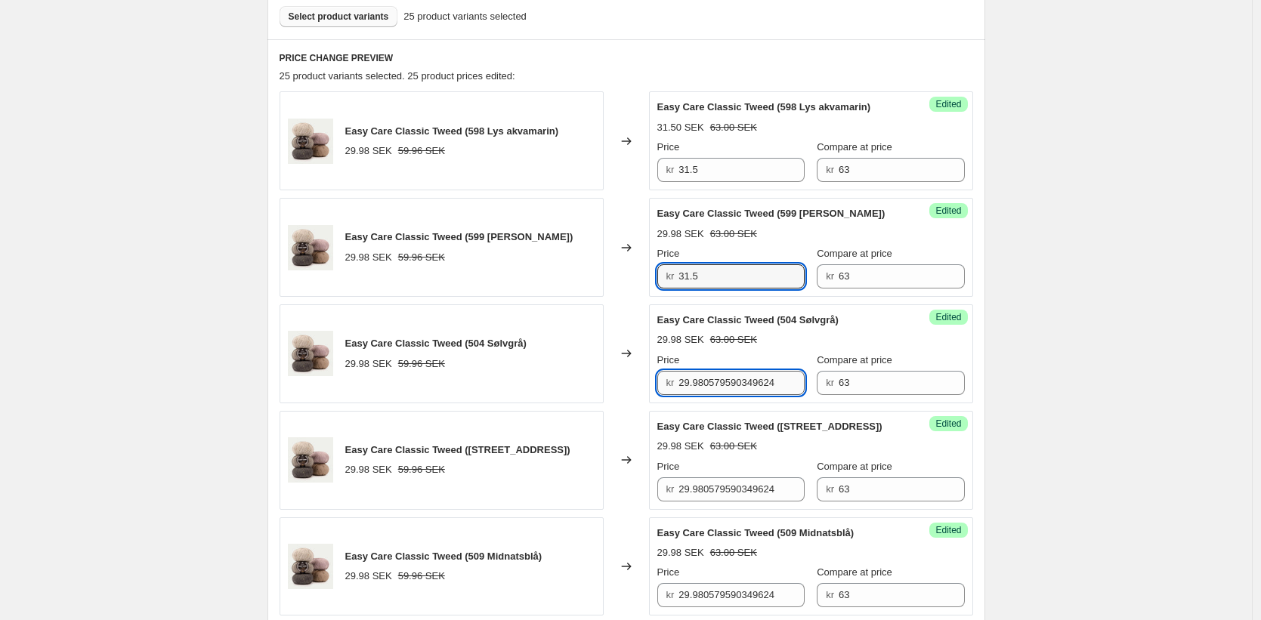
click at [738, 394] on input "29.980579590349624" at bounding box center [741, 383] width 126 height 24
type input "31.5"
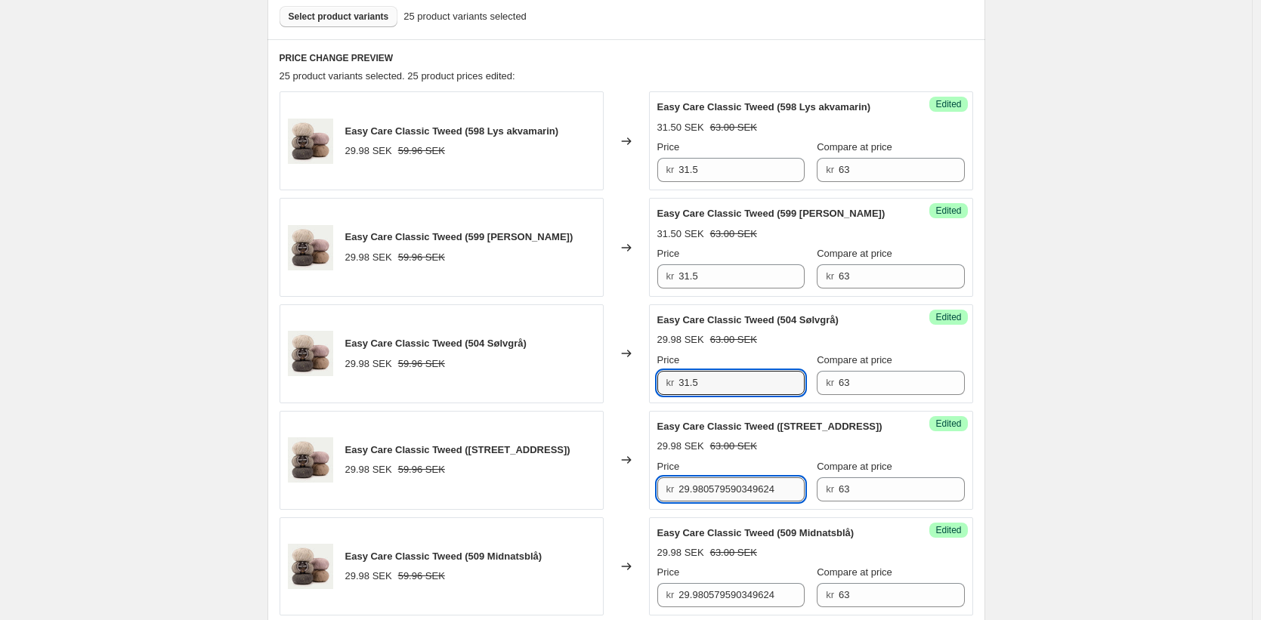
click at [730, 498] on input "29.980579590349624" at bounding box center [741, 489] width 126 height 24
click at [729, 498] on input "29.980579590349624" at bounding box center [741, 489] width 126 height 24
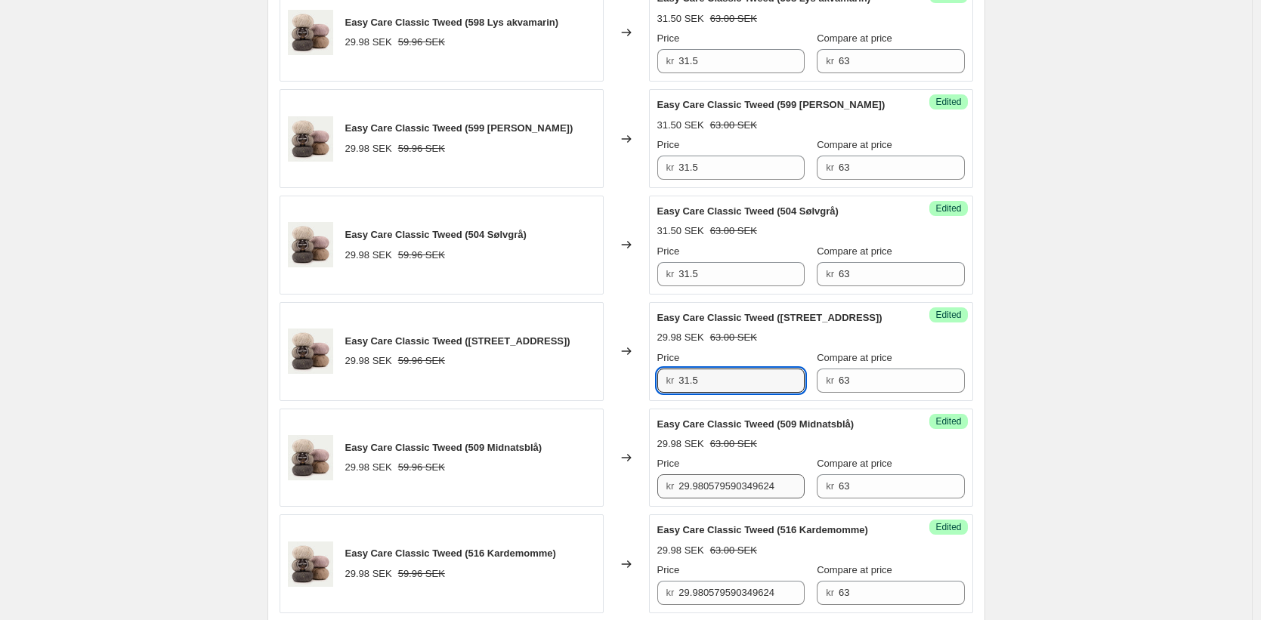
scroll to position [622, 0]
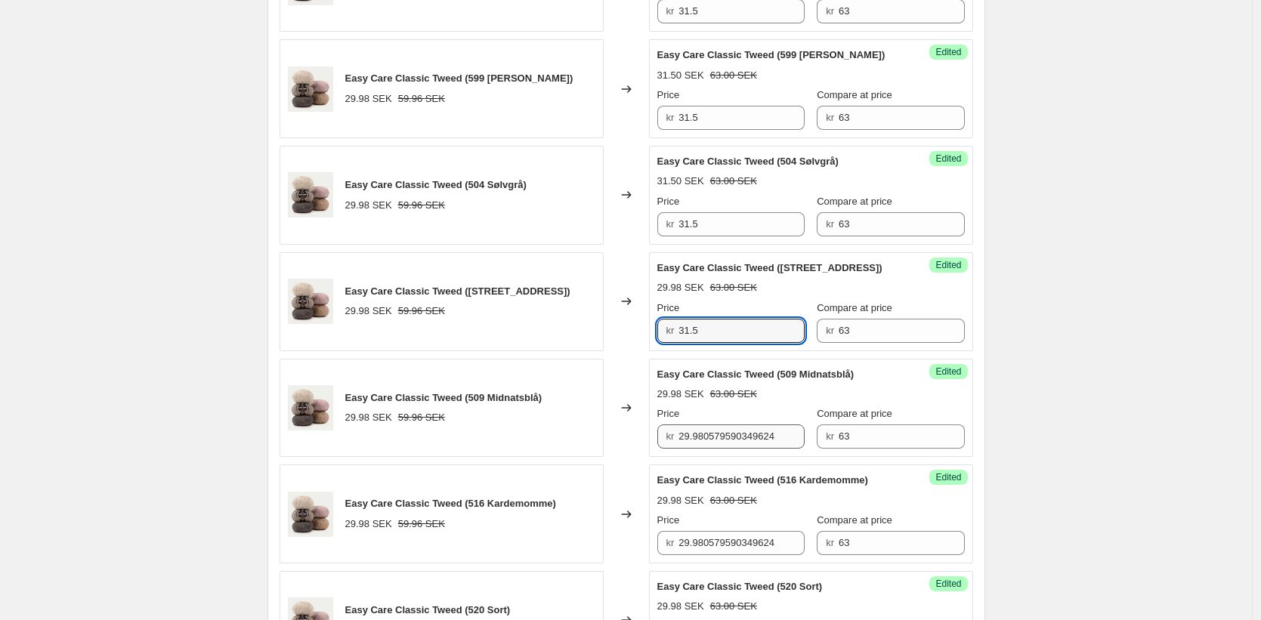
type input "31.5"
click at [715, 449] on input "29.980579590349624" at bounding box center [741, 437] width 126 height 24
click at [714, 449] on input "29.980579590349624" at bounding box center [741, 437] width 126 height 24
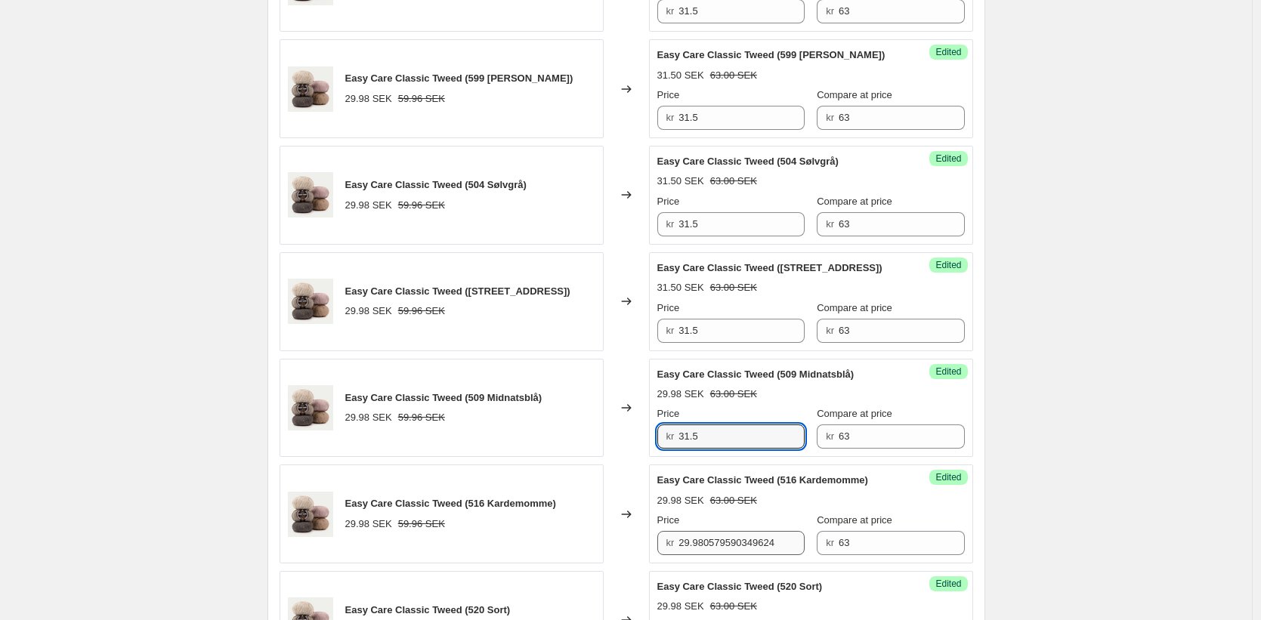
type input "31.5"
click at [730, 551] on input "29.980579590349624" at bounding box center [741, 543] width 126 height 24
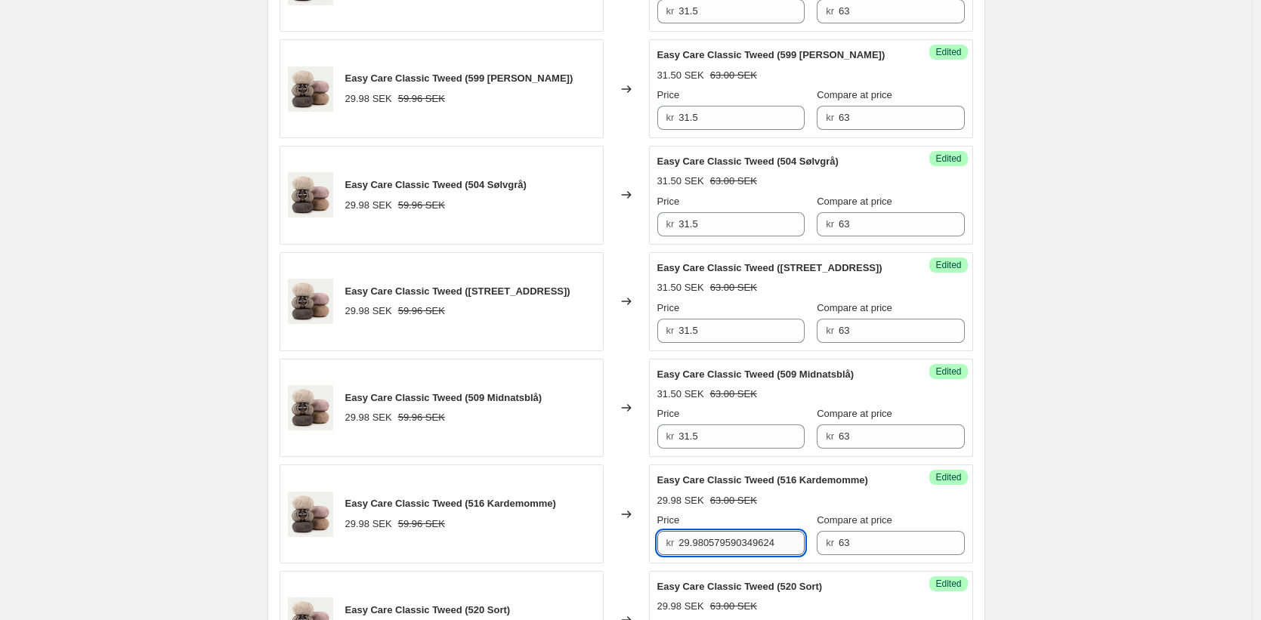
scroll to position [0, 0]
click at [730, 551] on input "29.980579590349624" at bounding box center [741, 543] width 126 height 24
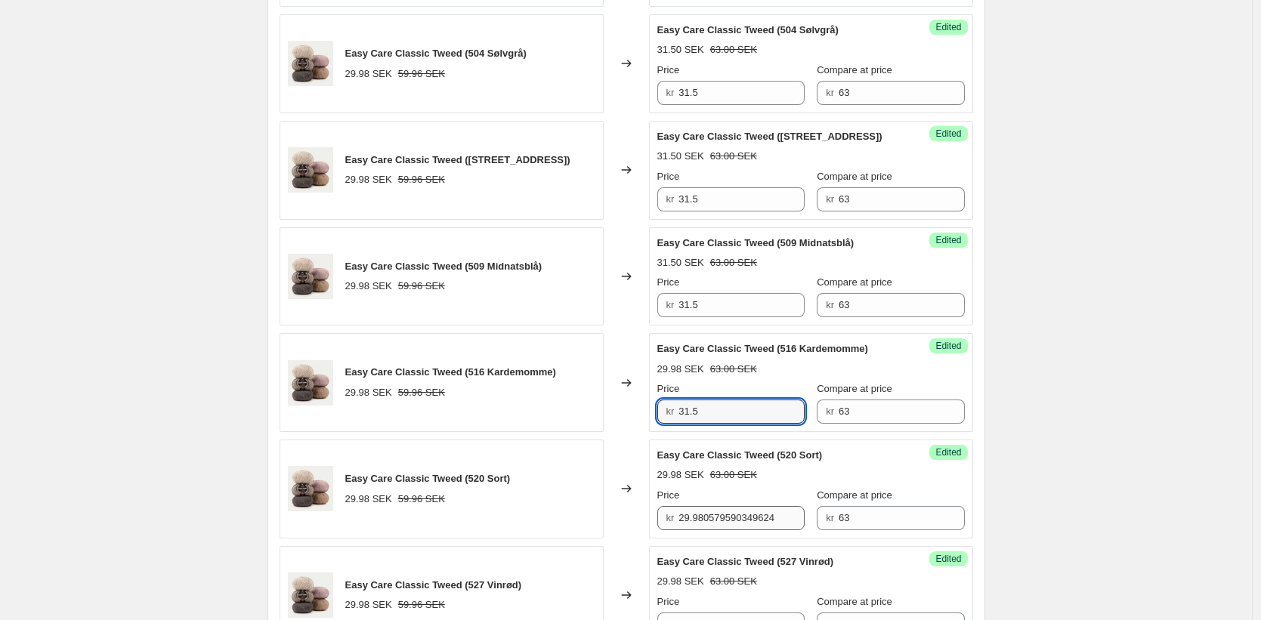
type input "31.5"
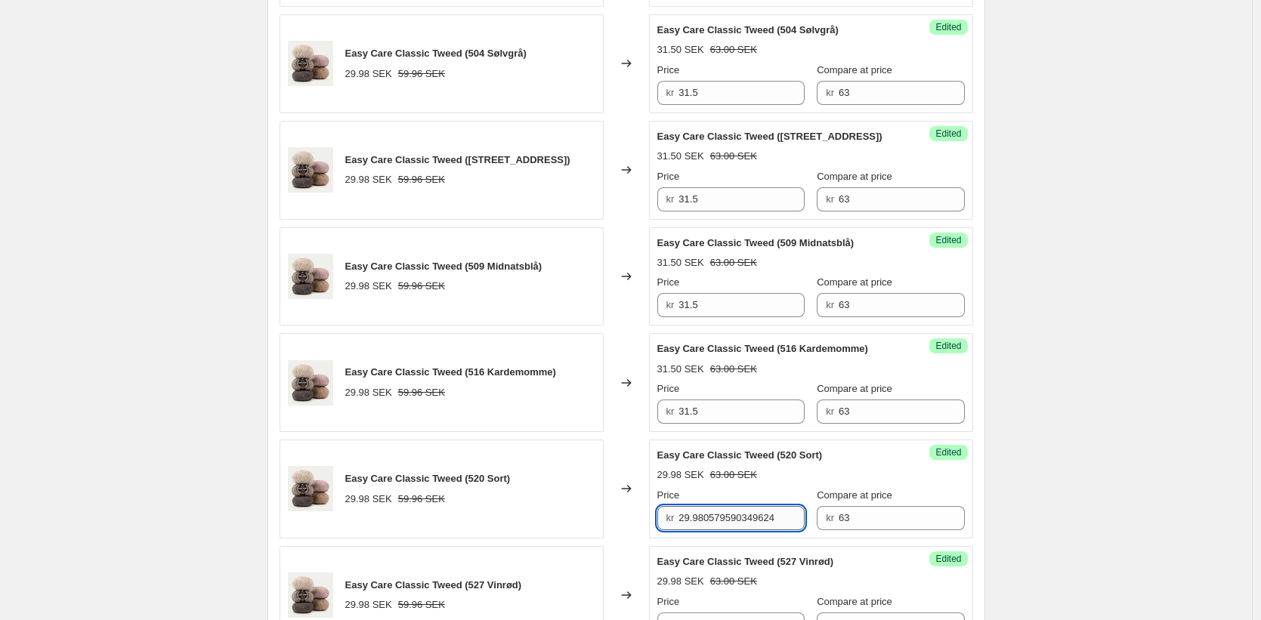
click at [715, 530] on input "29.980579590349624" at bounding box center [741, 518] width 126 height 24
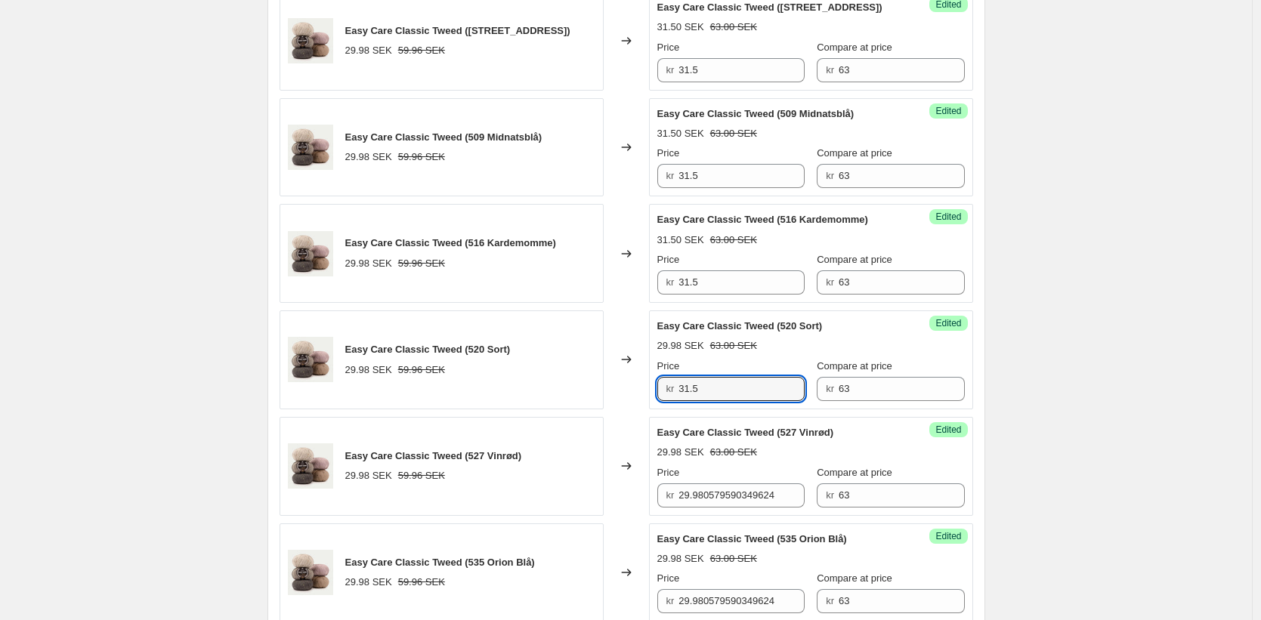
scroll to position [946, 0]
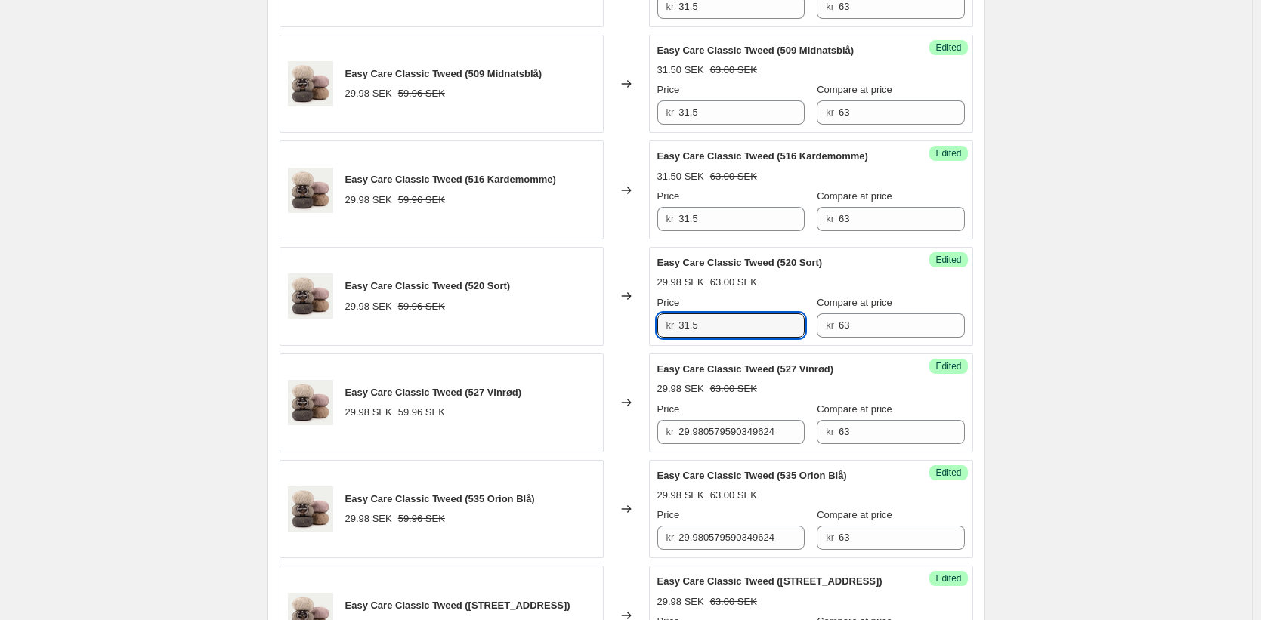
type input "31.5"
click at [712, 452] on div "Success Edited Easy Care Classic Tweed (527 Vinrød) 29.98 SEK 63.00 SEK Price k…" at bounding box center [811, 403] width 324 height 99
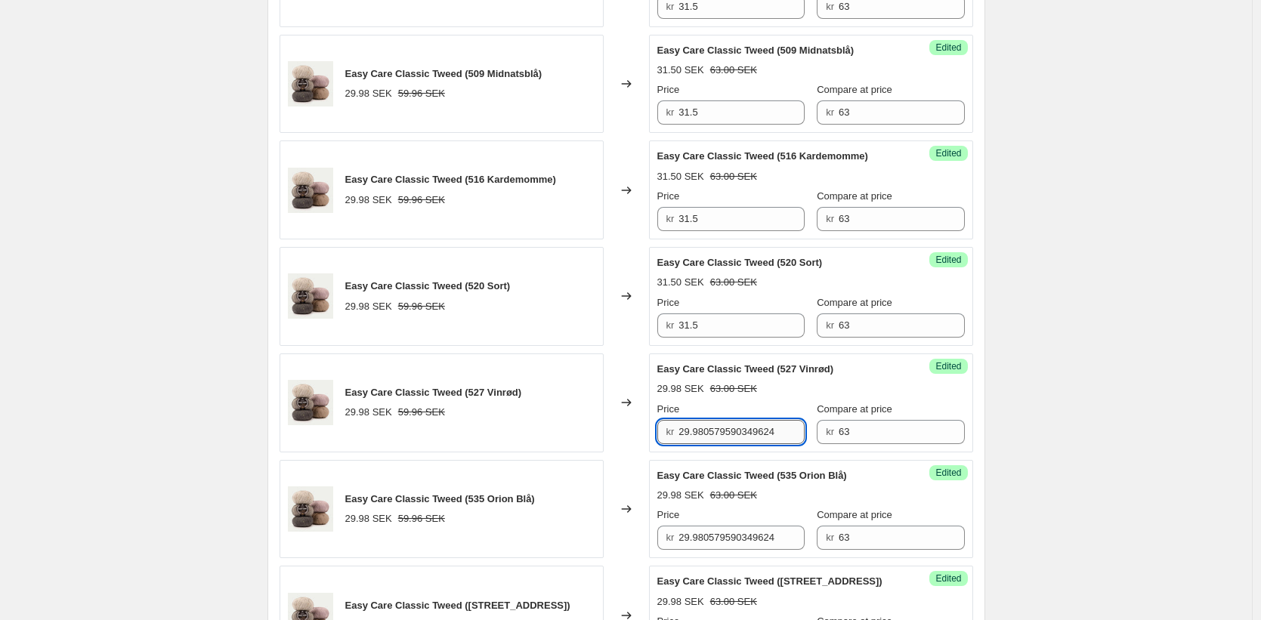
click at [711, 444] on input "29.980579590349624" at bounding box center [741, 432] width 126 height 24
drag, startPoint x: 711, startPoint y: 452, endPoint x: 717, endPoint y: 487, distance: 35.3
click at [711, 444] on input "29.980579590349624" at bounding box center [741, 432] width 126 height 24
type input "31.5"
click at [733, 550] on input "29.980579590349624" at bounding box center [741, 538] width 126 height 24
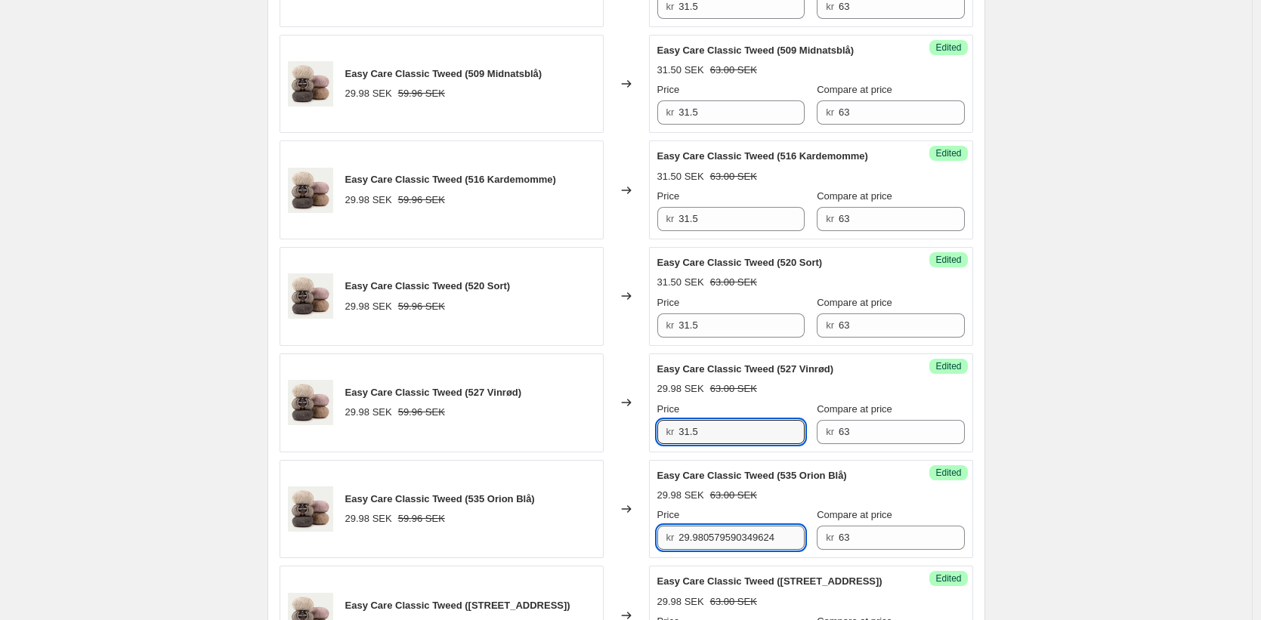
click at [733, 550] on input "29.980579590349624" at bounding box center [741, 538] width 126 height 24
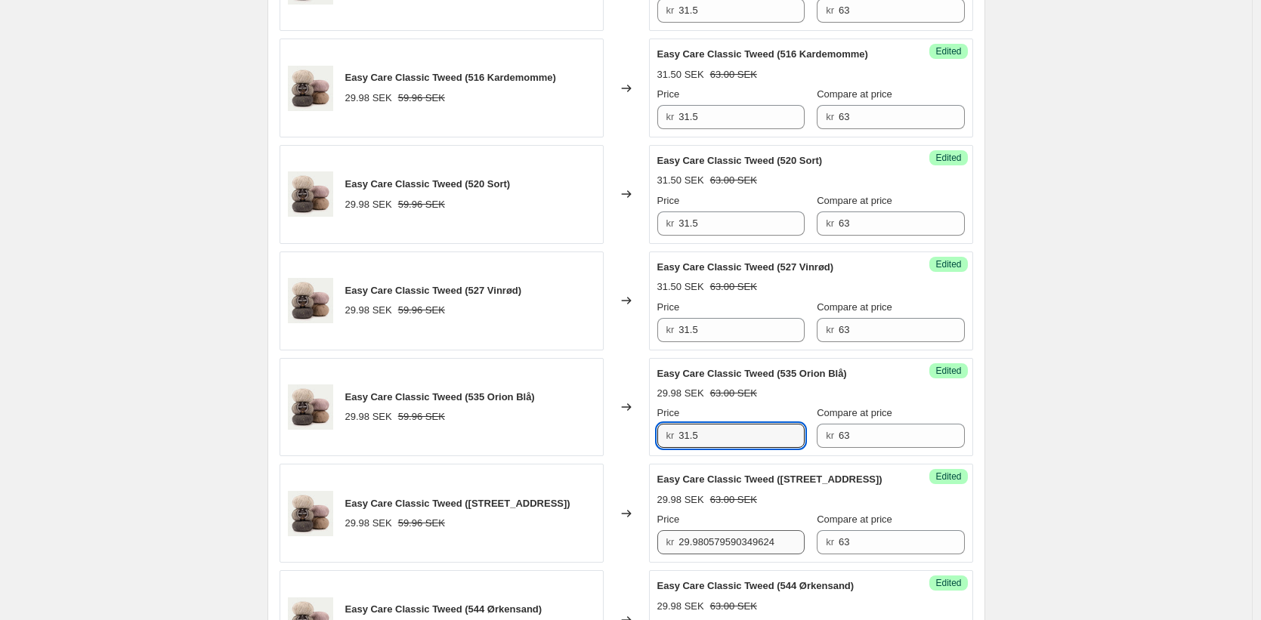
type input "31.5"
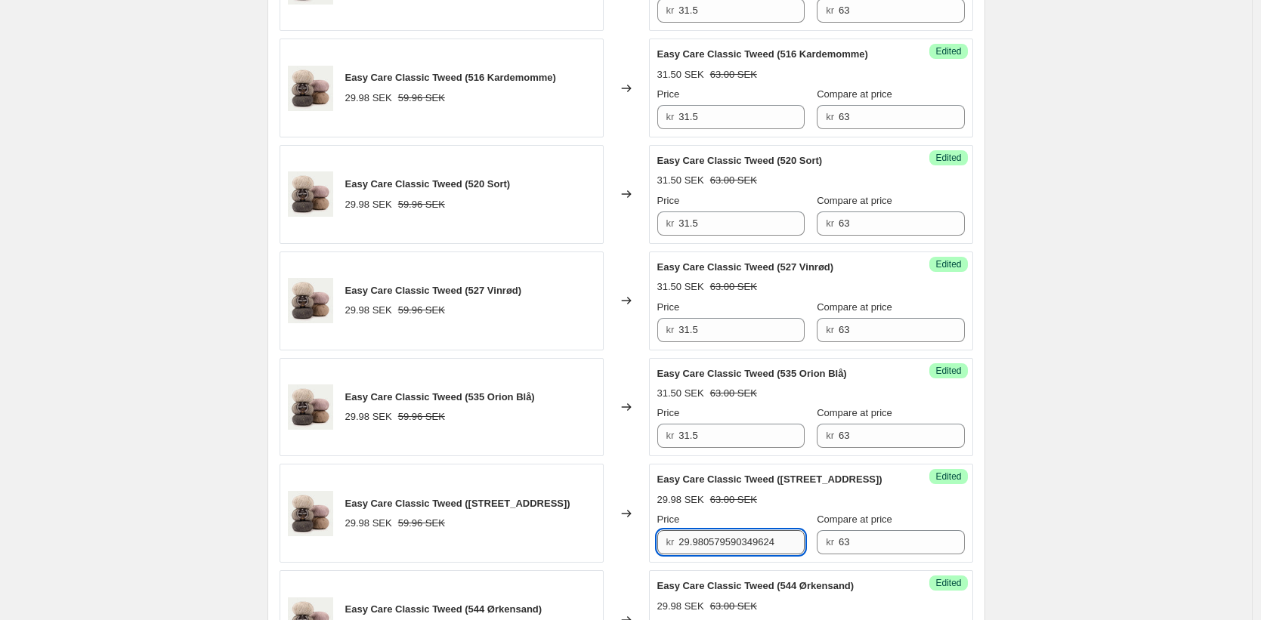
click at [726, 554] on input "29.980579590349624" at bounding box center [741, 542] width 126 height 24
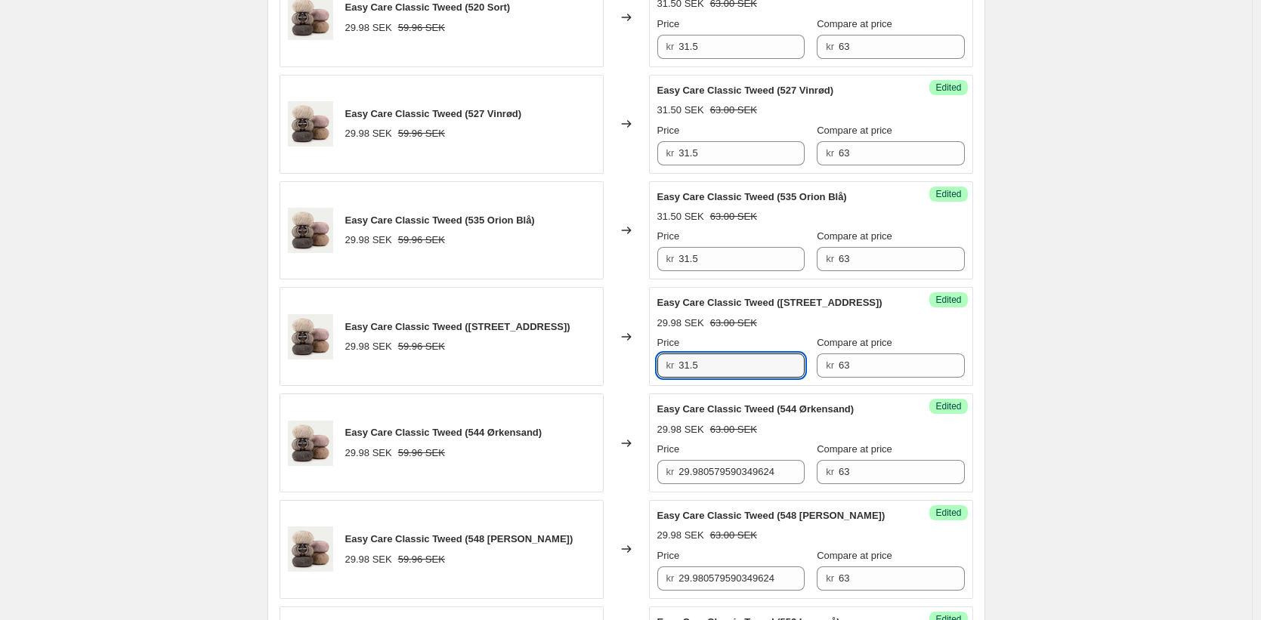
scroll to position [1276, 0]
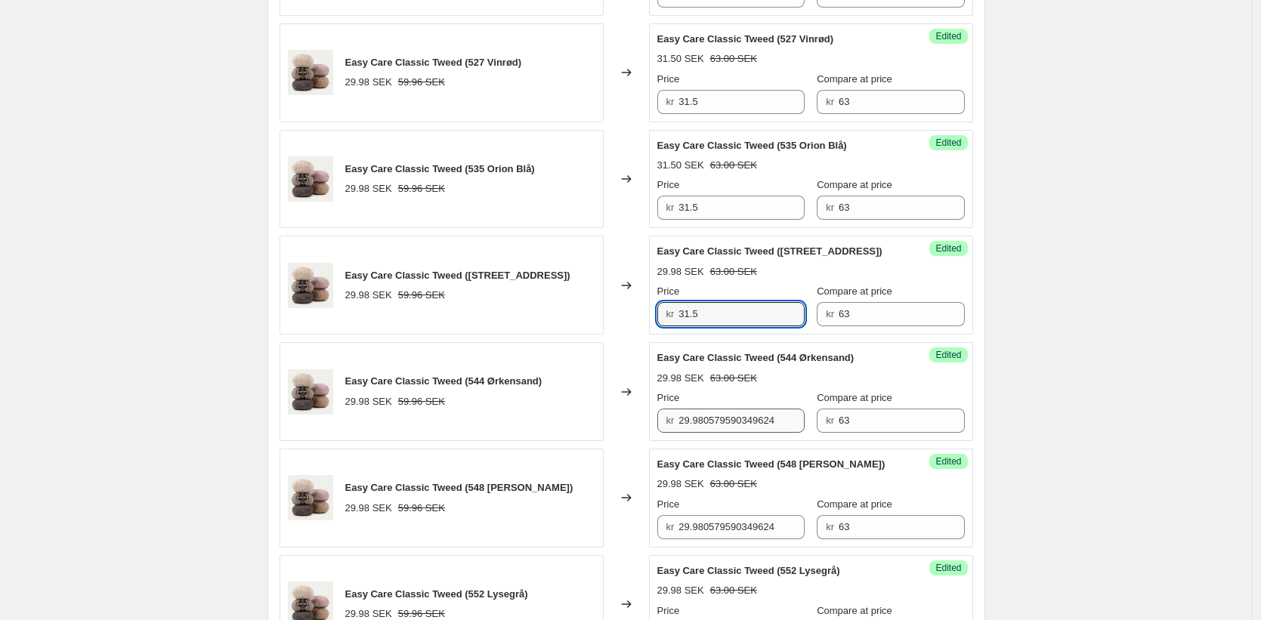
type input "31.5"
click at [706, 433] on input "29.980579590349624" at bounding box center [741, 421] width 126 height 24
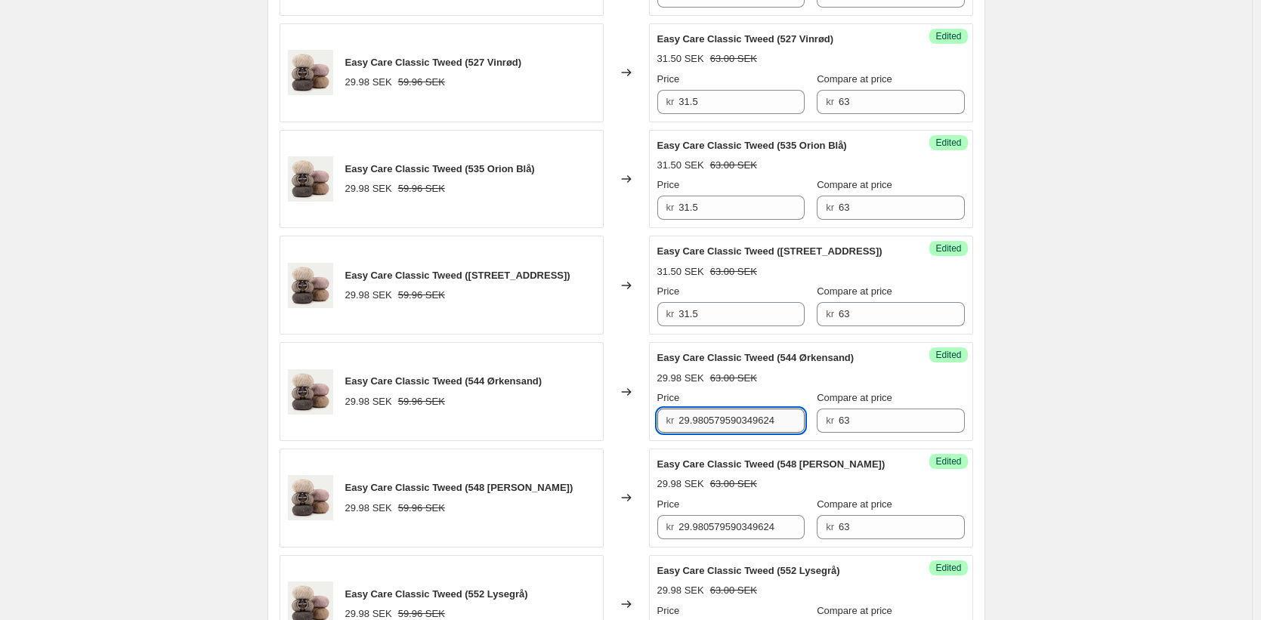
click at [706, 433] on input "29.980579590349624" at bounding box center [741, 421] width 126 height 24
paste input "31.5"
type input "31.5"
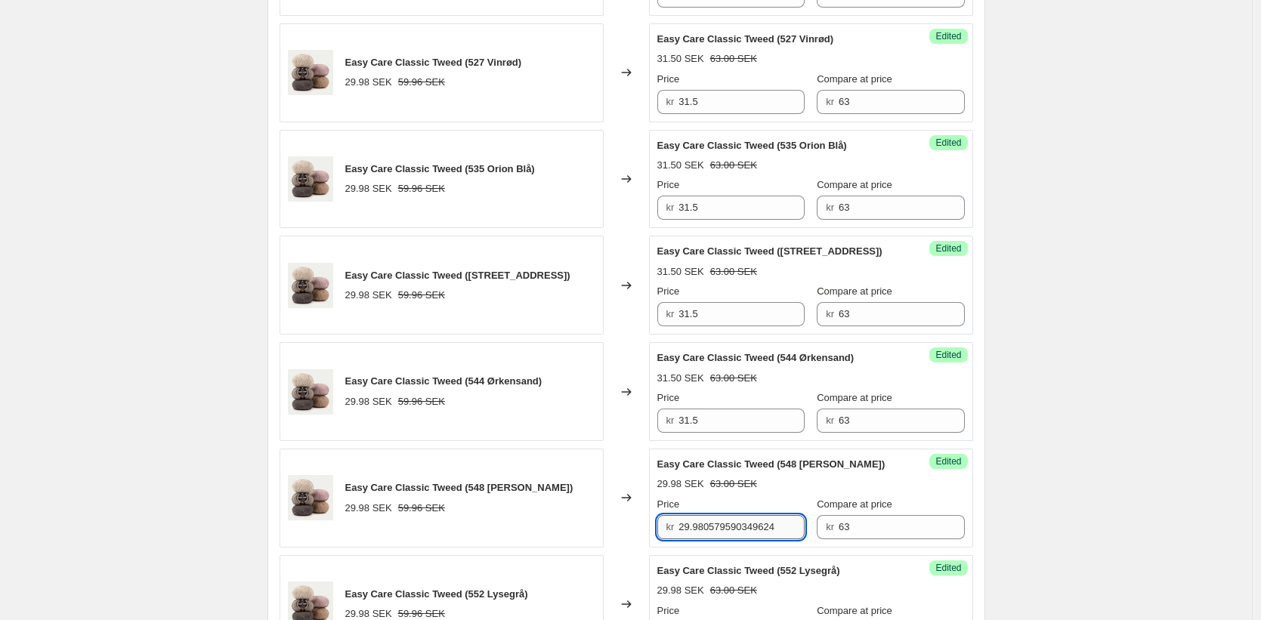
click at [718, 539] on input "29.980579590349624" at bounding box center [741, 527] width 126 height 24
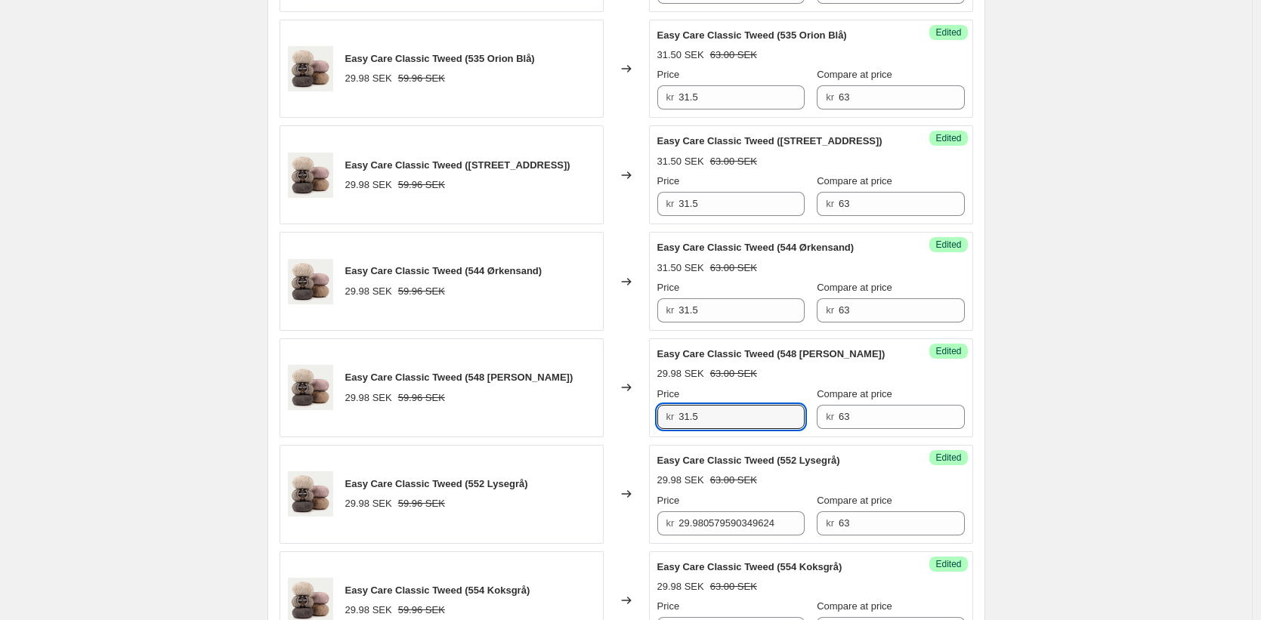
scroll to position [1402, 0]
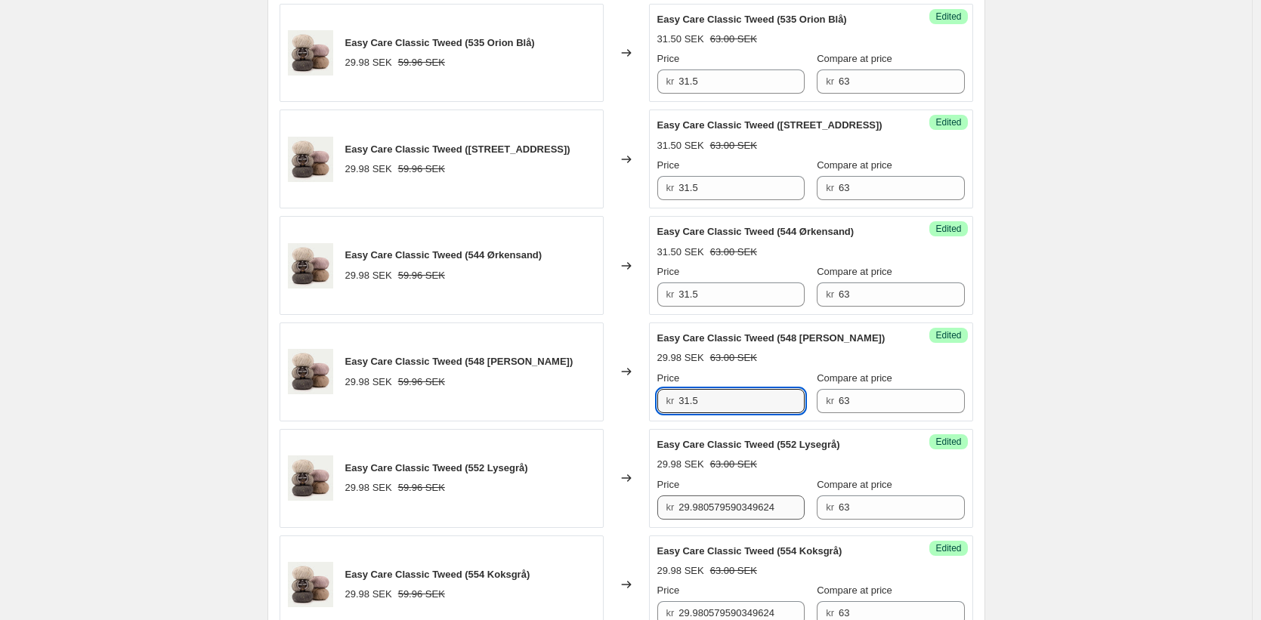
type input "31.5"
click at [716, 520] on input "29.980579590349624" at bounding box center [741, 508] width 126 height 24
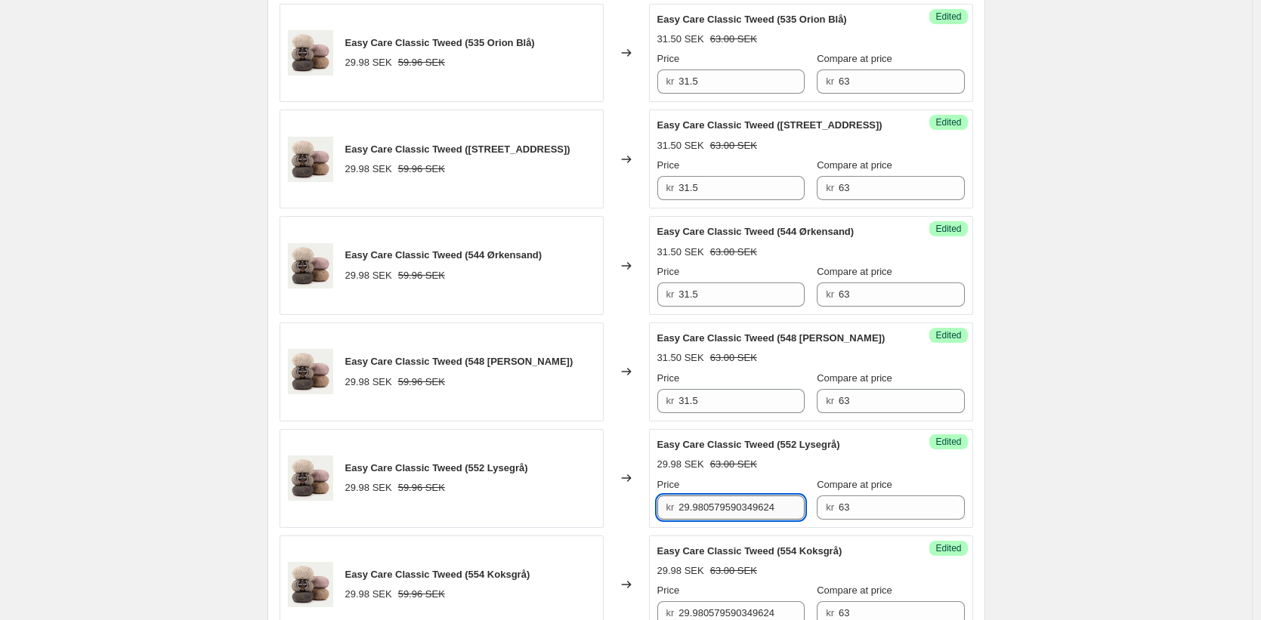
click at [716, 520] on input "29.980579590349624" at bounding box center [741, 508] width 126 height 24
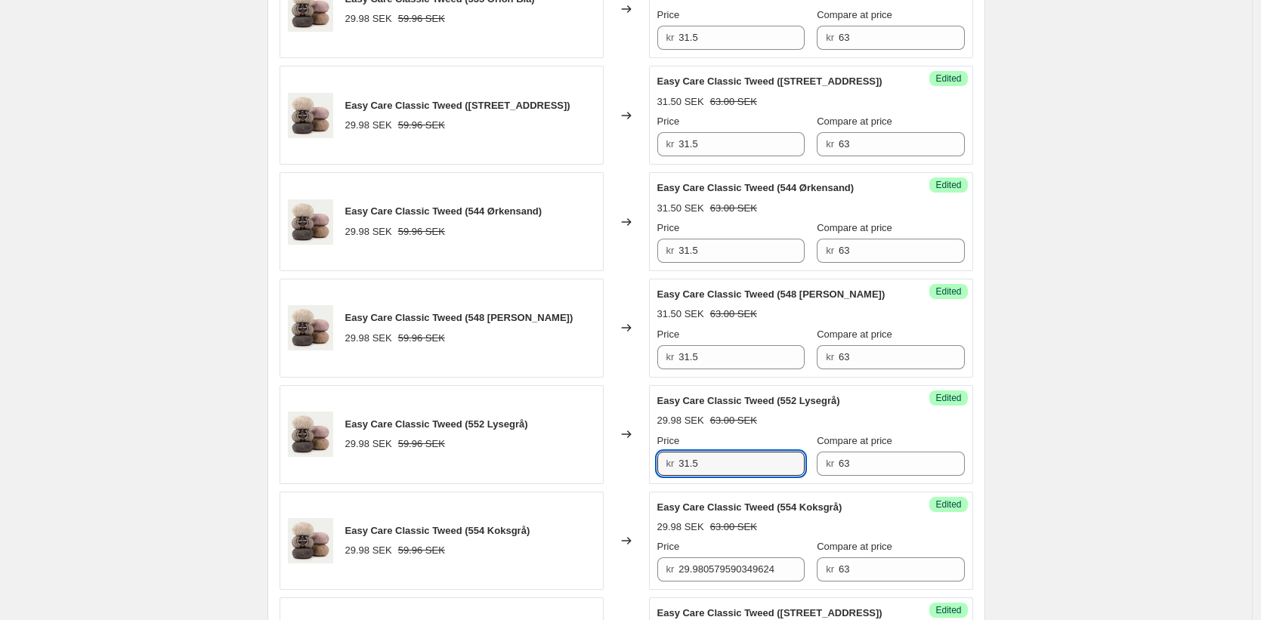
scroll to position [1579, 0]
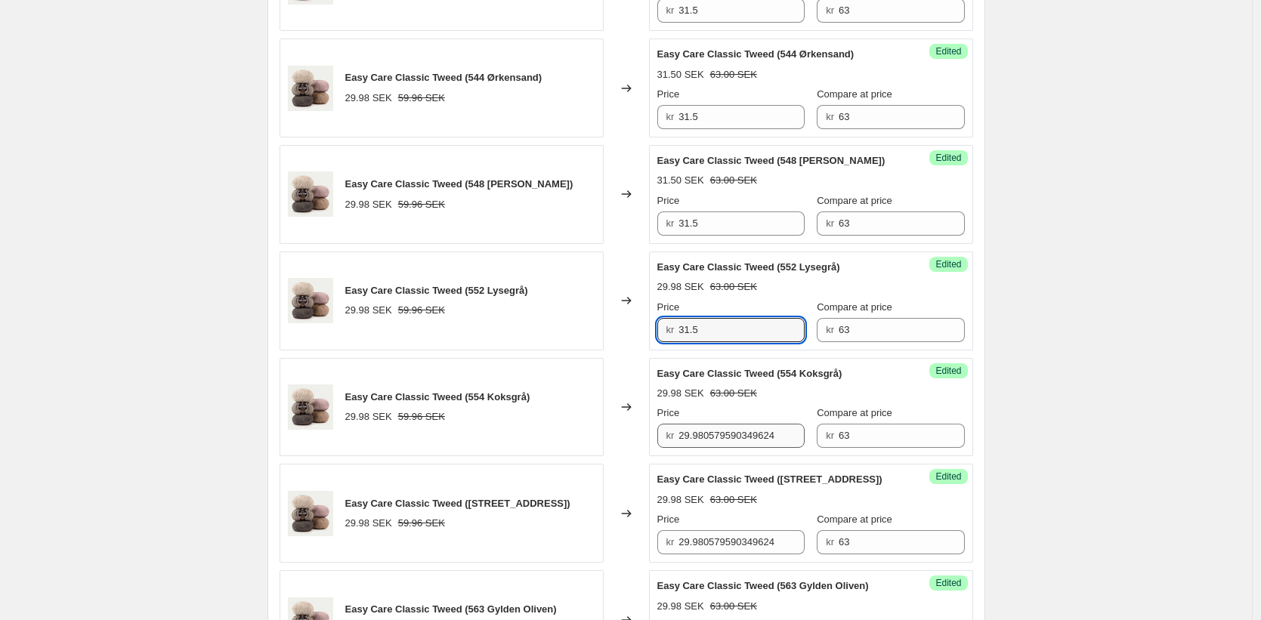
type input "31.5"
click at [707, 448] on input "29.980579590349624" at bounding box center [741, 436] width 126 height 24
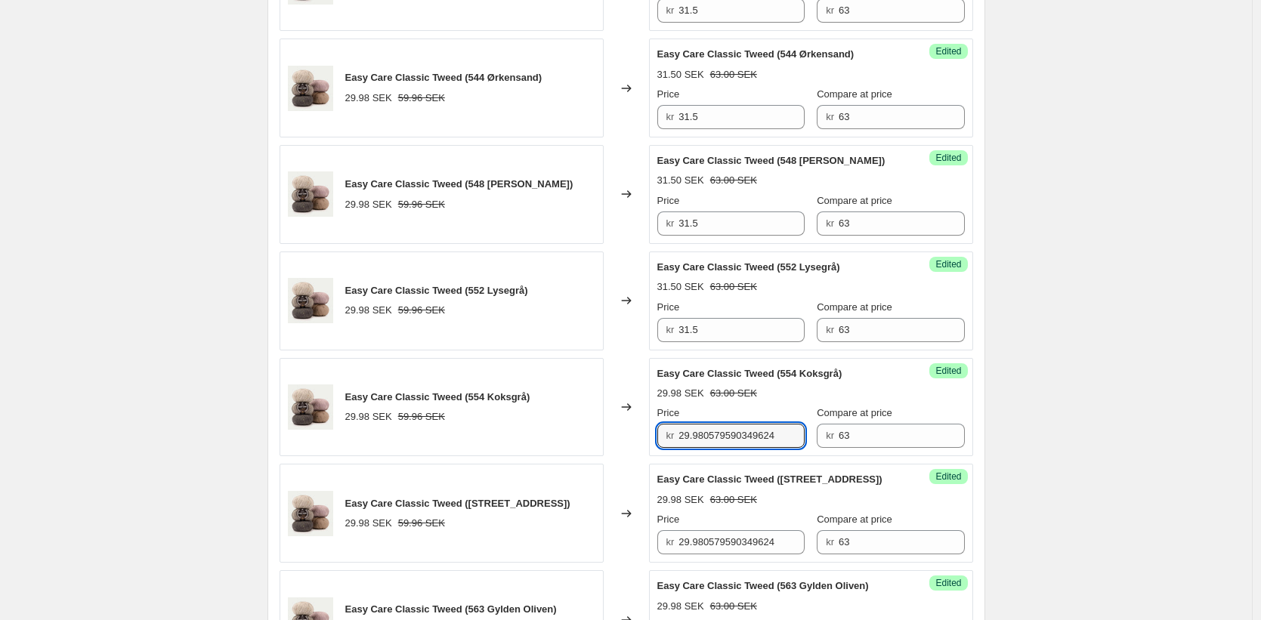
drag, startPoint x: 707, startPoint y: 455, endPoint x: 712, endPoint y: 489, distance: 35.1
click at [707, 448] on input "29.980579590349624" at bounding box center [741, 436] width 126 height 24
paste input "31.5"
type input "31.5"
click at [734, 554] on input "29.980579590349624" at bounding box center [741, 542] width 126 height 24
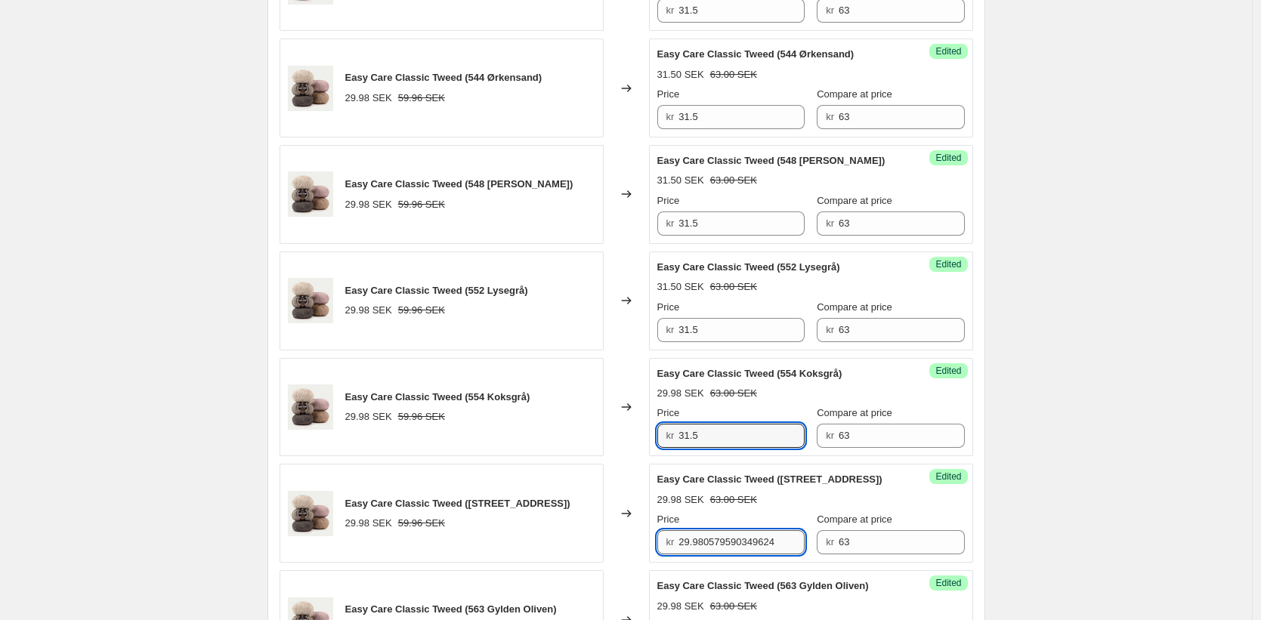
click at [734, 554] on input "29.980579590349624" at bounding box center [741, 542] width 126 height 24
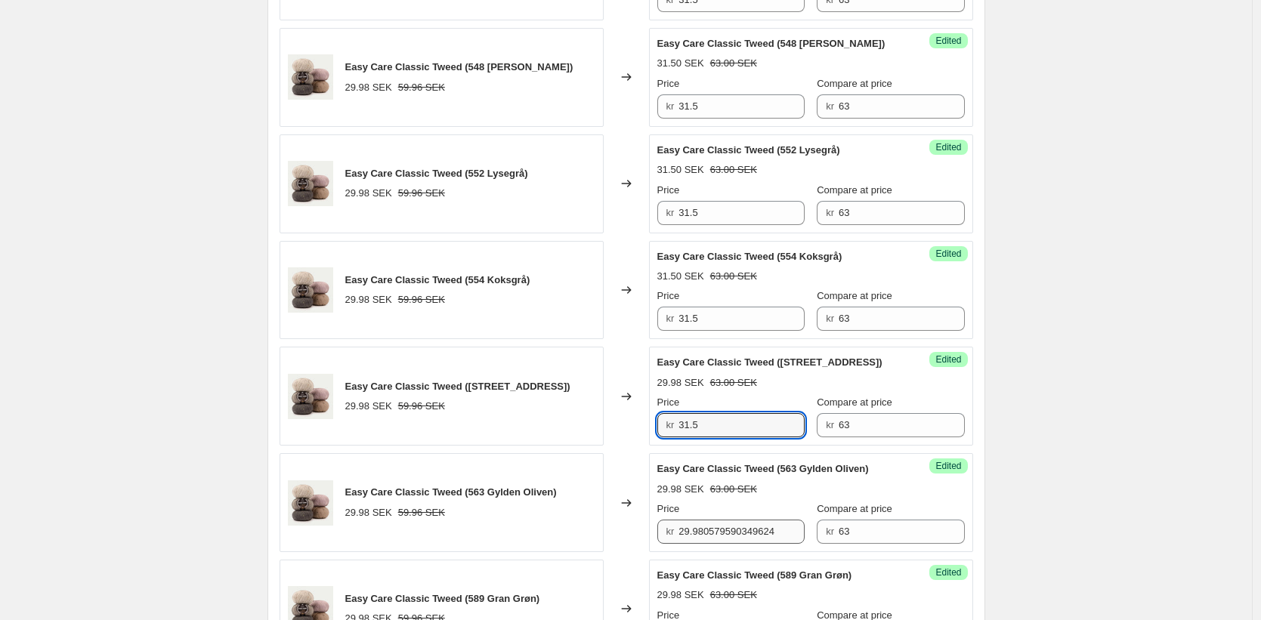
type input "31.5"
click at [711, 536] on input "29.980579590349624" at bounding box center [741, 532] width 126 height 24
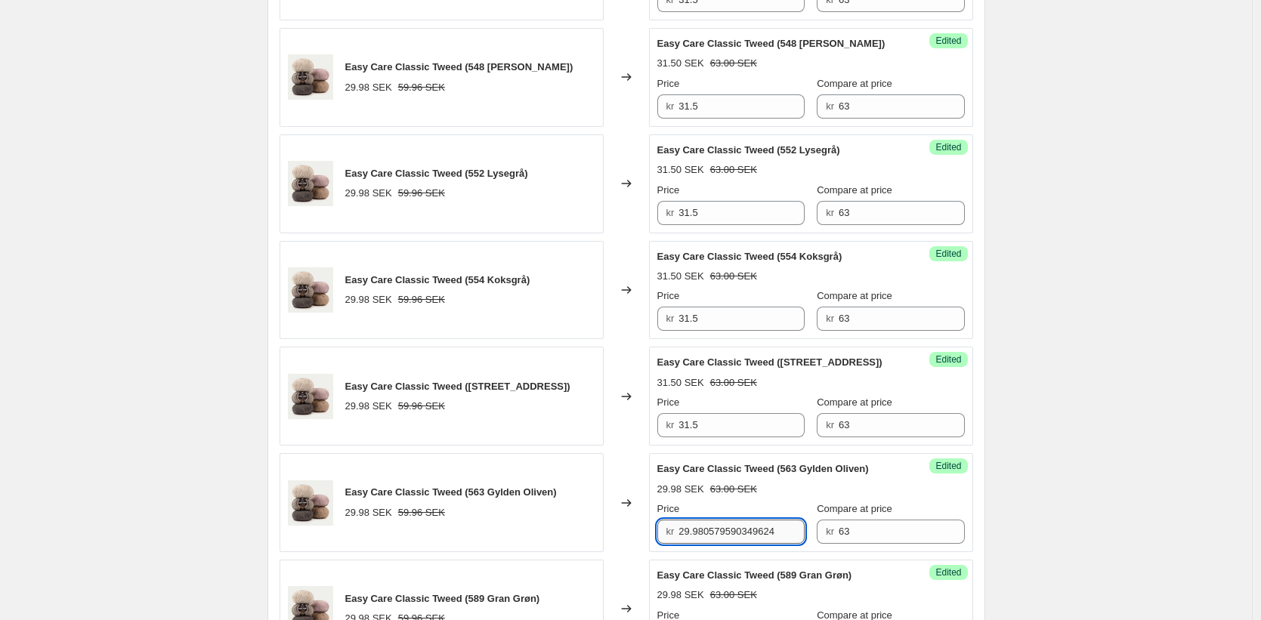
click at [711, 536] on input "29.980579590349624" at bounding box center [741, 532] width 126 height 24
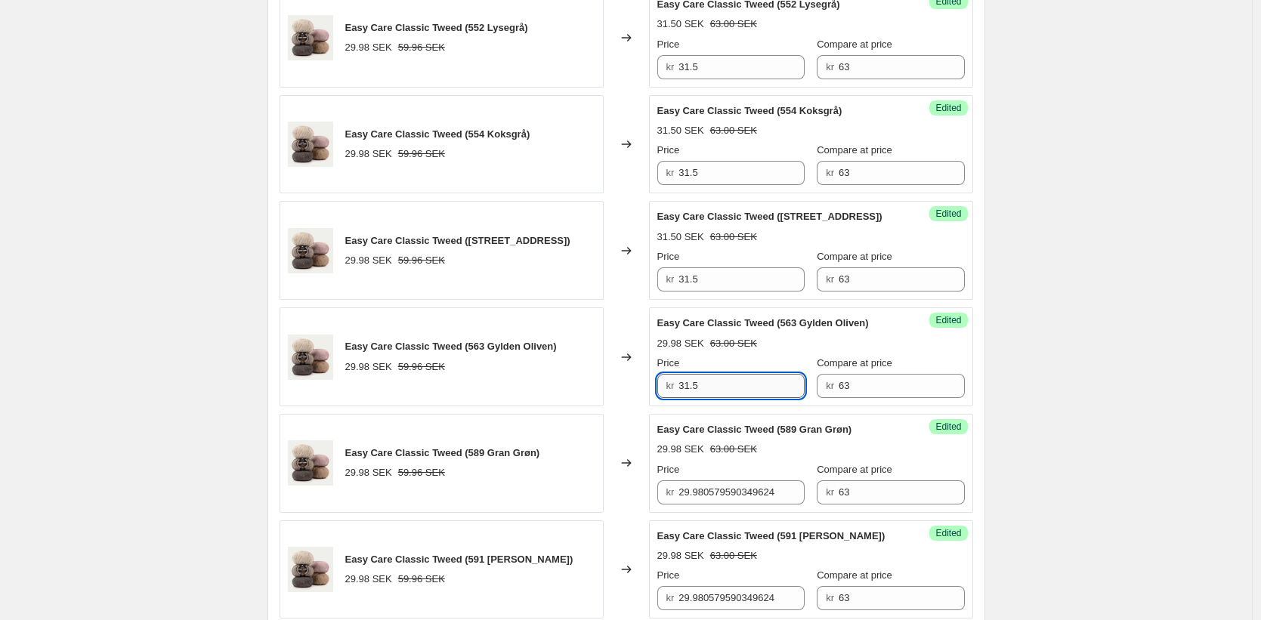
scroll to position [1850, 0]
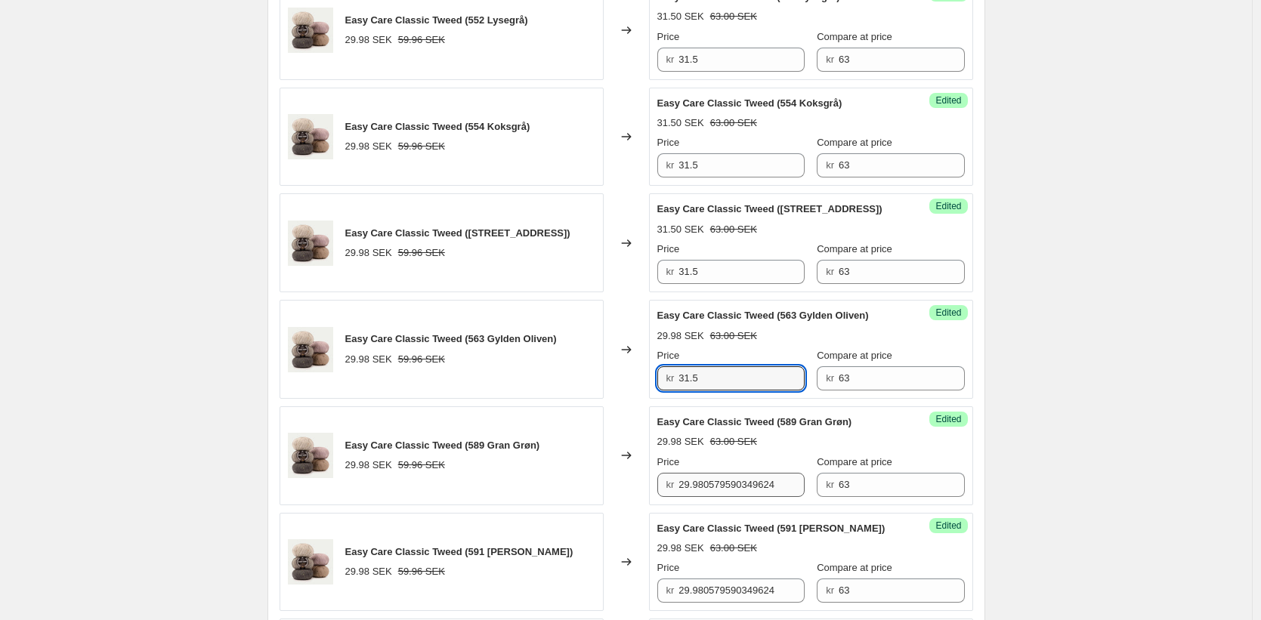
type input "31.5"
click at [712, 497] on input "29.980579590349624" at bounding box center [741, 485] width 126 height 24
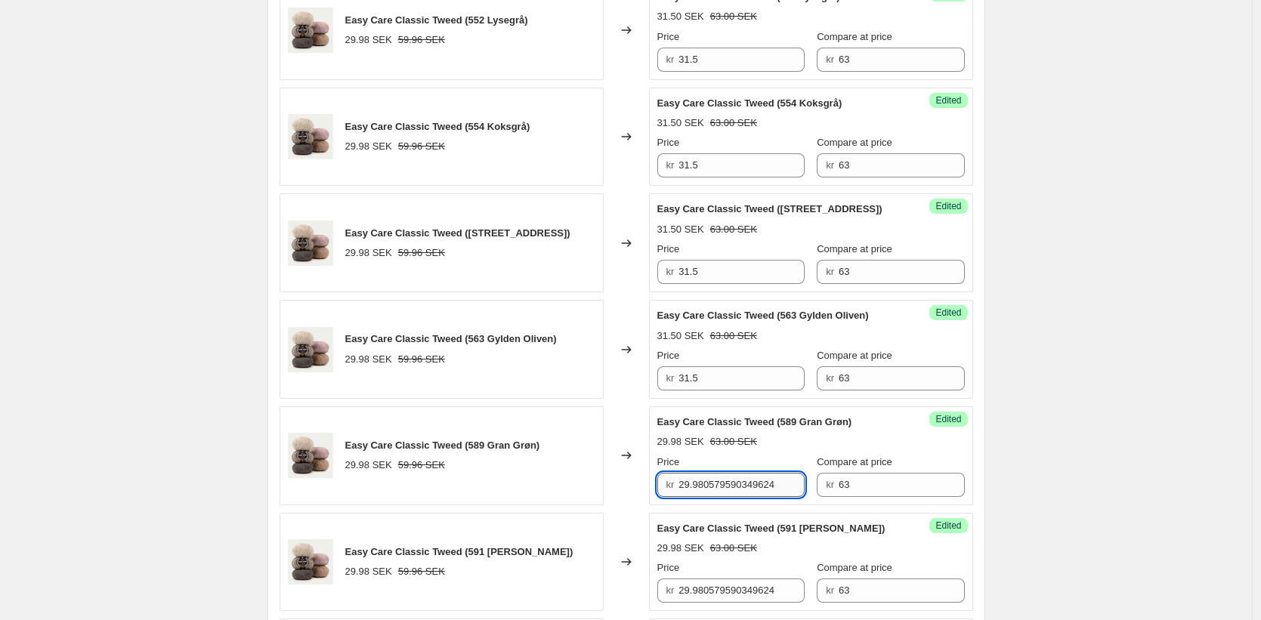
click at [712, 497] on input "29.980579590349624" at bounding box center [741, 485] width 126 height 24
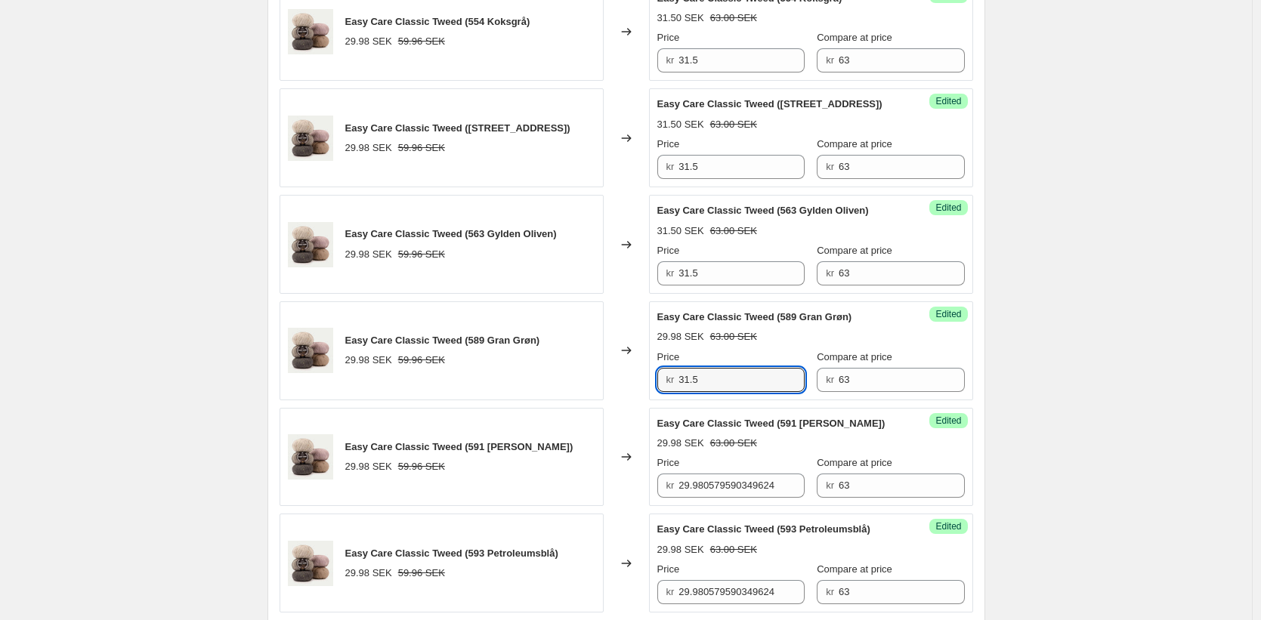
scroll to position [1968, 0]
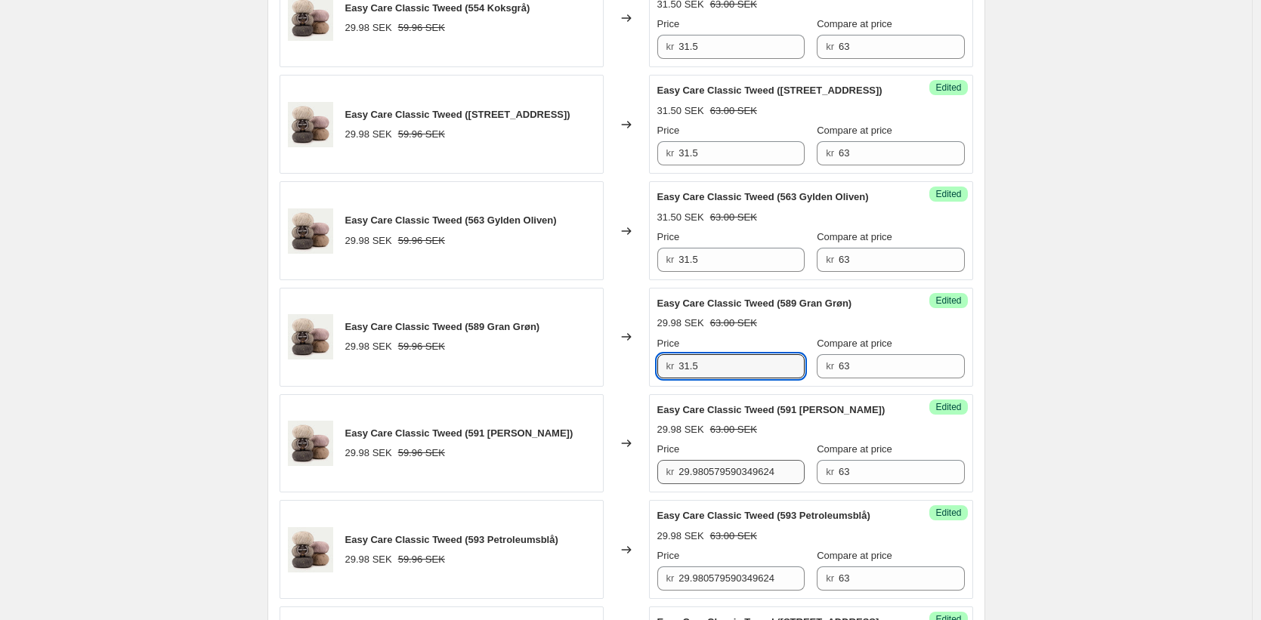
type input "31.5"
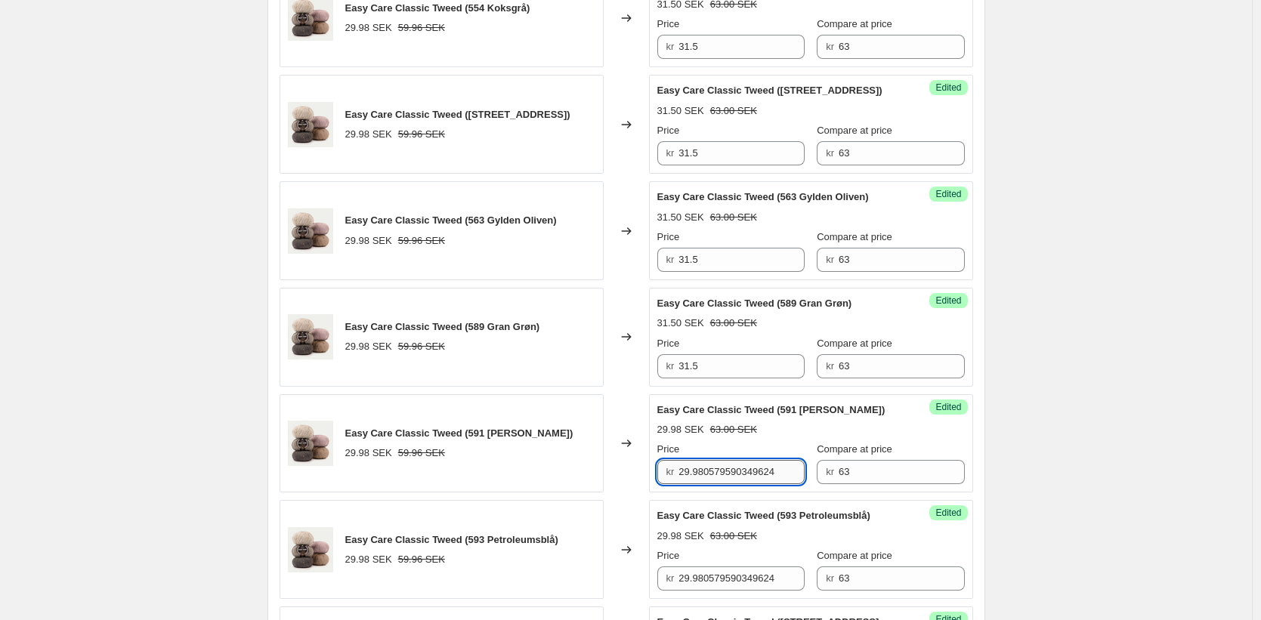
click at [711, 482] on input "29.980579590349624" at bounding box center [741, 472] width 126 height 24
type input "31.5"
click at [714, 591] on input "29.980579590349624" at bounding box center [741, 579] width 126 height 24
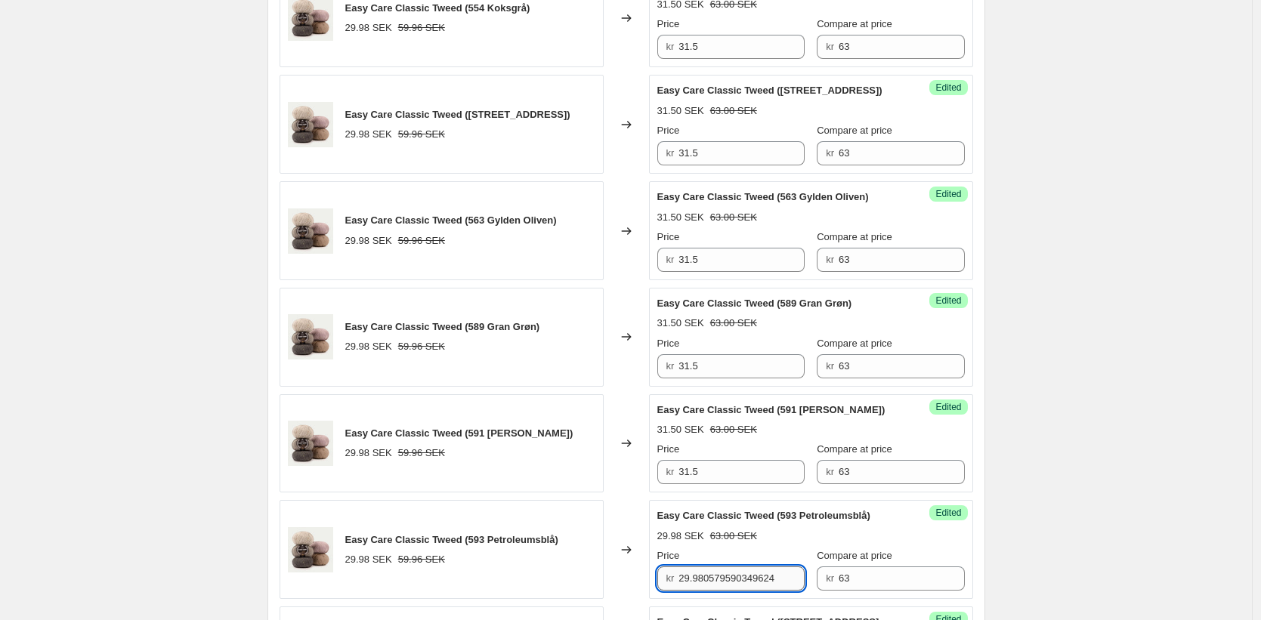
click at [714, 591] on input "29.980579590349624" at bounding box center [741, 579] width 126 height 24
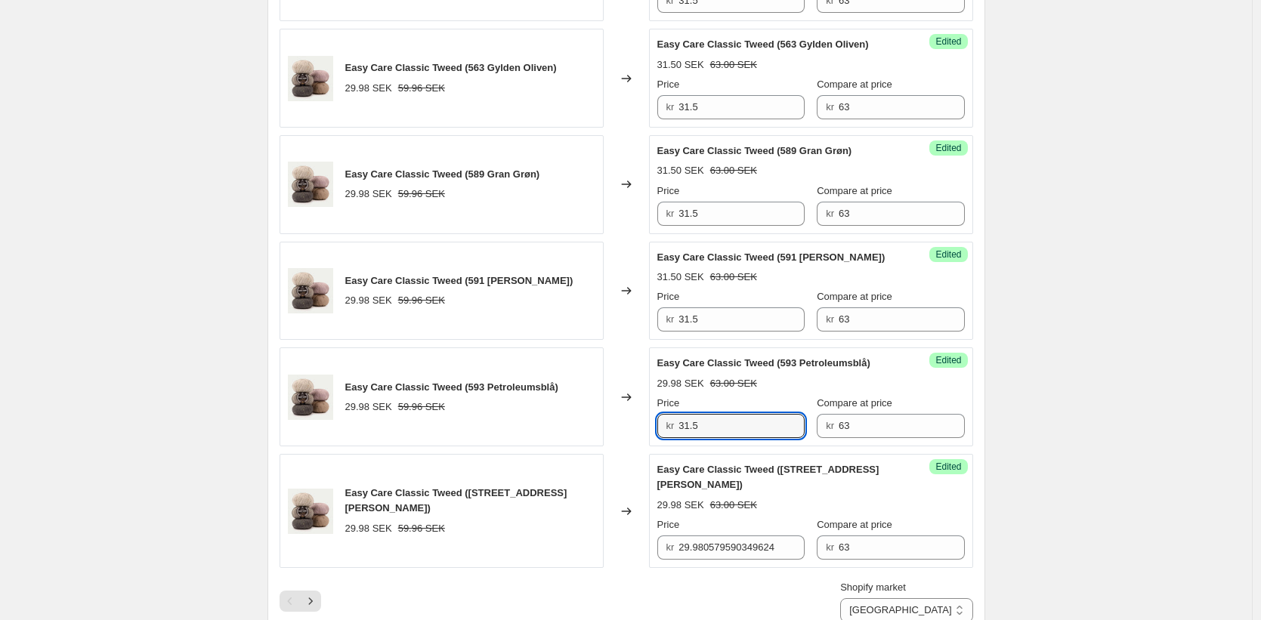
scroll to position [2122, 0]
type input "31.5"
click at [712, 544] on input "29.980579590349624" at bounding box center [741, 547] width 126 height 24
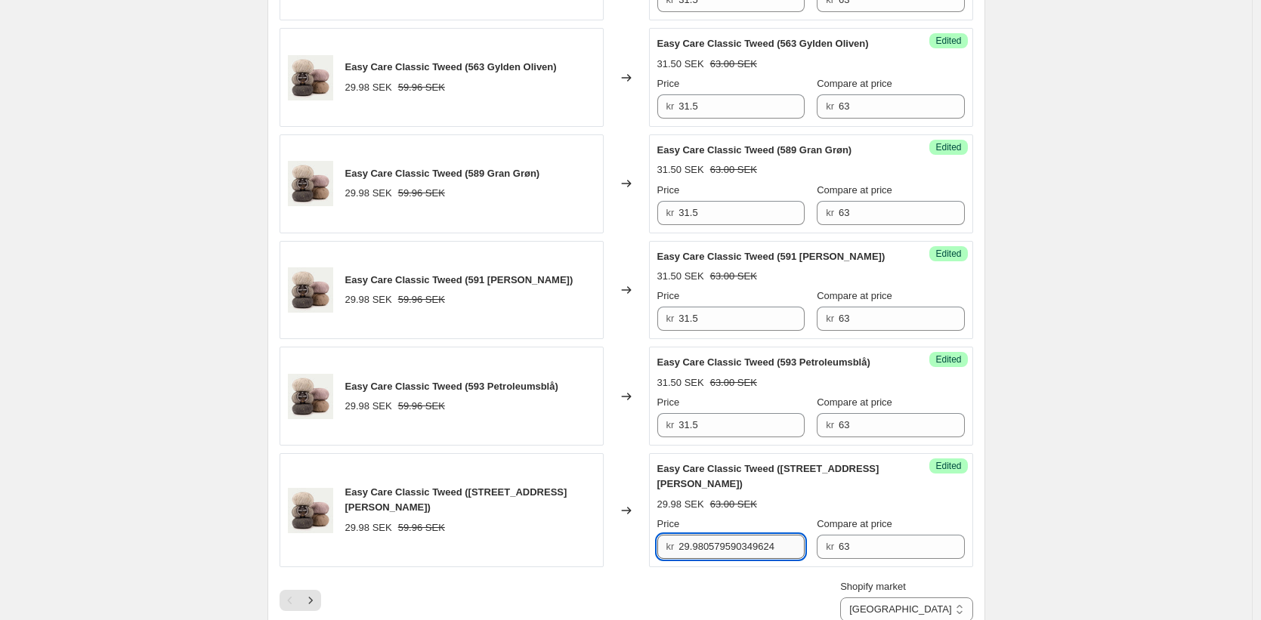
click at [712, 544] on input "29.980579590349624" at bounding box center [741, 547] width 126 height 24
type input "31.5"
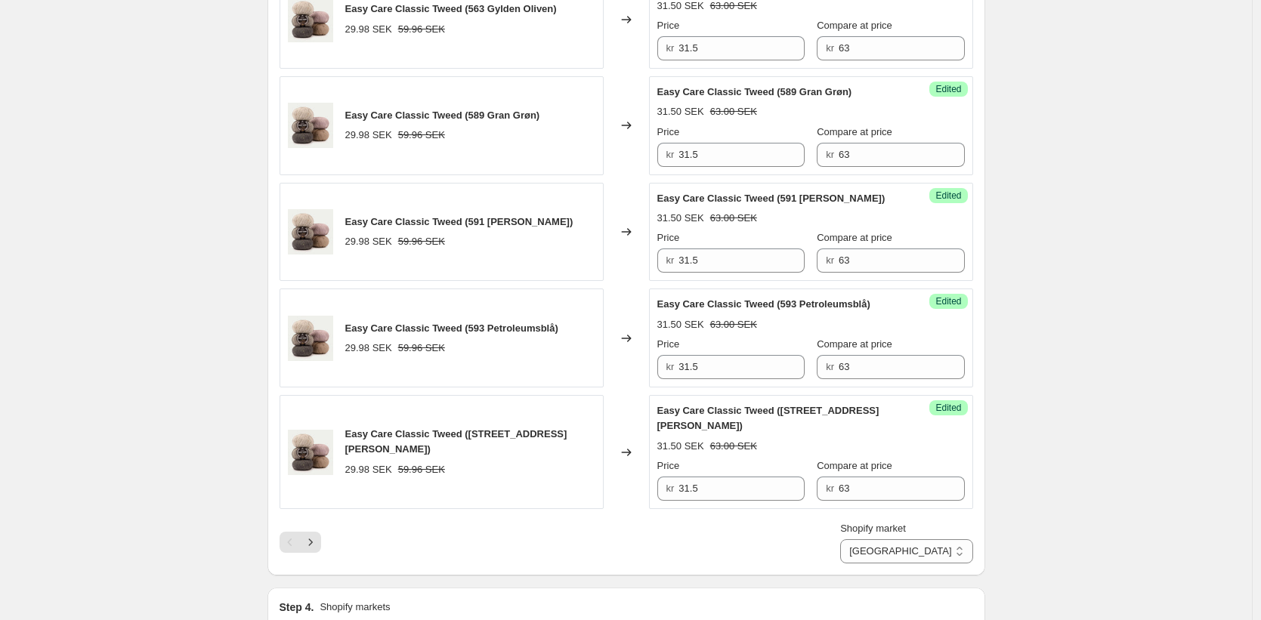
scroll to position [2703, 0]
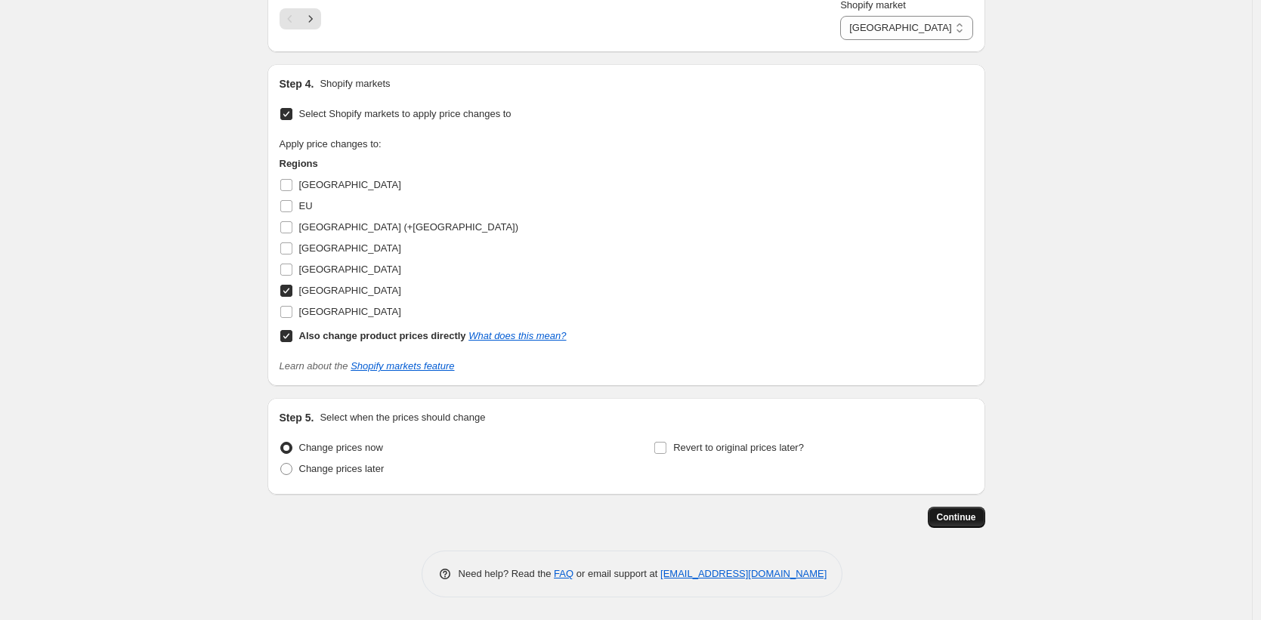
click at [937, 523] on button "Continue" at bounding box center [956, 517] width 57 height 21
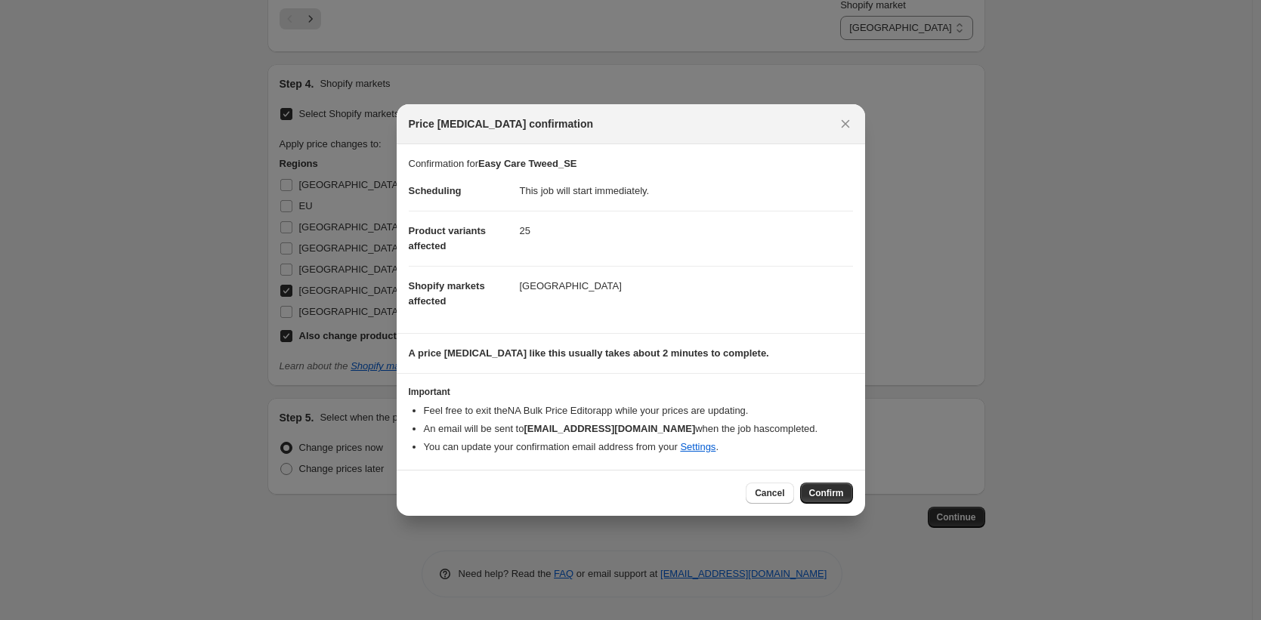
click at [817, 491] on span "Confirm" at bounding box center [826, 493] width 35 height 12
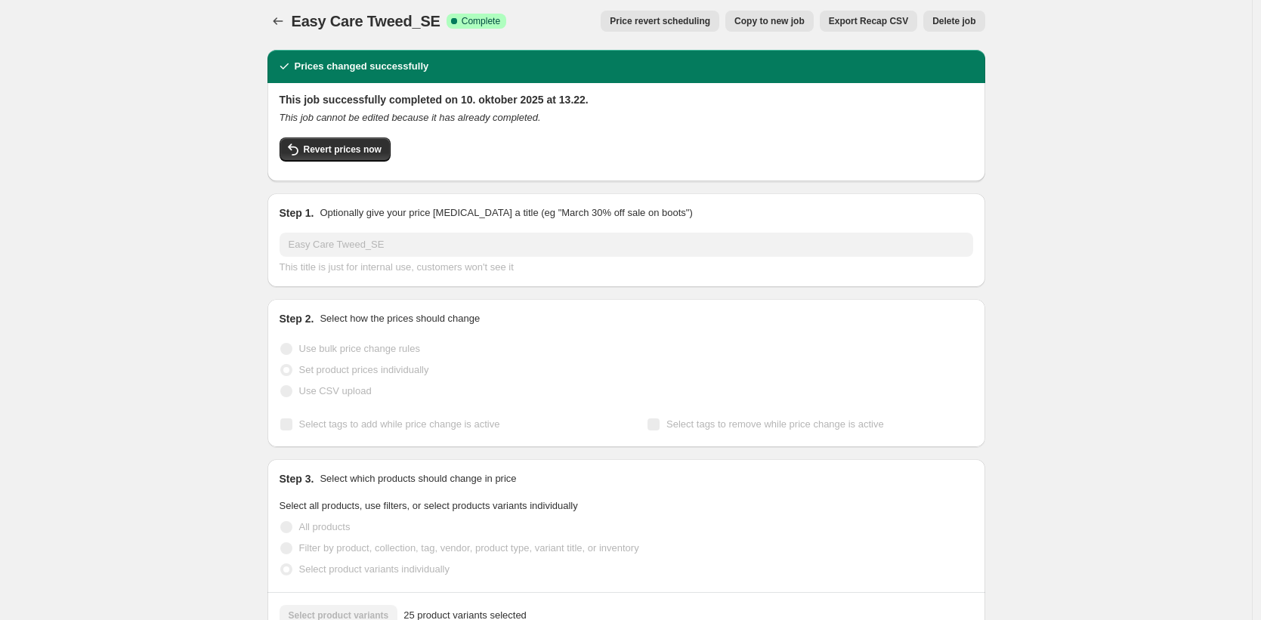
scroll to position [8, 0]
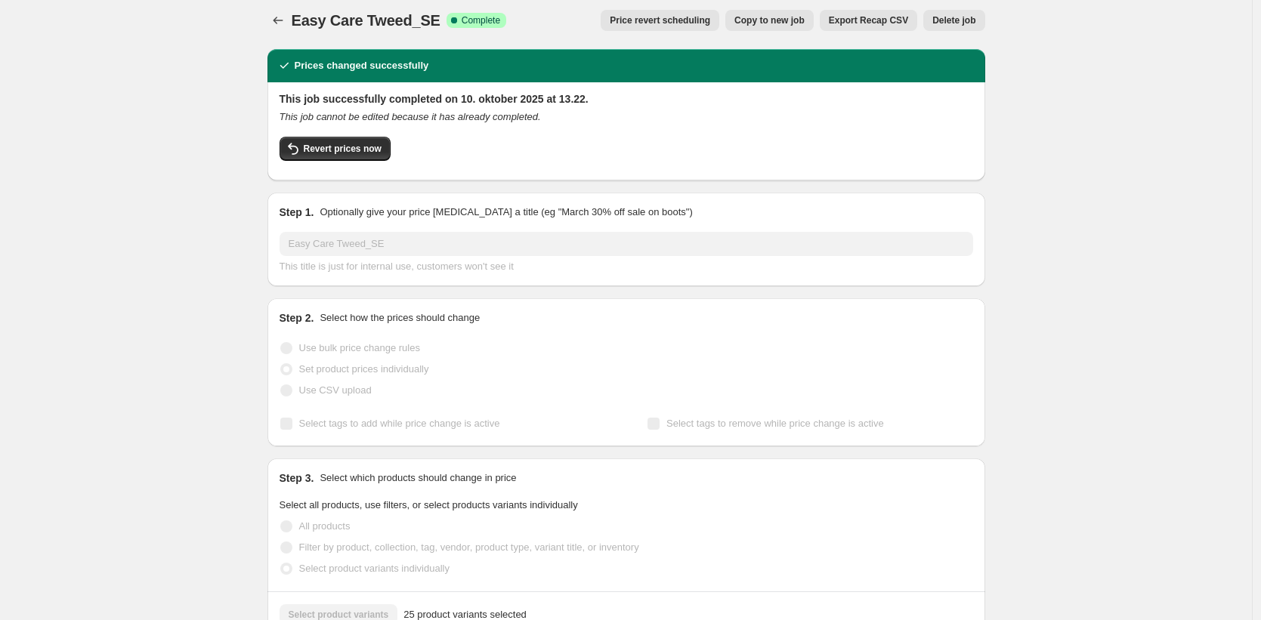
drag, startPoint x: 347, startPoint y: 83, endPoint x: 337, endPoint y: 69, distance: 17.2
click at [346, 82] on div "This job successfully completed on 10. oktober 2025 at 13.22. This job cannot b…" at bounding box center [626, 131] width 718 height 98
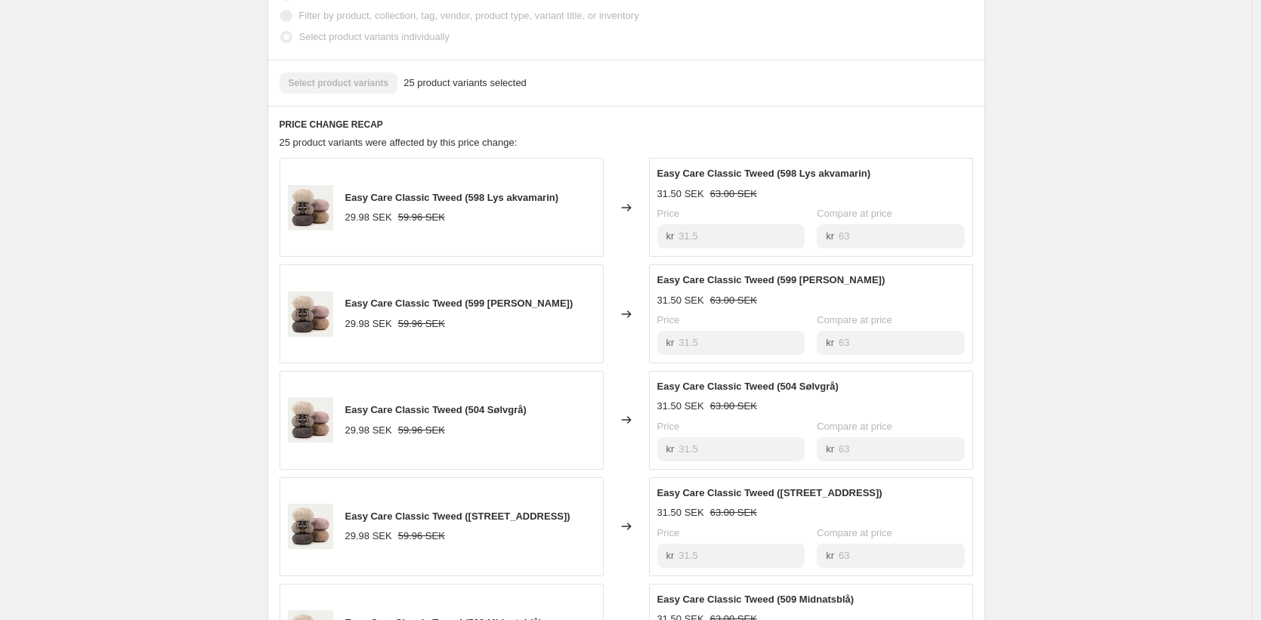
scroll to position [0, 0]
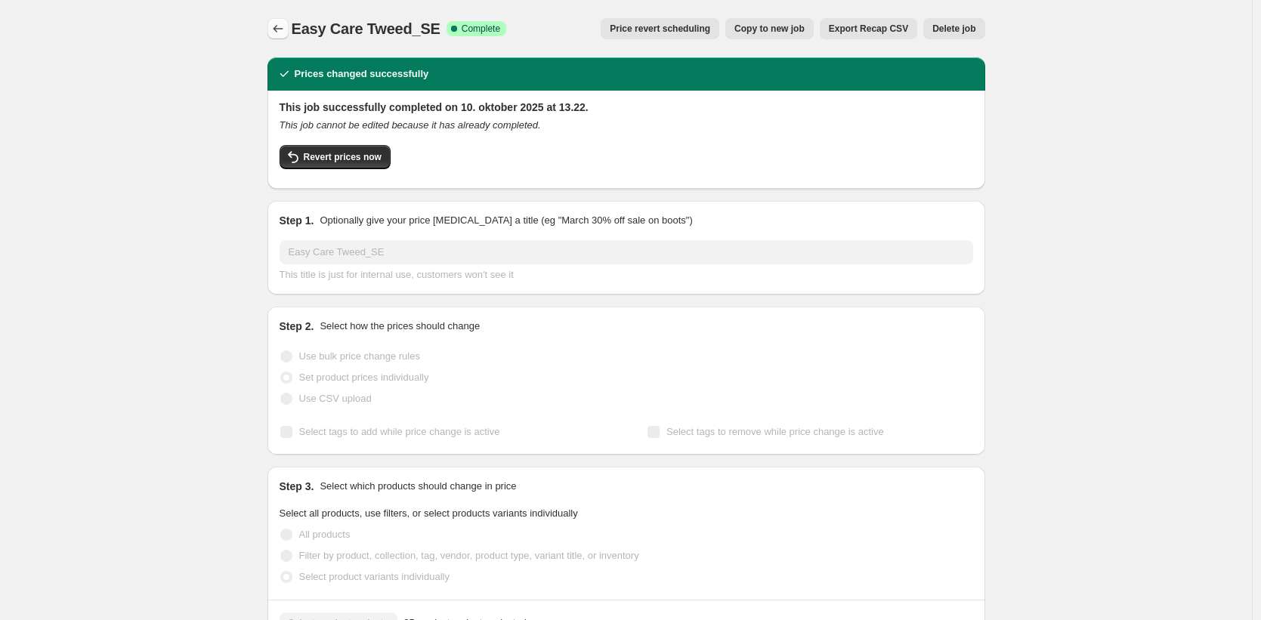
click at [283, 28] on icon "Price change jobs" at bounding box center [277, 28] width 15 height 15
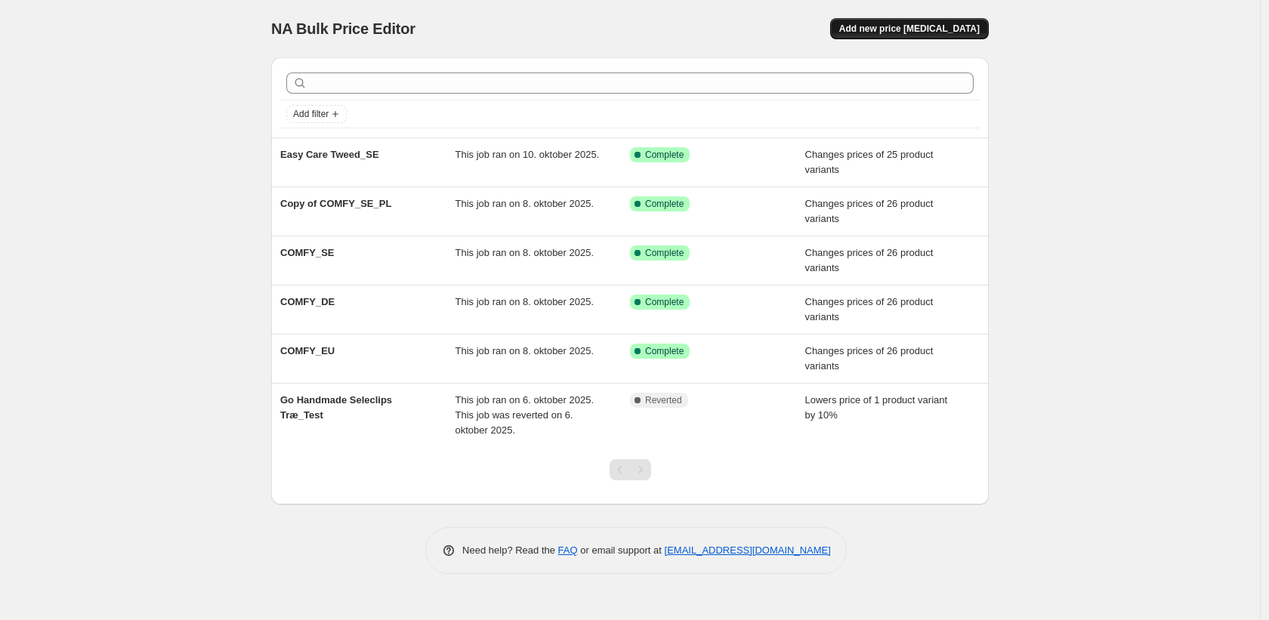
click at [934, 32] on span "Add new price change job" at bounding box center [909, 29] width 140 height 12
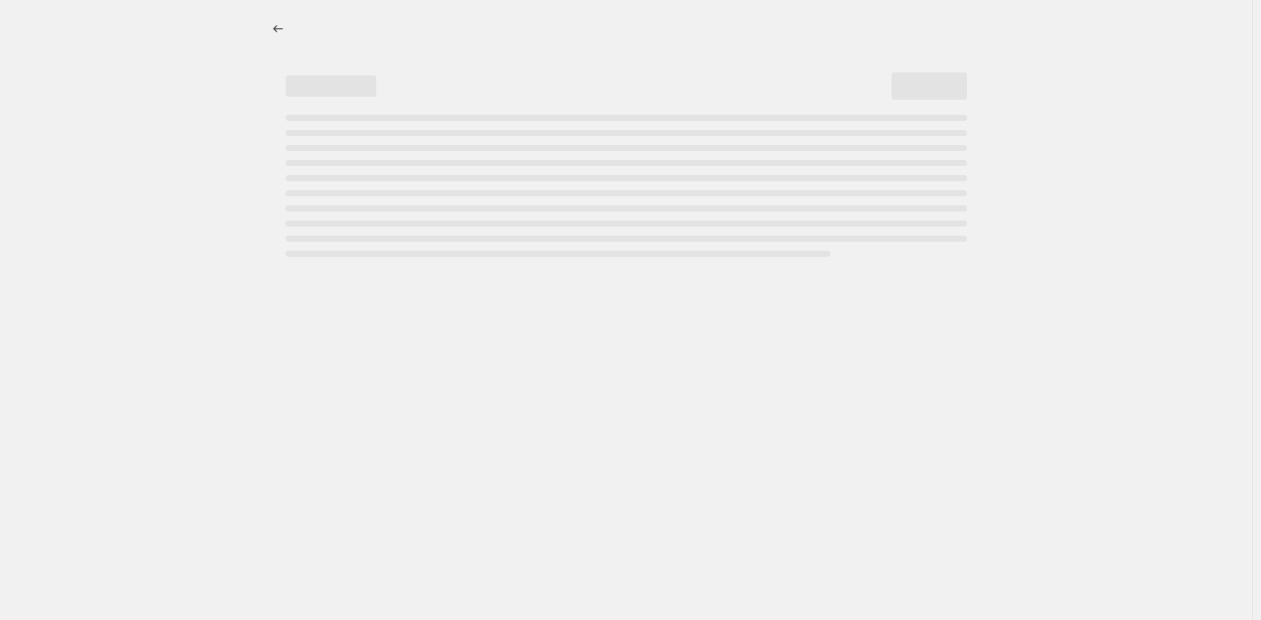
select select "percentage"
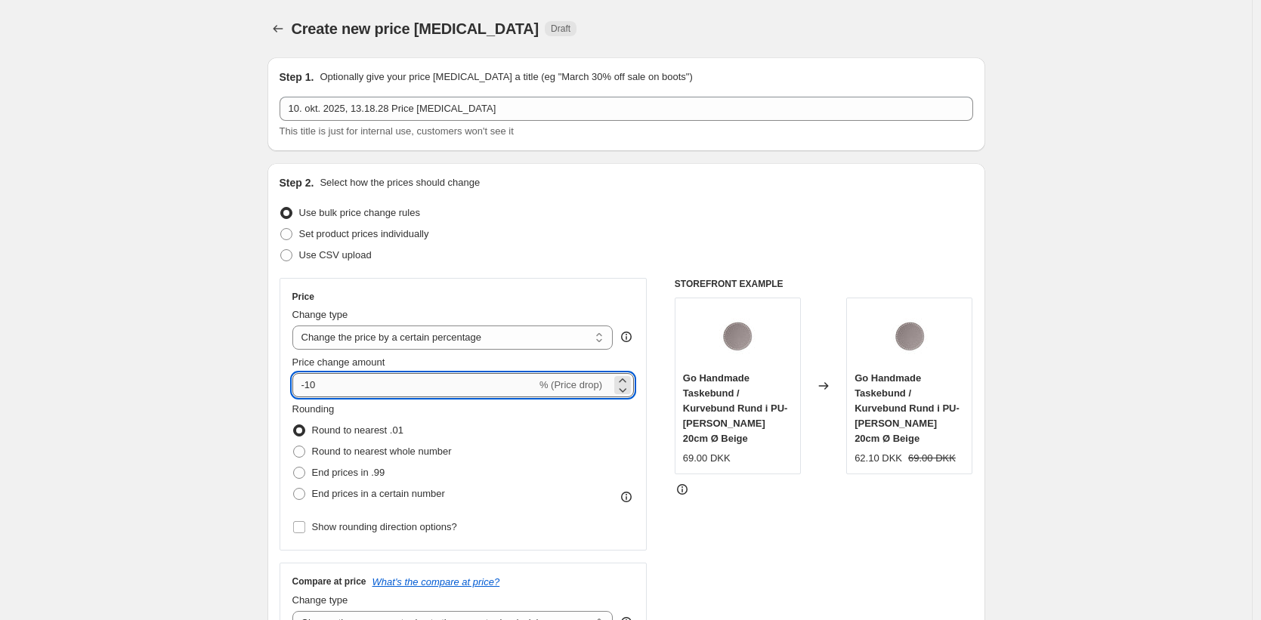
click at [349, 387] on input "-10" at bounding box center [414, 385] width 244 height 24
type input "-1"
type input "-50"
click at [971, 544] on div "STOREFRONT EXAMPLE Go Handmade Taskebund / Kurvebund Rund i PU-Læder 20cm Ø Bei…" at bounding box center [824, 463] width 298 height 370
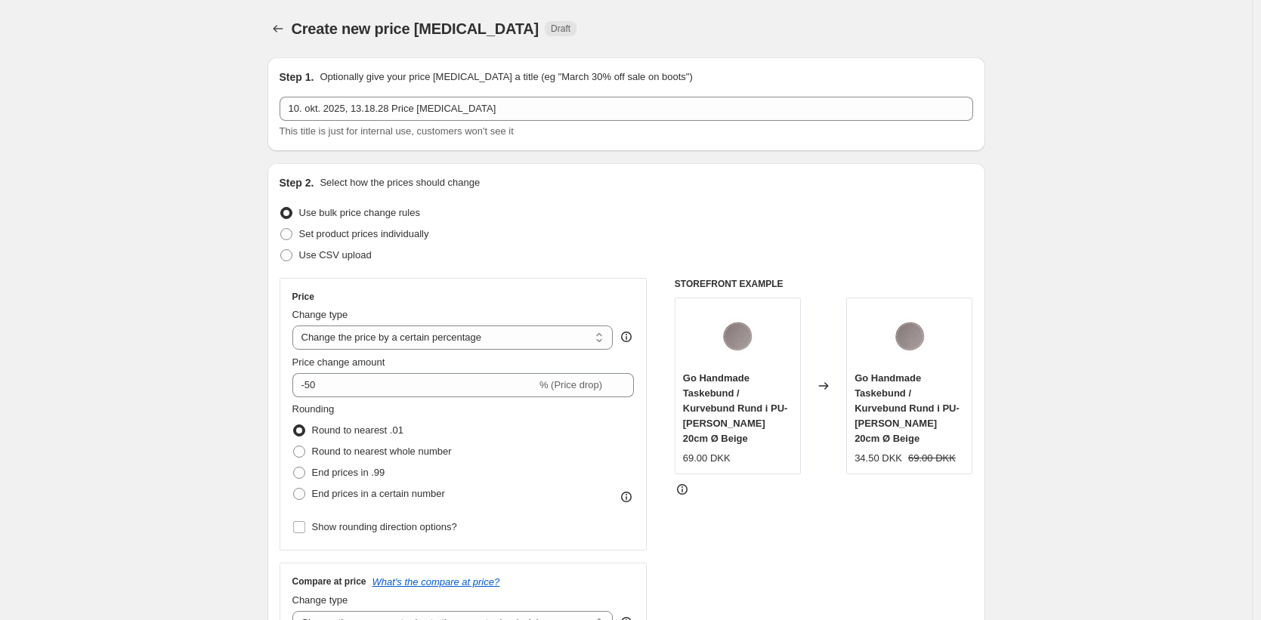
scroll to position [175, 0]
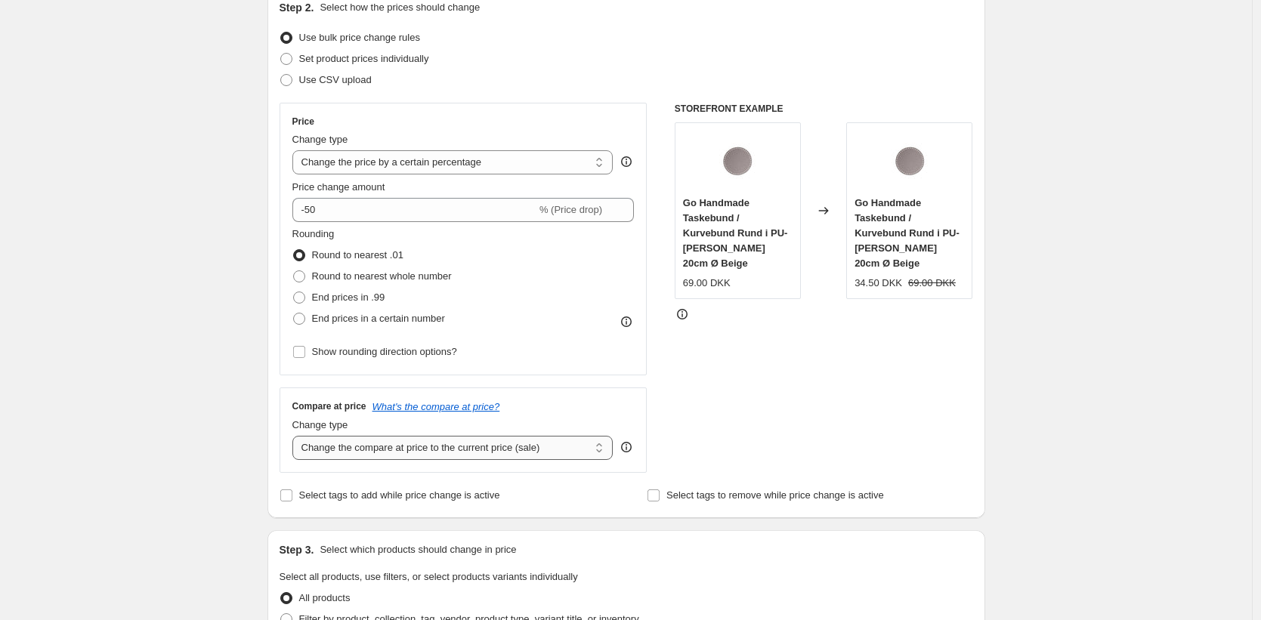
click at [475, 455] on select "Change the compare at price to the current price (sale) Change the compare at p…" at bounding box center [452, 448] width 321 height 24
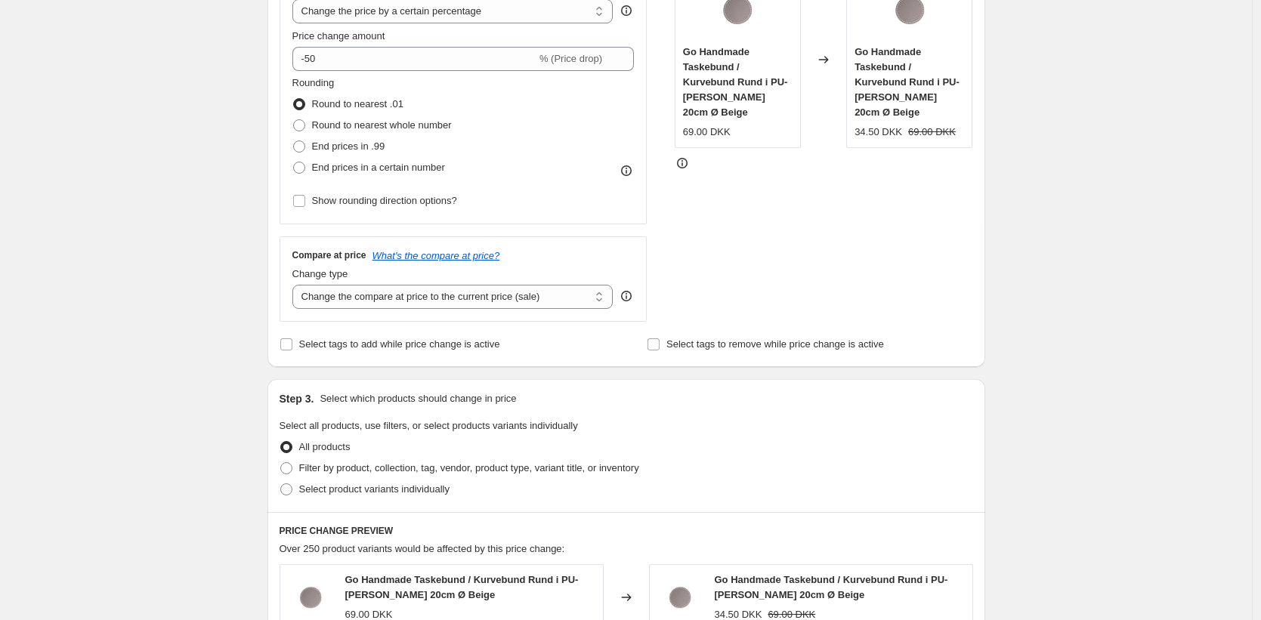
scroll to position [329, 0]
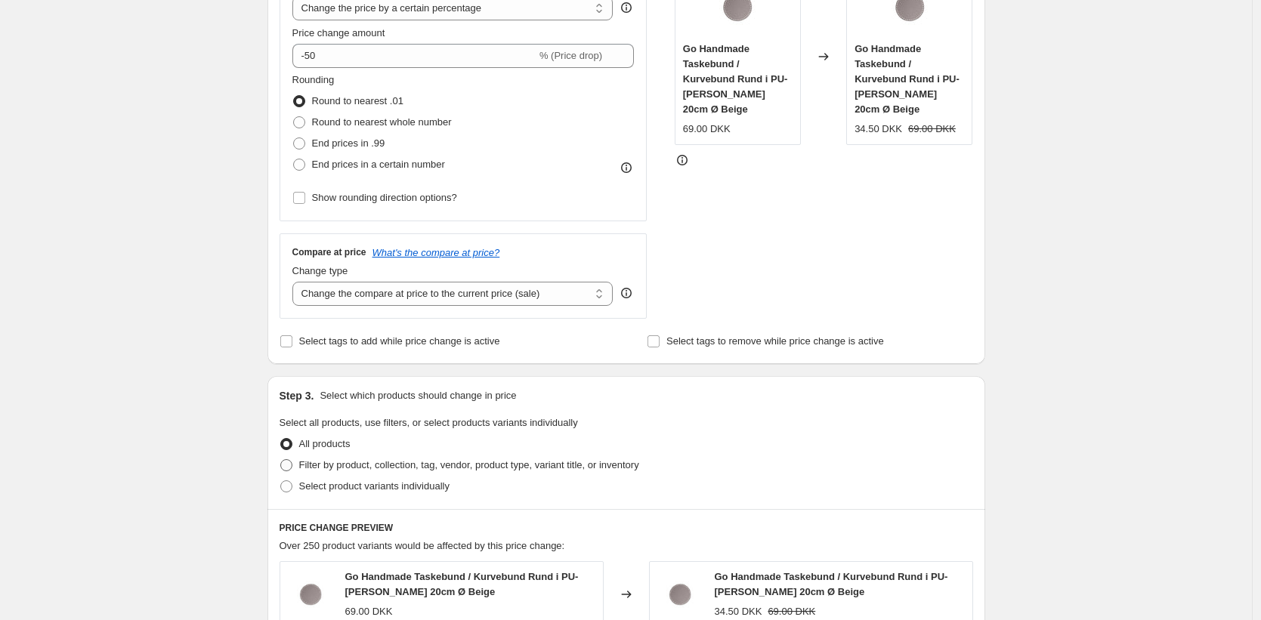
click at [313, 468] on span "Filter by product, collection, tag, vendor, product type, variant title, or inv…" at bounding box center [469, 464] width 340 height 11
click at [281, 460] on input "Filter by product, collection, tag, vendor, product type, variant title, or inv…" at bounding box center [280, 459] width 1 height 1
radio input "true"
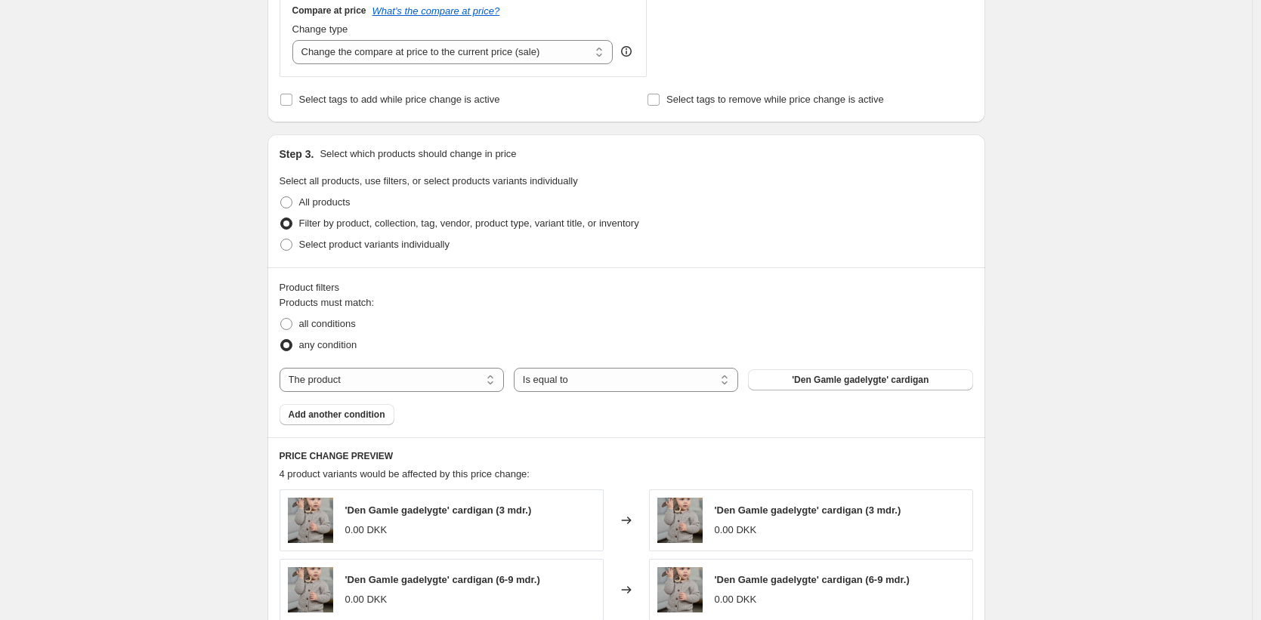
scroll to position [595, 0]
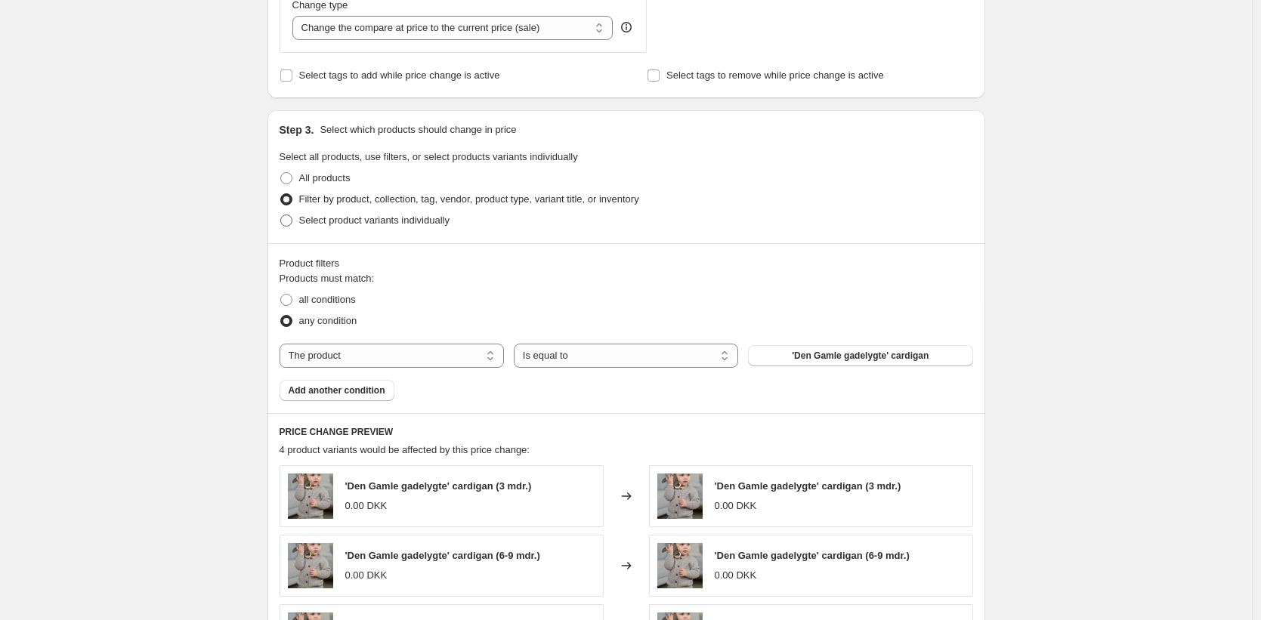
click at [301, 215] on label "Select product variants individually" at bounding box center [364, 220] width 170 height 21
click at [281, 215] on input "Select product variants individually" at bounding box center [280, 215] width 1 height 1
radio input "true"
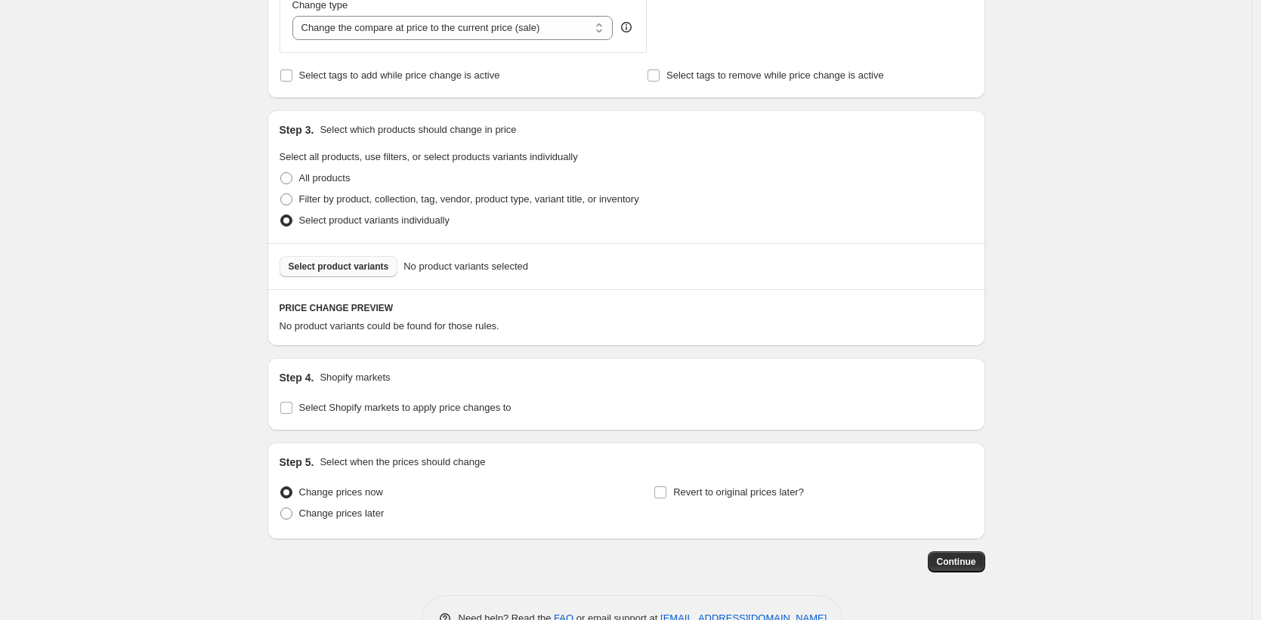
click at [344, 267] on span "Select product variants" at bounding box center [339, 267] width 100 height 12
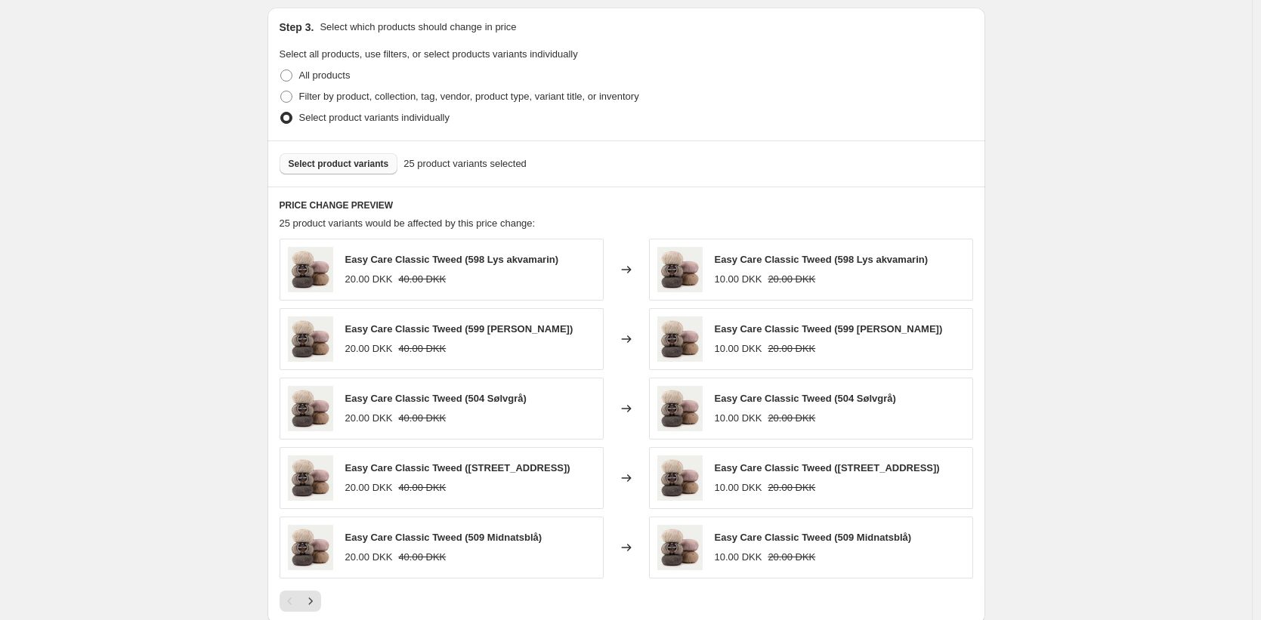
scroll to position [730, 0]
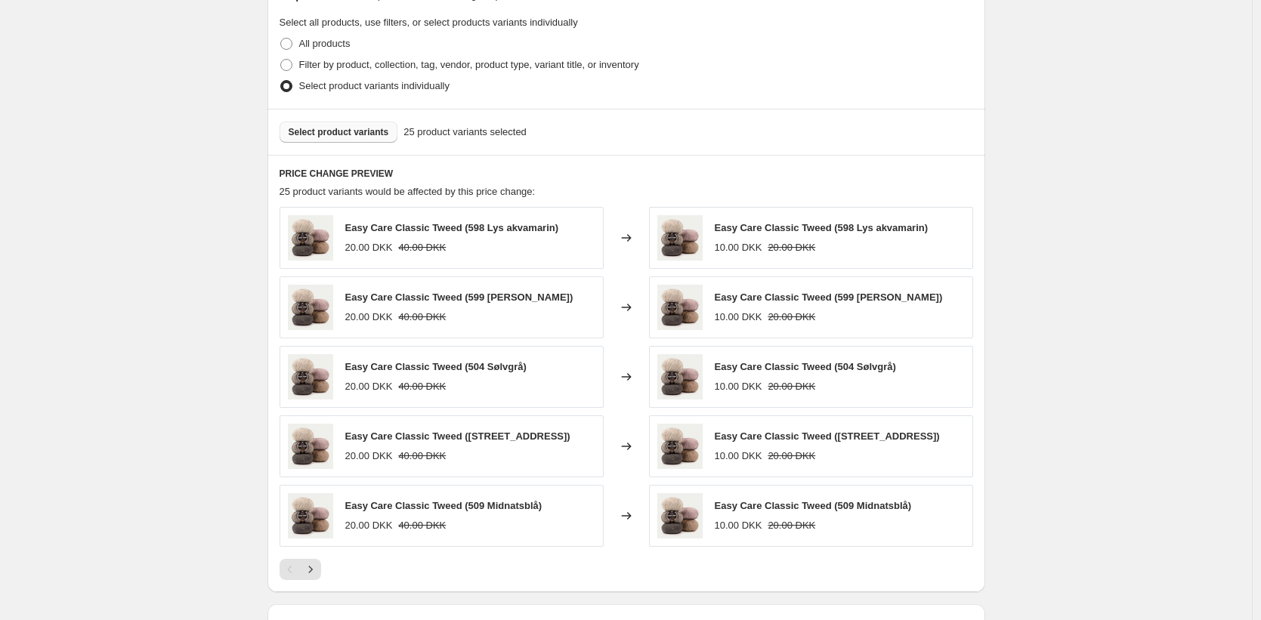
click at [434, 197] on span "25 product variants would be affected by this price change:" at bounding box center [407, 191] width 256 height 11
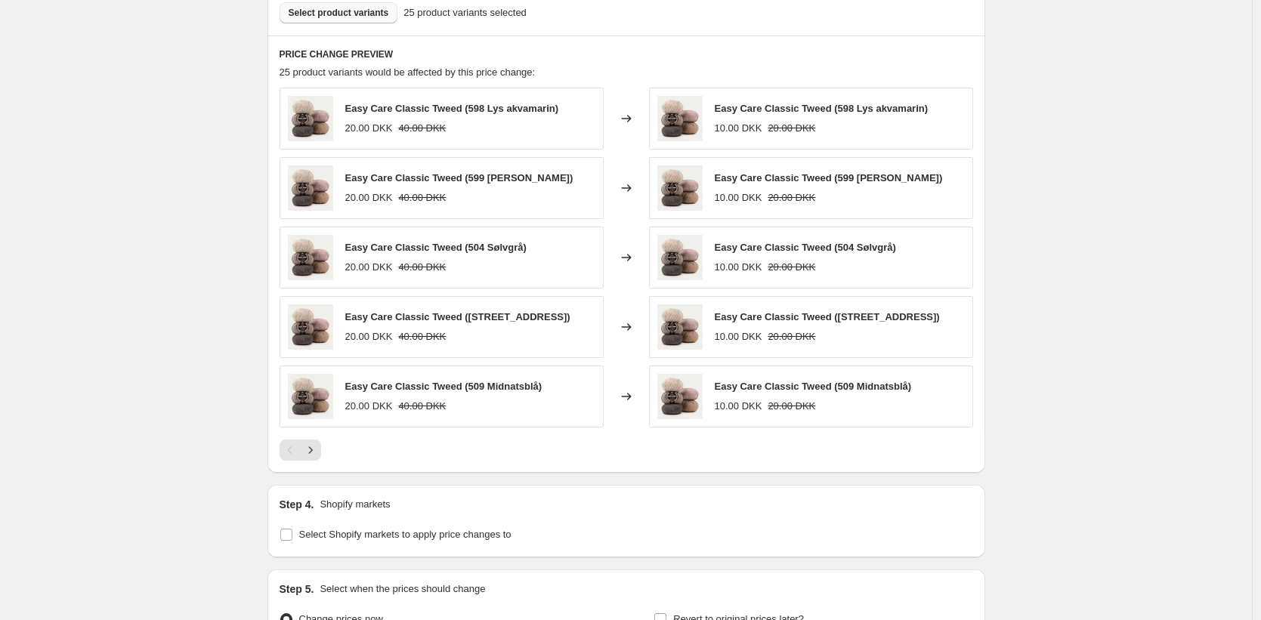
scroll to position [977, 0]
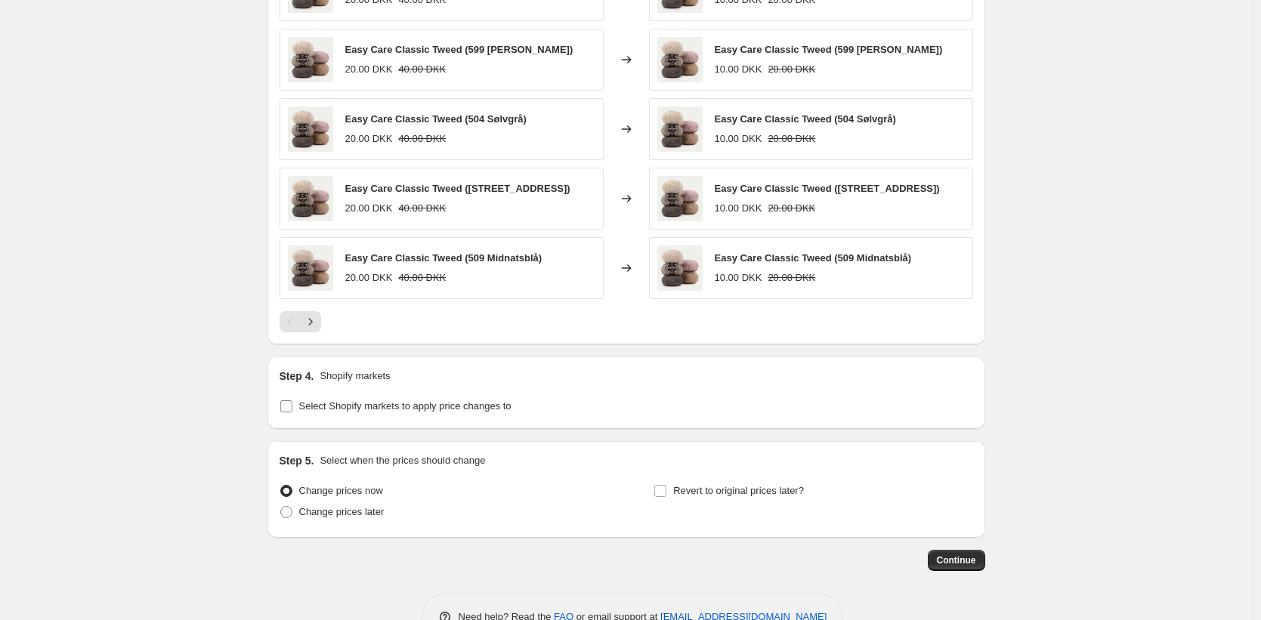
click at [363, 406] on span "Select Shopify markets to apply price changes to" at bounding box center [405, 405] width 212 height 11
click at [292, 406] on input "Select Shopify markets to apply price changes to" at bounding box center [286, 406] width 12 height 12
checkbox input "true"
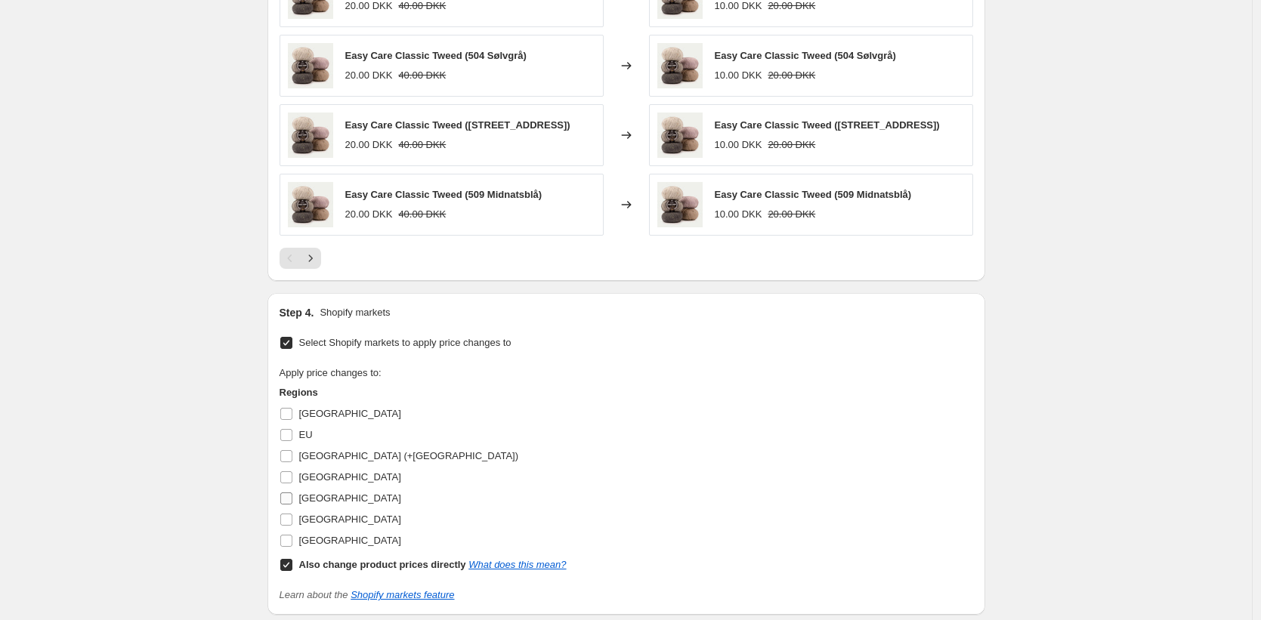
scroll to position [1042, 0]
click at [292, 517] on input "Sweden" at bounding box center [286, 519] width 12 height 12
checkbox input "true"
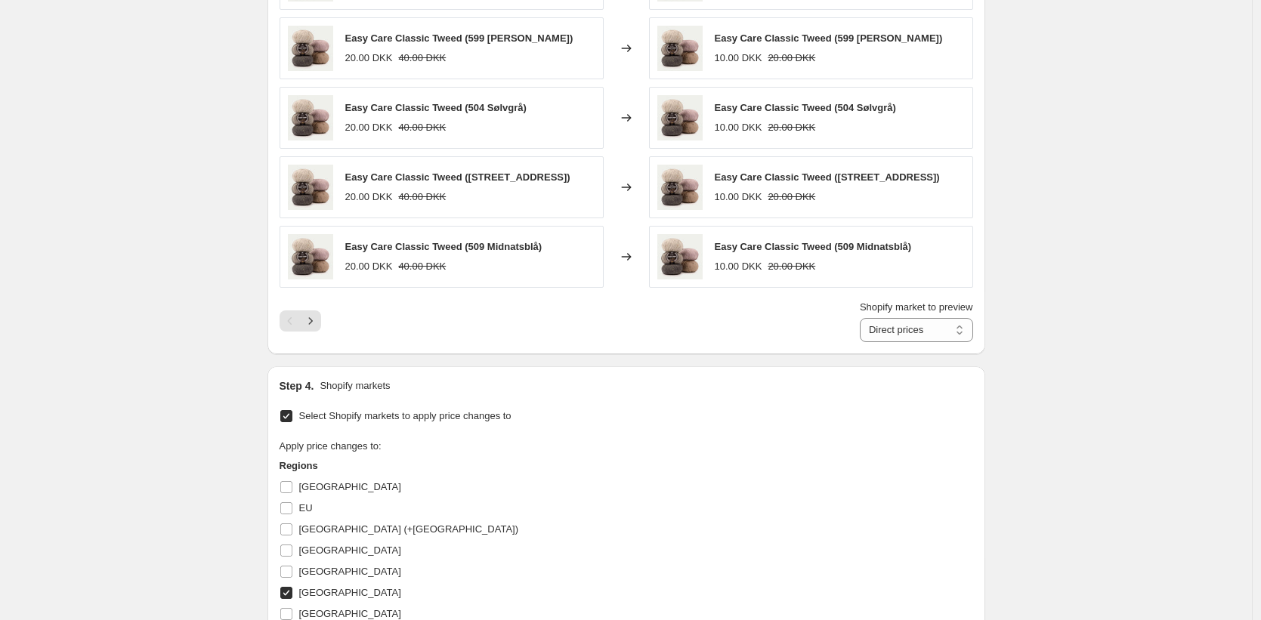
scroll to position [928, 0]
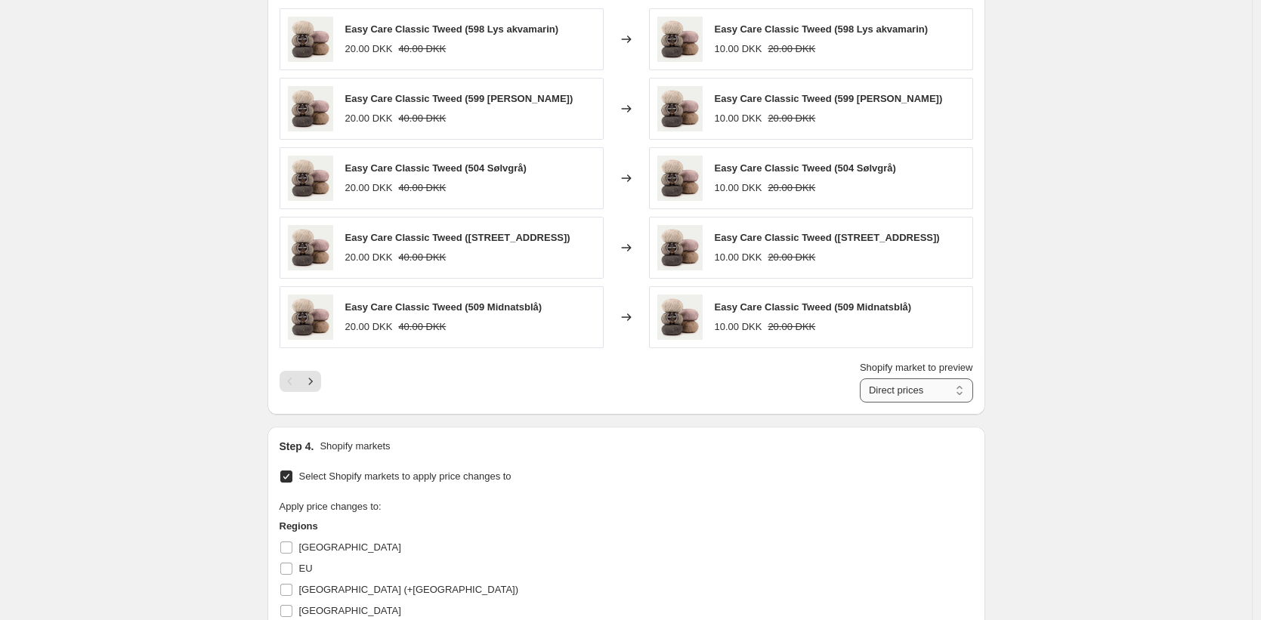
click at [890, 388] on select "Direct prices Sweden" at bounding box center [916, 390] width 113 height 24
select select "77147832627"
click at [860, 378] on select "Direct prices Sweden" at bounding box center [916, 390] width 113 height 24
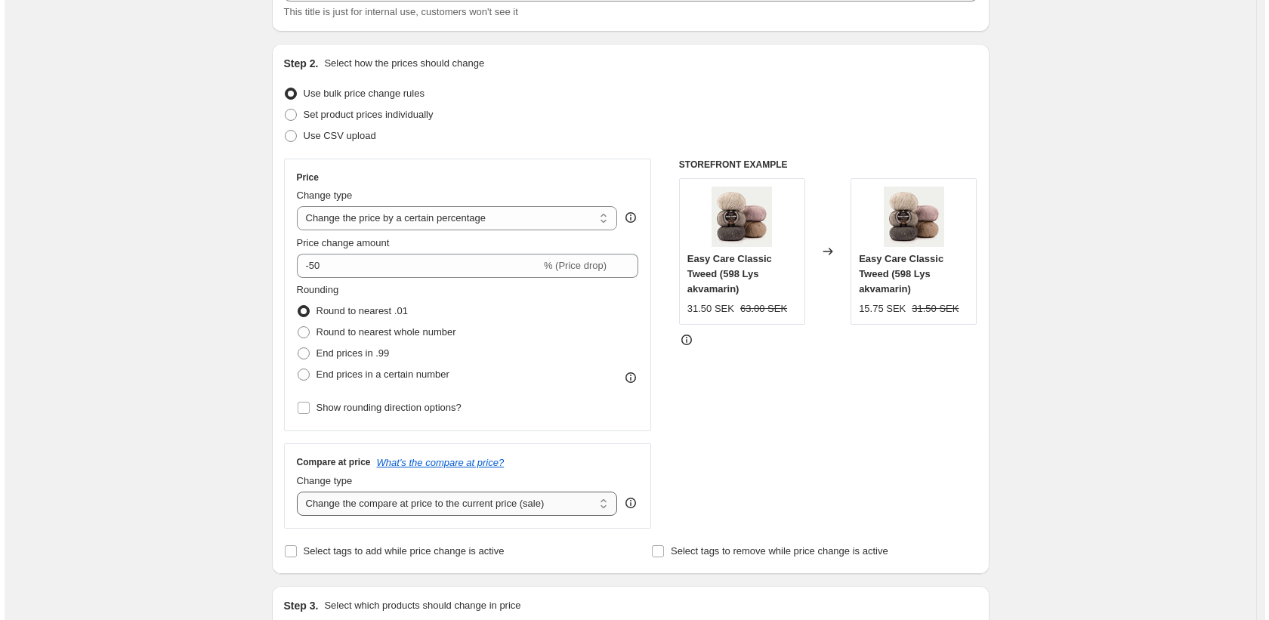
scroll to position [0, 0]
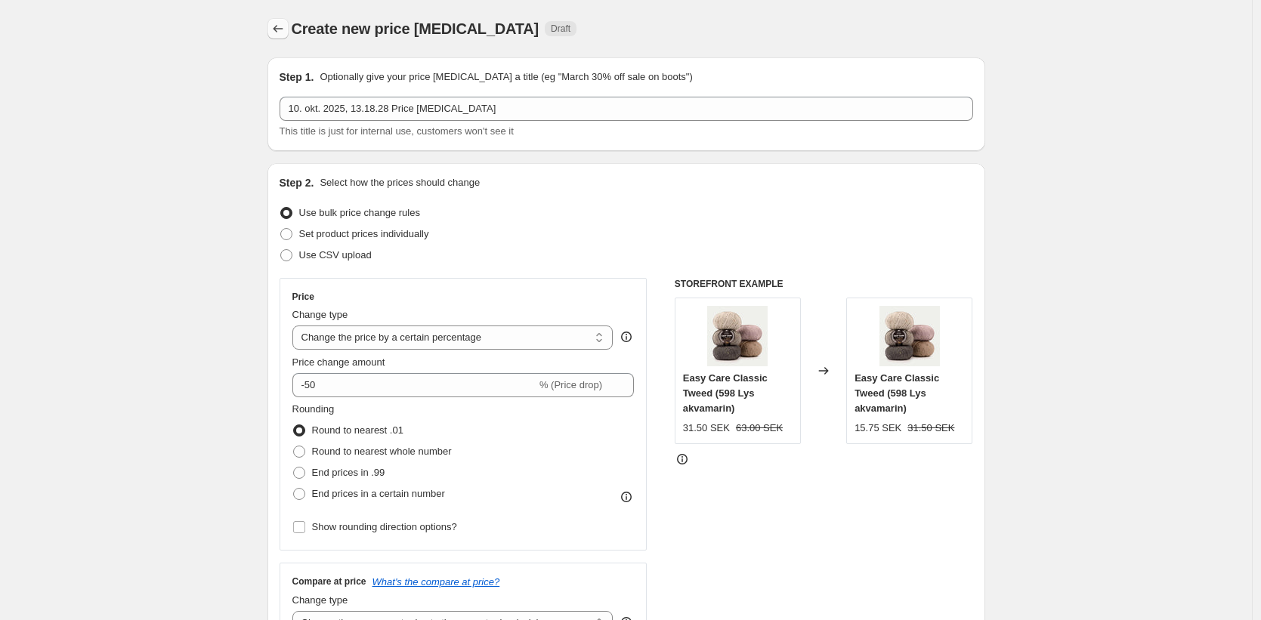
click at [286, 33] on icon "Price change jobs" at bounding box center [277, 28] width 15 height 15
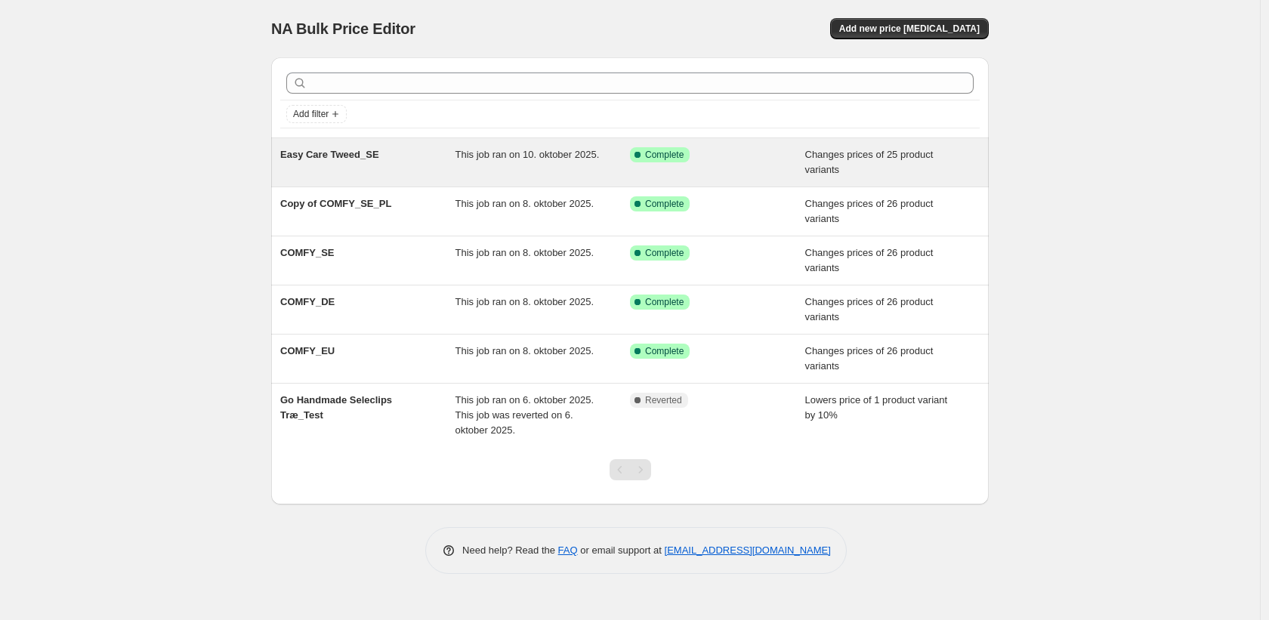
click at [903, 150] on span "Changes prices of 25 product variants" at bounding box center [869, 162] width 128 height 26
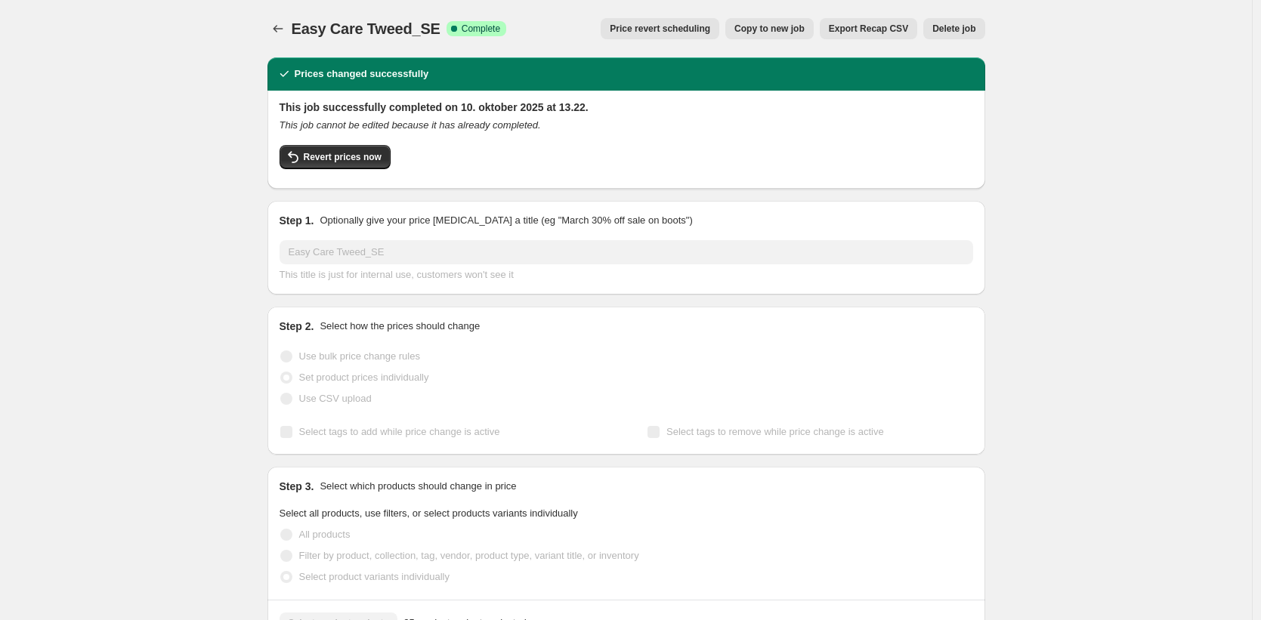
click at [959, 18] on button "Delete job" at bounding box center [953, 28] width 61 height 21
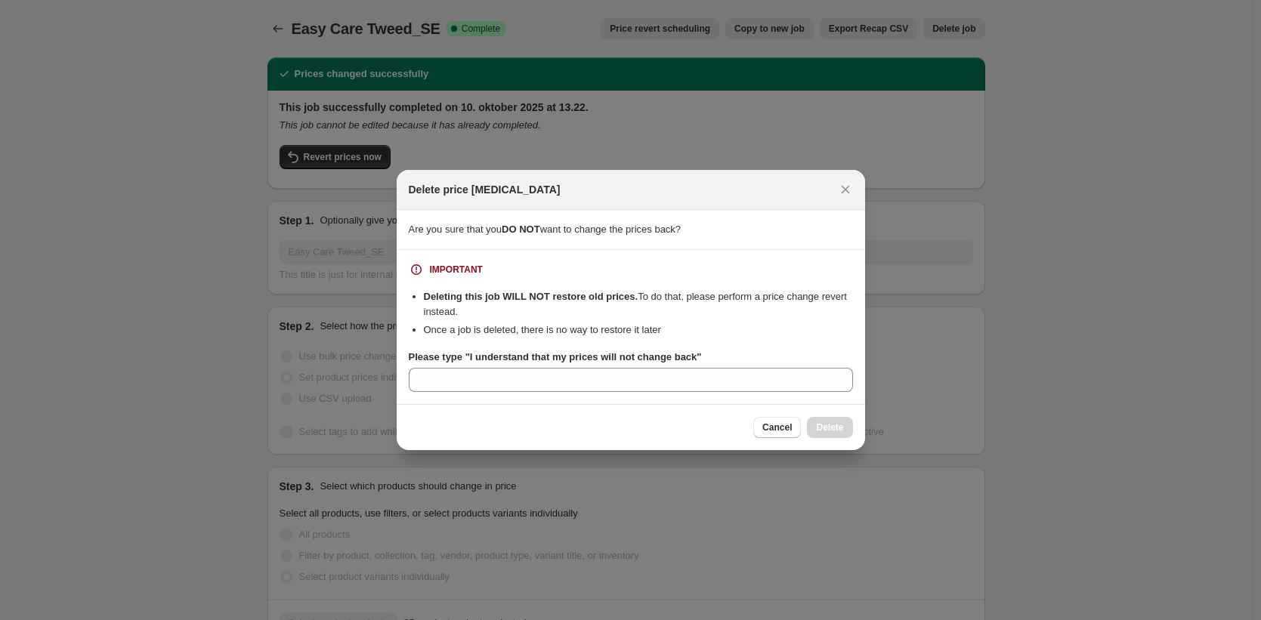
click at [641, 350] on label "Please type "I understand that my prices will not change back"" at bounding box center [555, 357] width 293 height 15
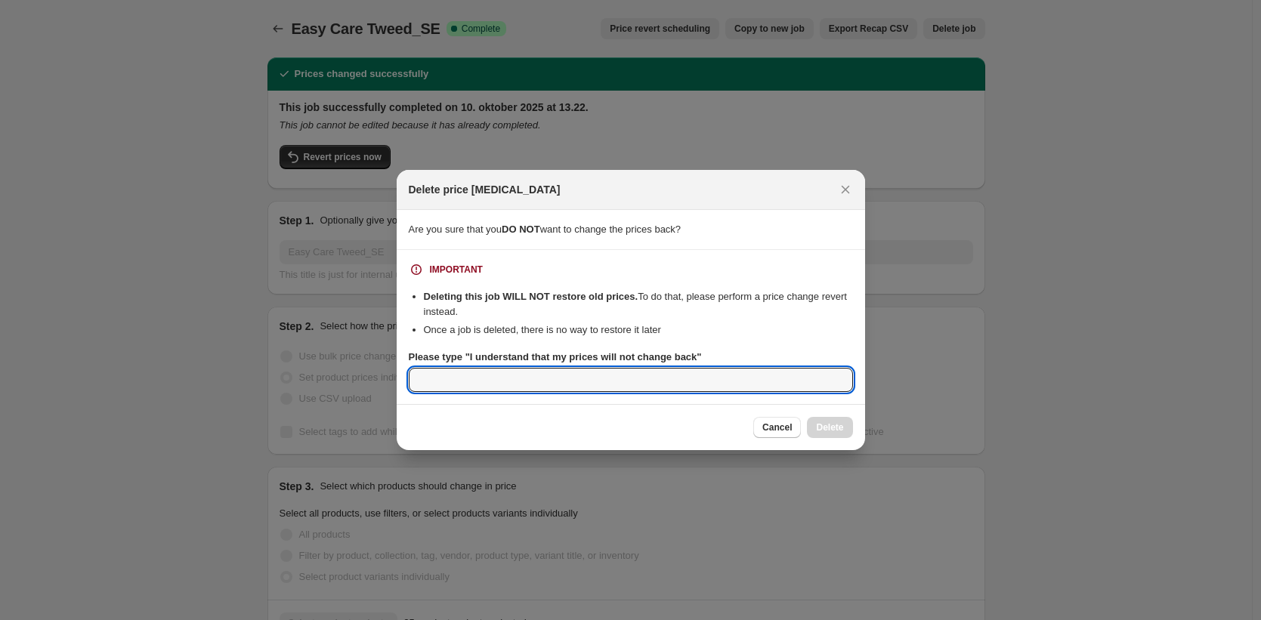
click at [641, 368] on input "Please type "I understand that my prices will not change back"" at bounding box center [631, 380] width 444 height 24
type input "I understand that my prices wil"
click at [778, 430] on span "Cancel" at bounding box center [776, 427] width 29 height 12
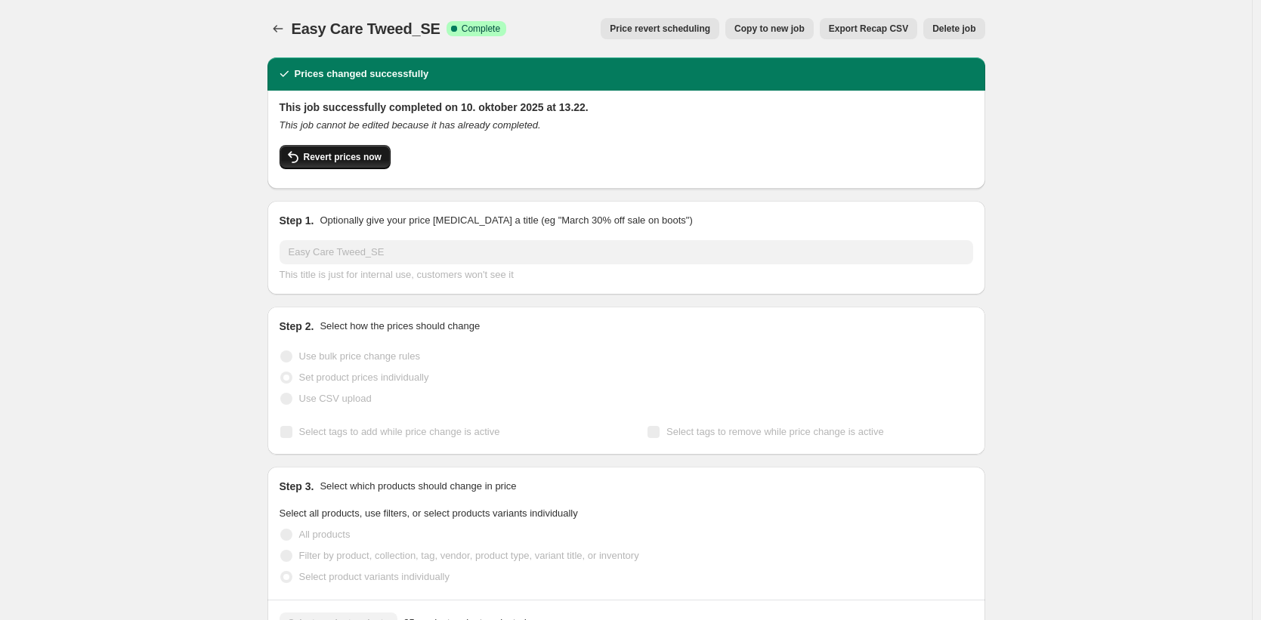
click at [337, 150] on button "Revert prices now" at bounding box center [334, 157] width 111 height 24
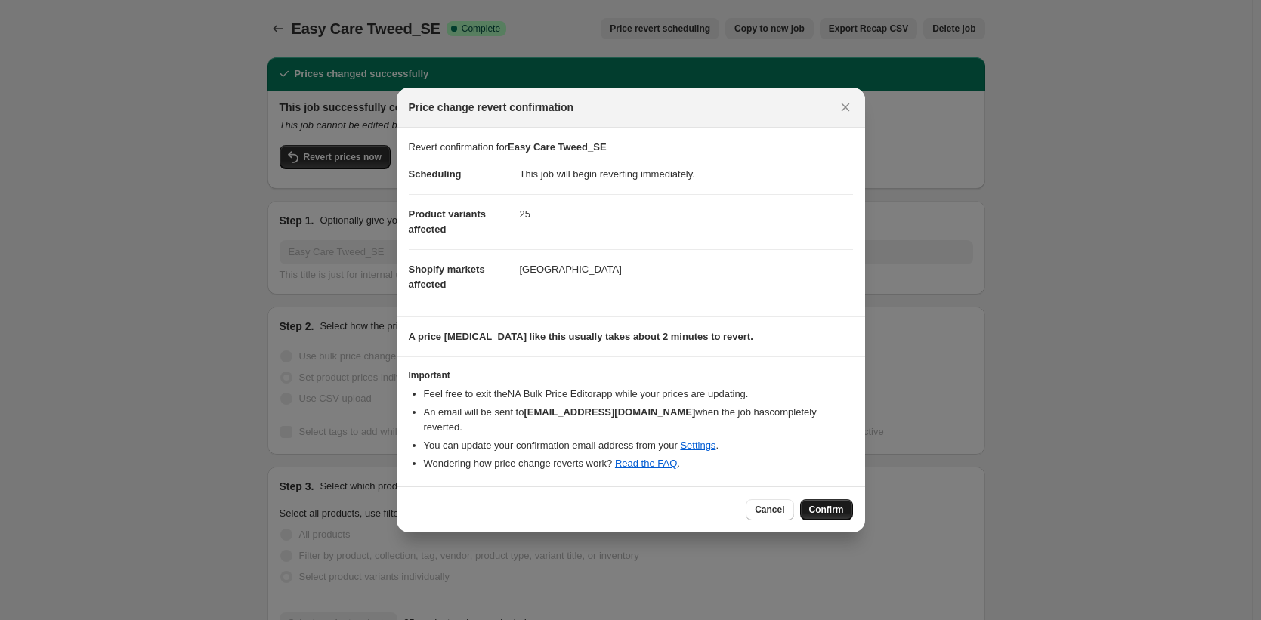
click at [824, 504] on span "Confirm" at bounding box center [826, 510] width 35 height 12
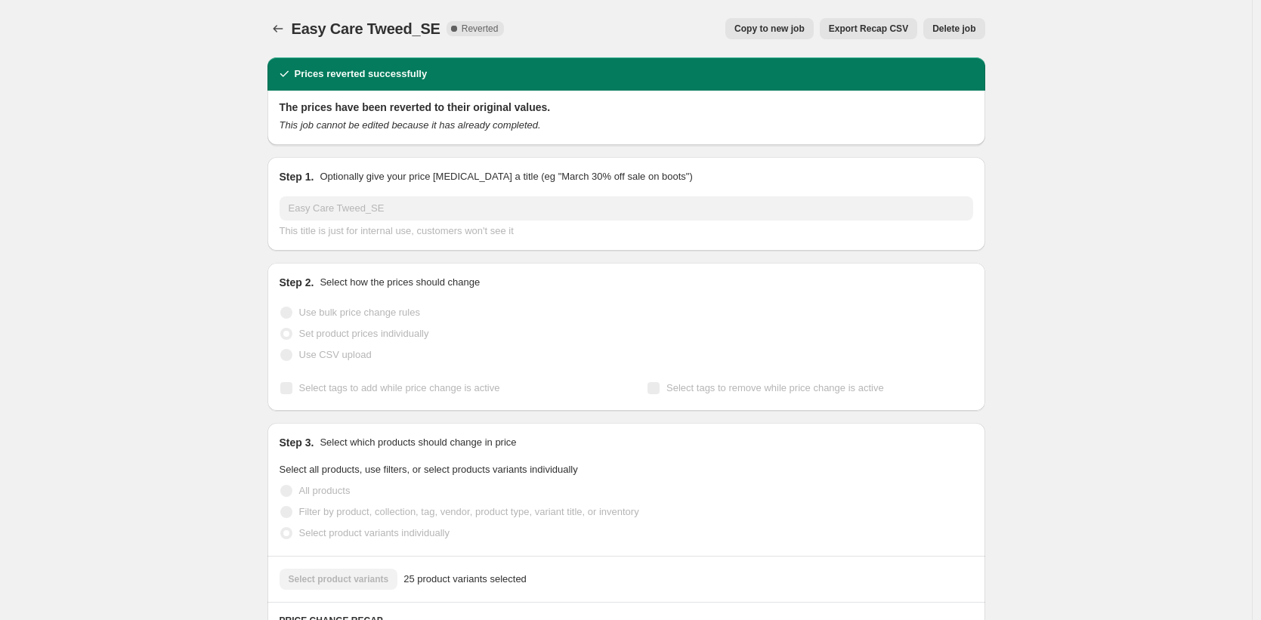
click at [956, 29] on span "Delete job" at bounding box center [953, 29] width 43 height 12
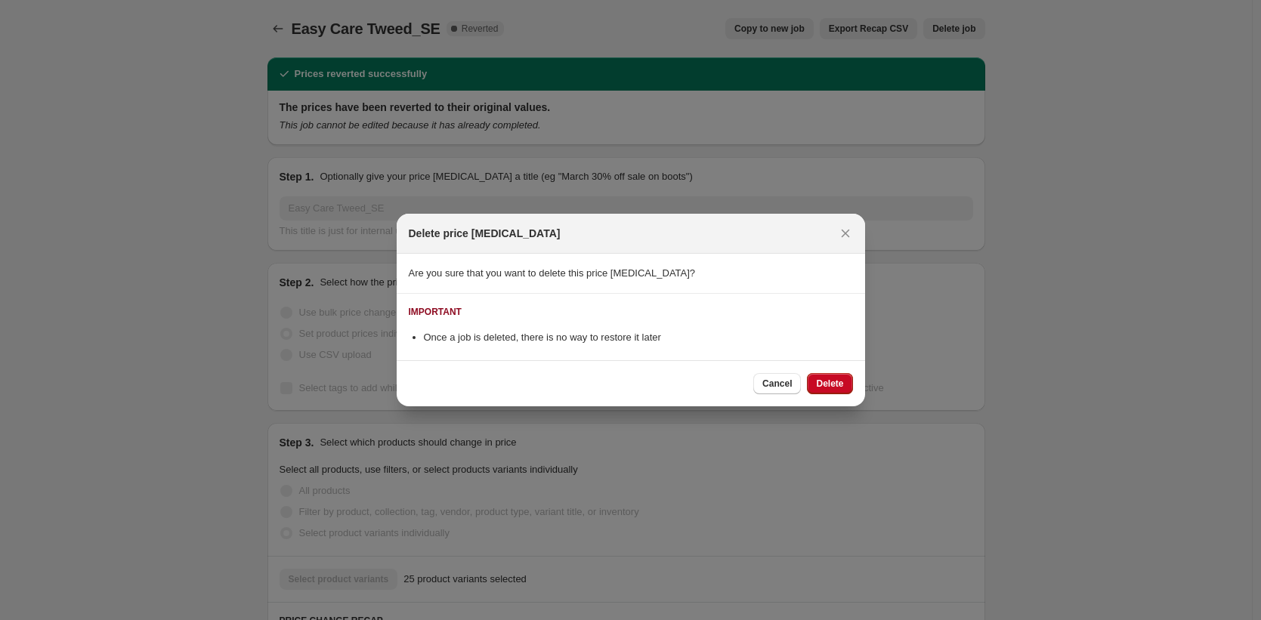
click at [821, 383] on span "Delete" at bounding box center [829, 384] width 27 height 12
